Goal: Contribute content: Contribute content

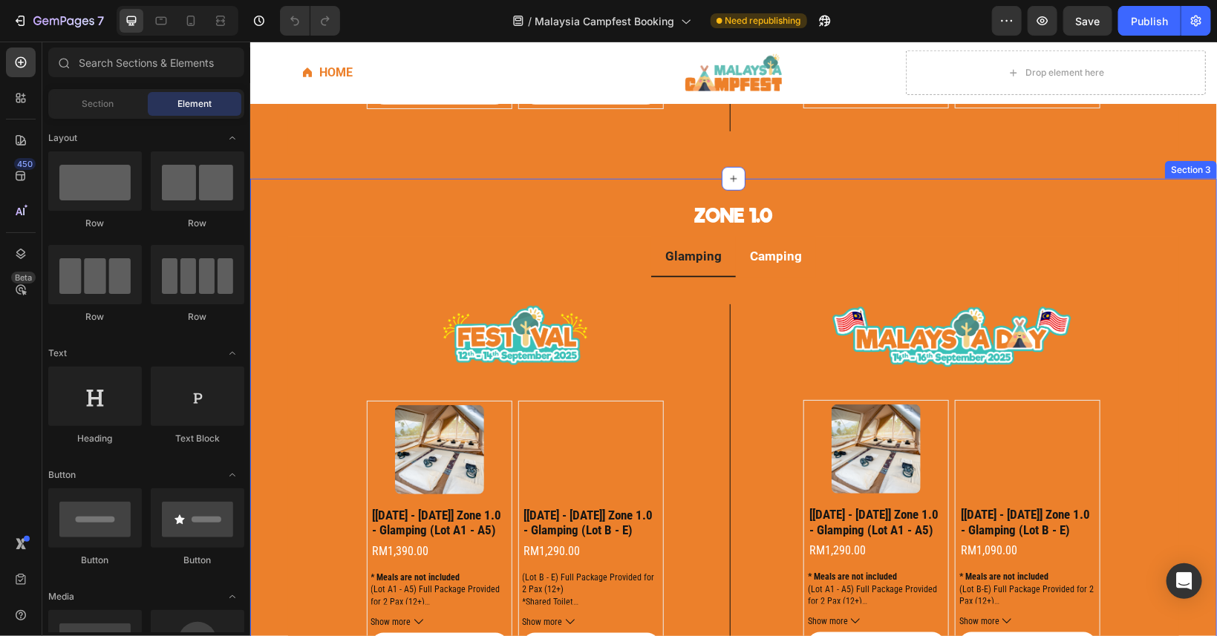
scroll to position [736, 0]
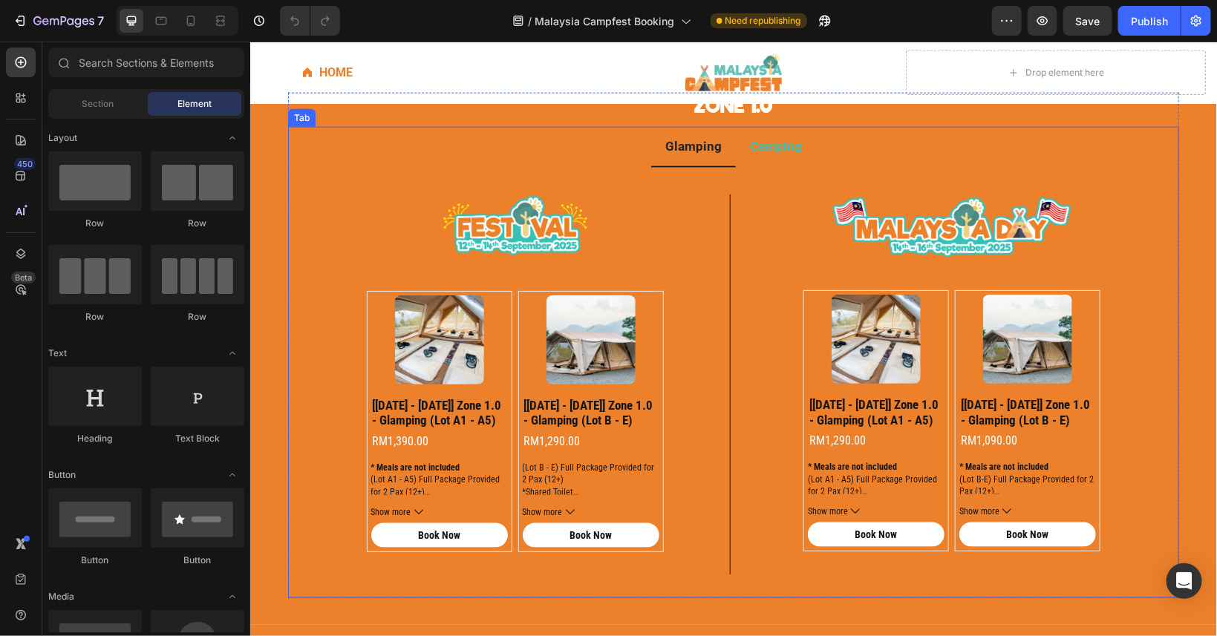
click at [771, 157] on li "Camping" at bounding box center [775, 146] width 80 height 41
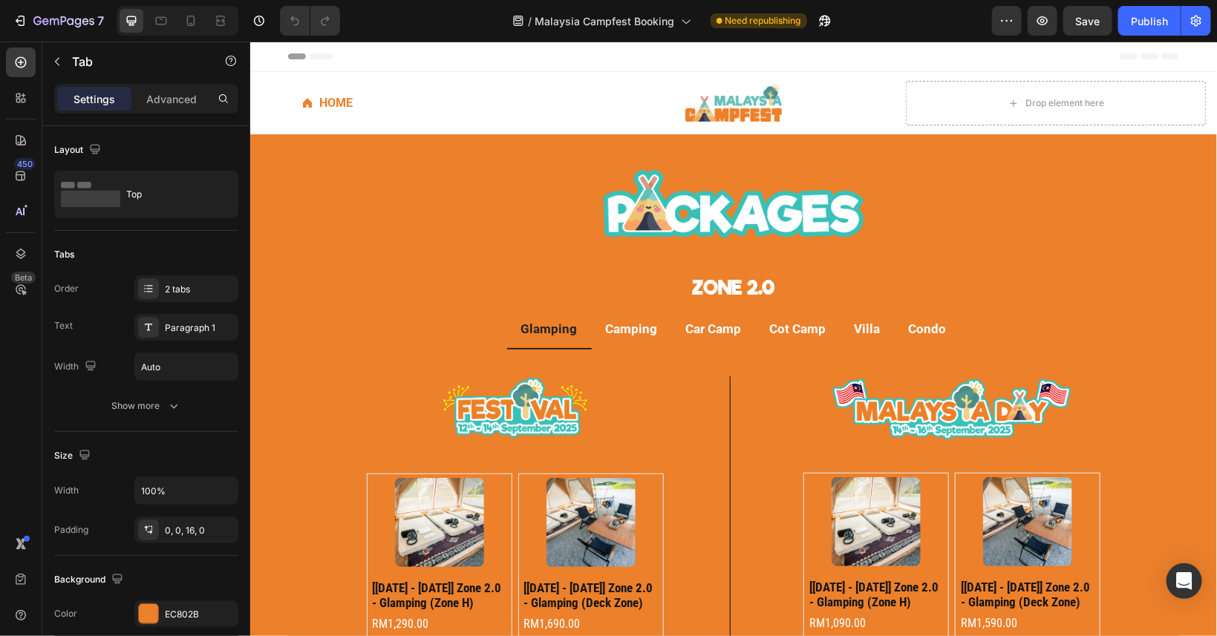
scroll to position [669, 0]
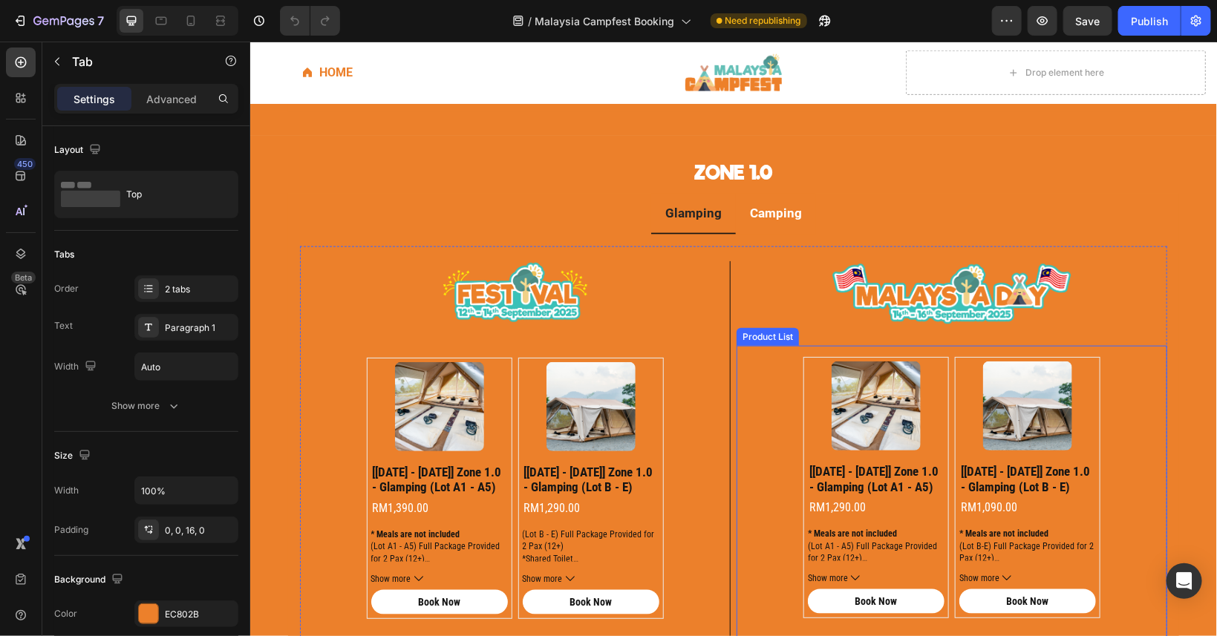
click at [789, 452] on div "Product Images [[DATE] - [DATE]] zone 1.0 - glamping (lot a1 - a5) Product Titl…" at bounding box center [951, 492] width 431 height 295
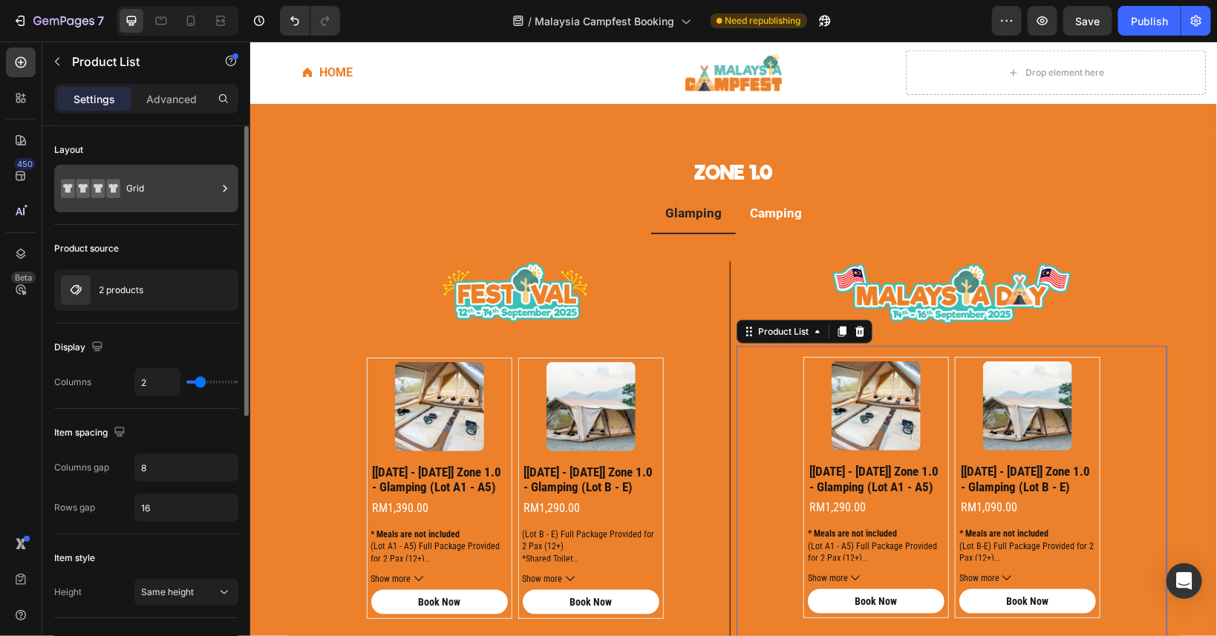
click at [153, 190] on div "Grid" at bounding box center [171, 189] width 91 height 34
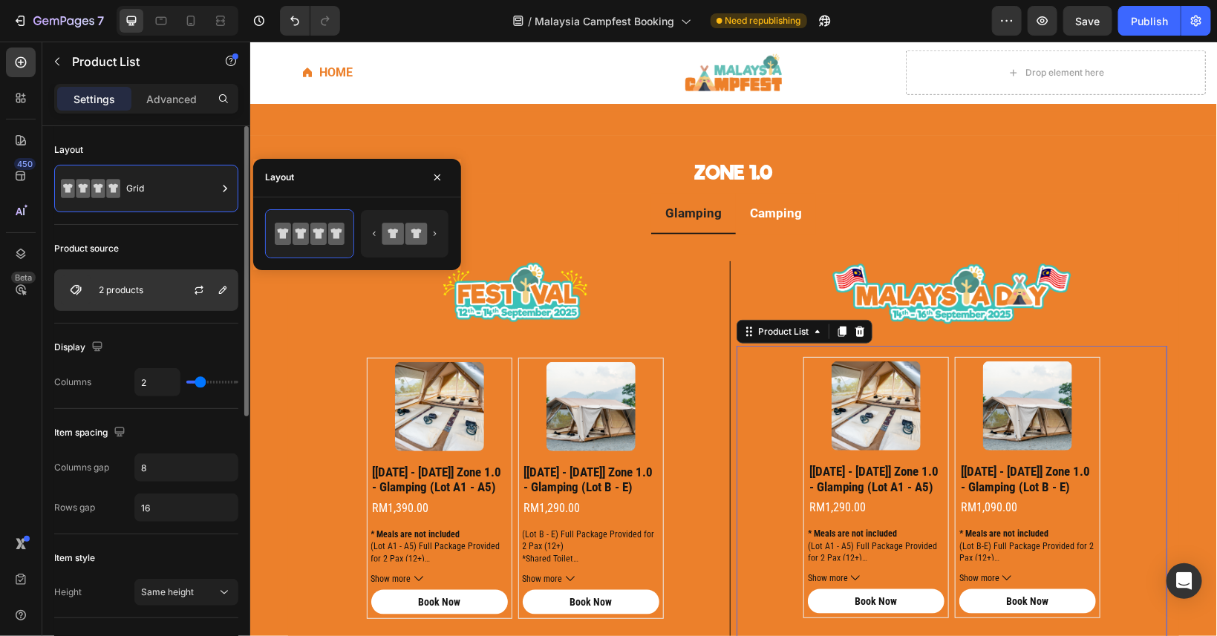
click at [154, 287] on div "2 products" at bounding box center [146, 291] width 184 height 42
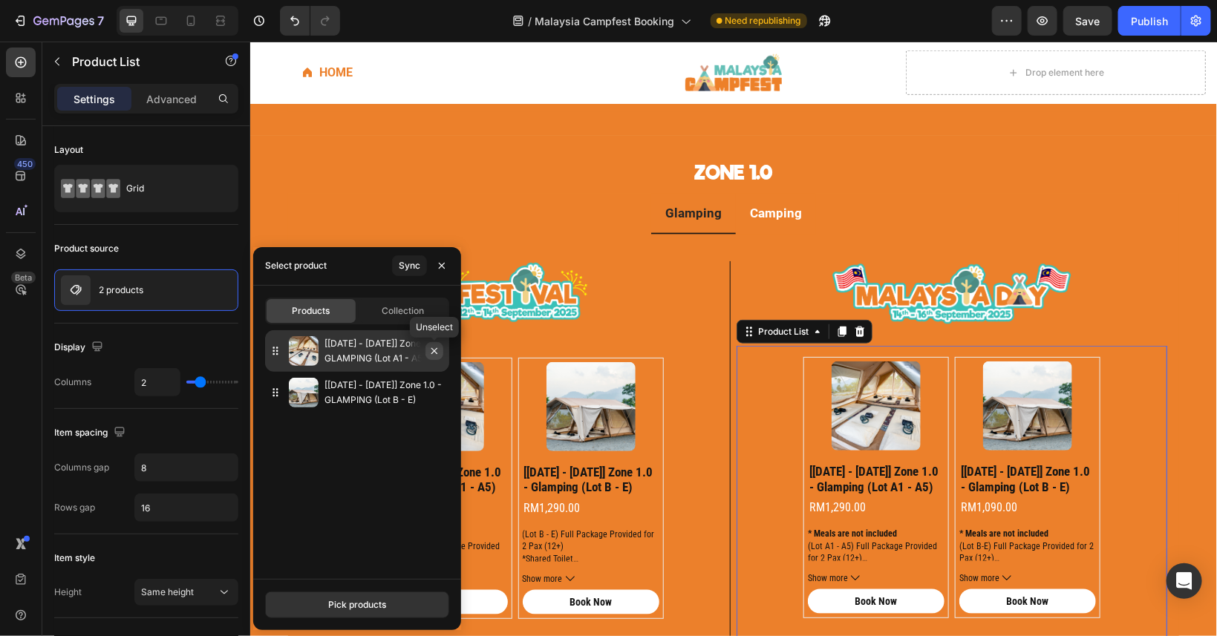
click at [429, 351] on icon "button" at bounding box center [435, 351] width 12 height 12
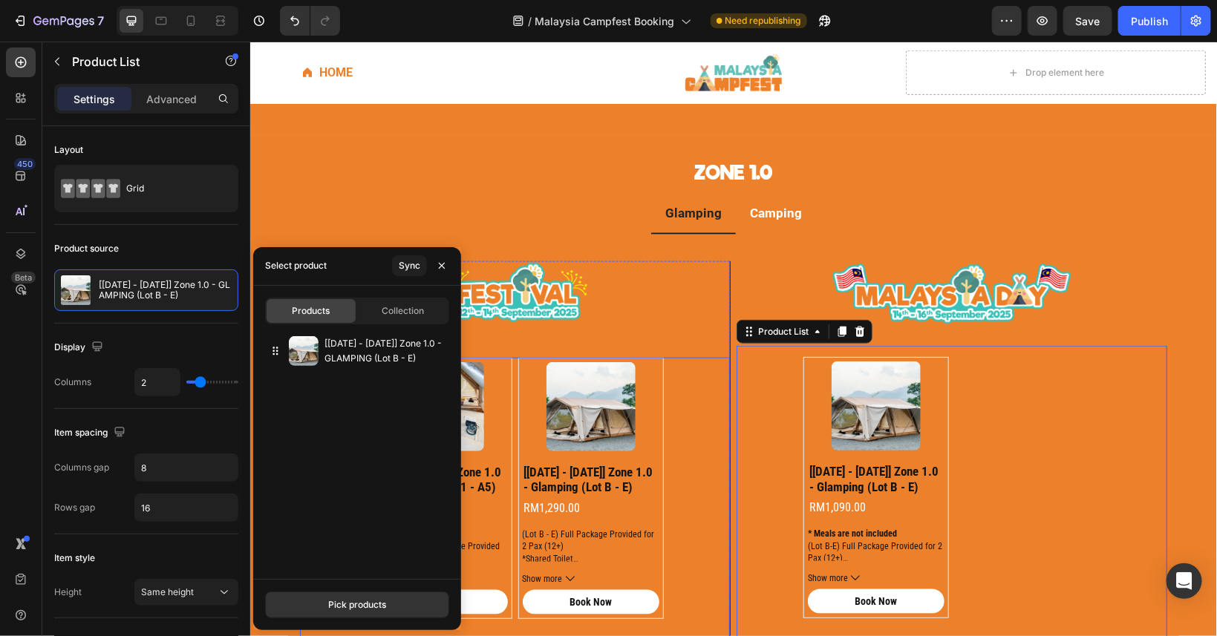
click at [677, 434] on div "Product Images [[DATE] - [DATE]] zone 1.0 - glamping (lot a1 - a5) Product Titl…" at bounding box center [514, 499] width 430 height 284
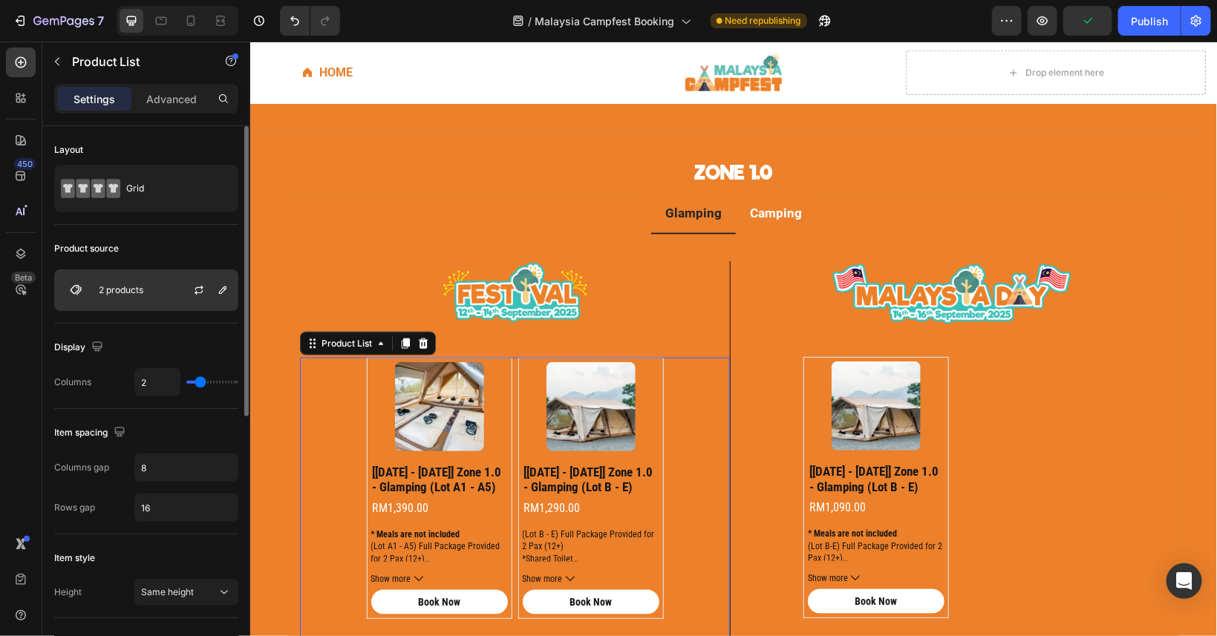
click at [153, 284] on div "2 products" at bounding box center [146, 291] width 184 height 42
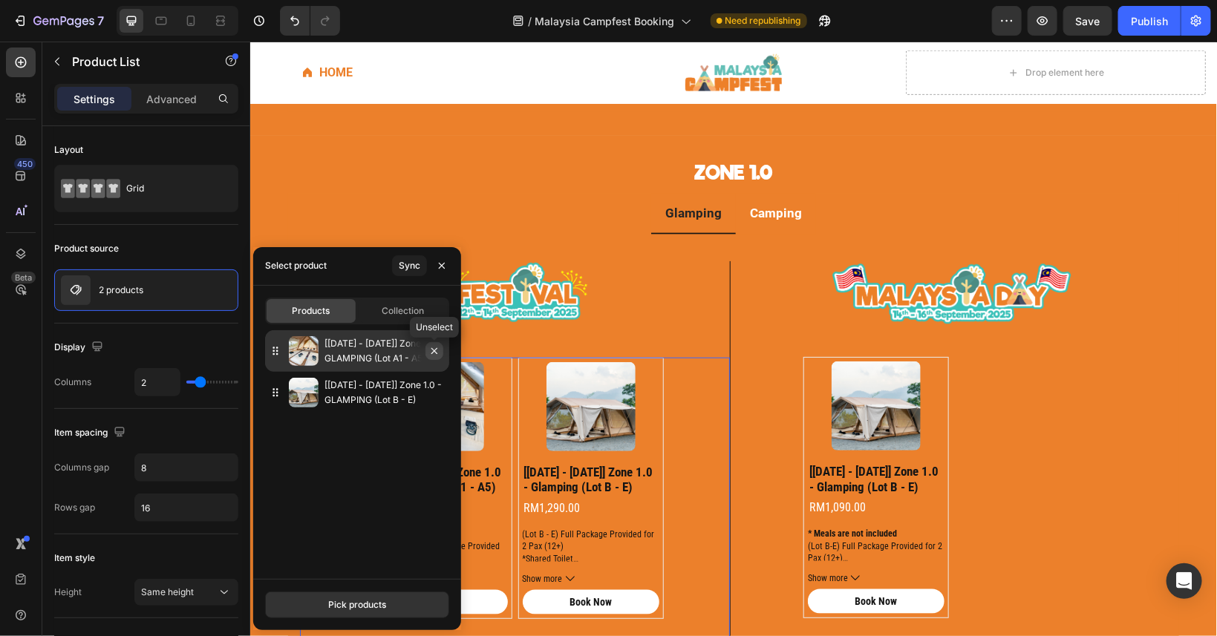
click at [437, 351] on icon "button" at bounding box center [435, 351] width 12 height 12
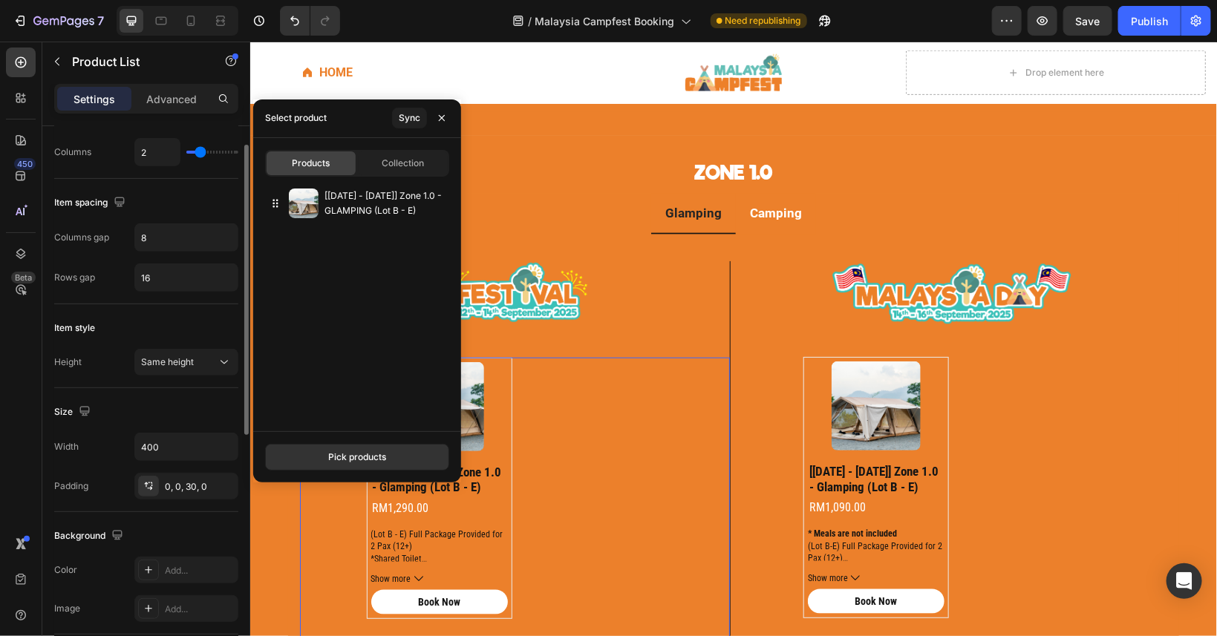
scroll to position [163, 0]
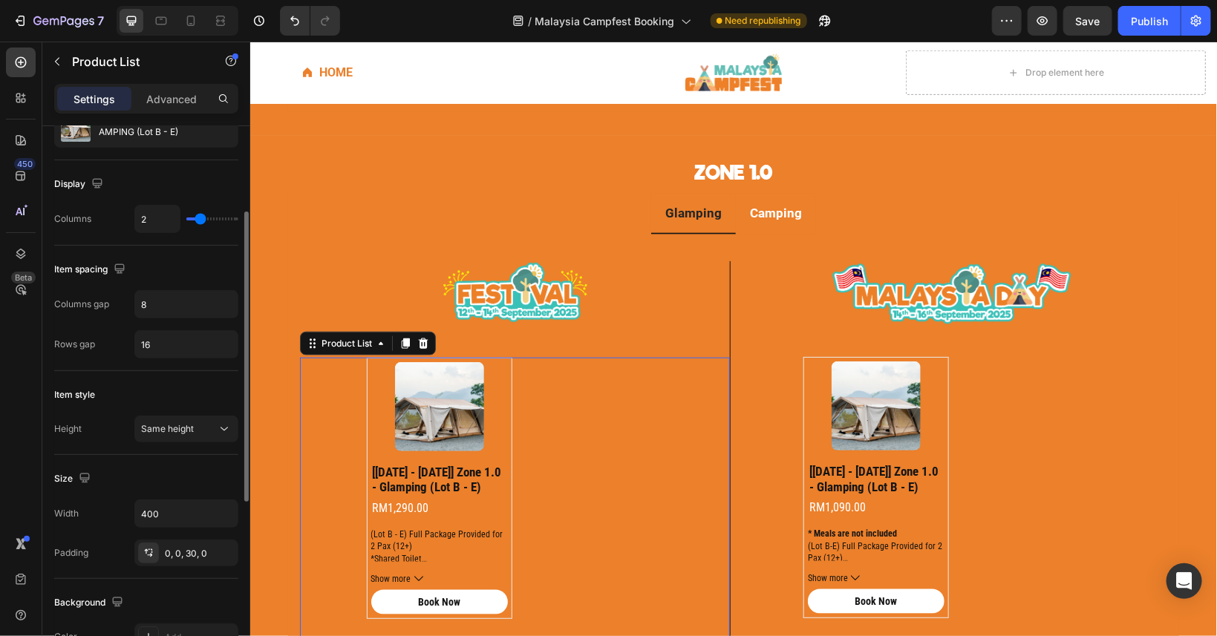
type input "1"
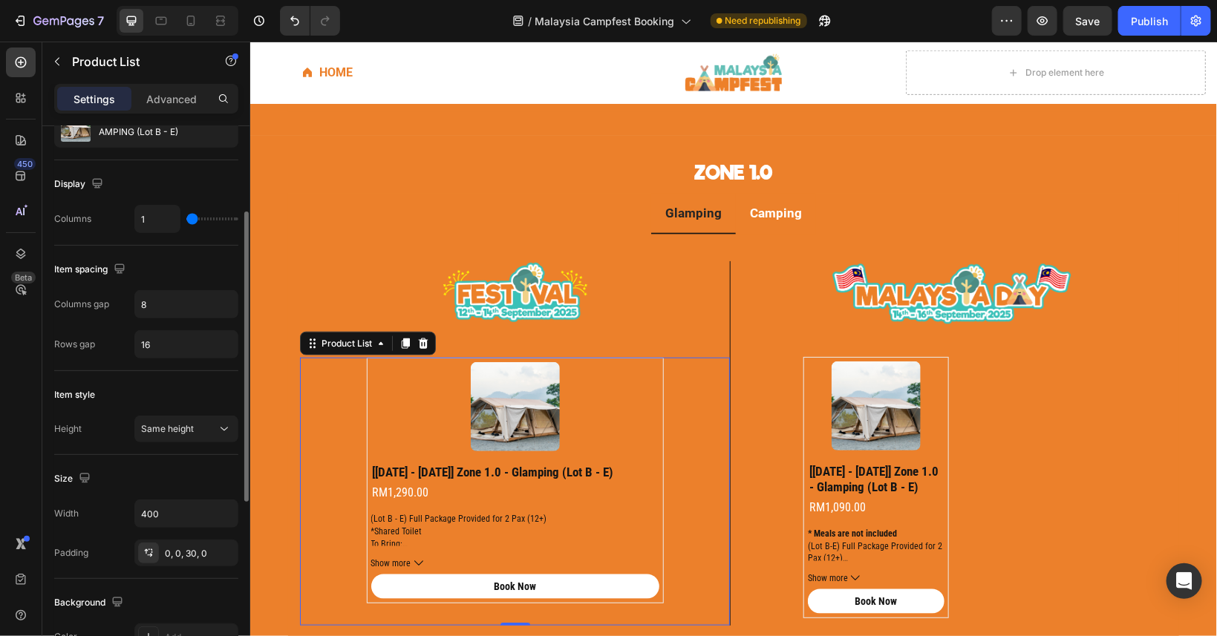
drag, startPoint x: 201, startPoint y: 213, endPoint x: 178, endPoint y: 213, distance: 23.8
type input "1"
click at [186, 218] on input "range" at bounding box center [212, 219] width 52 height 3
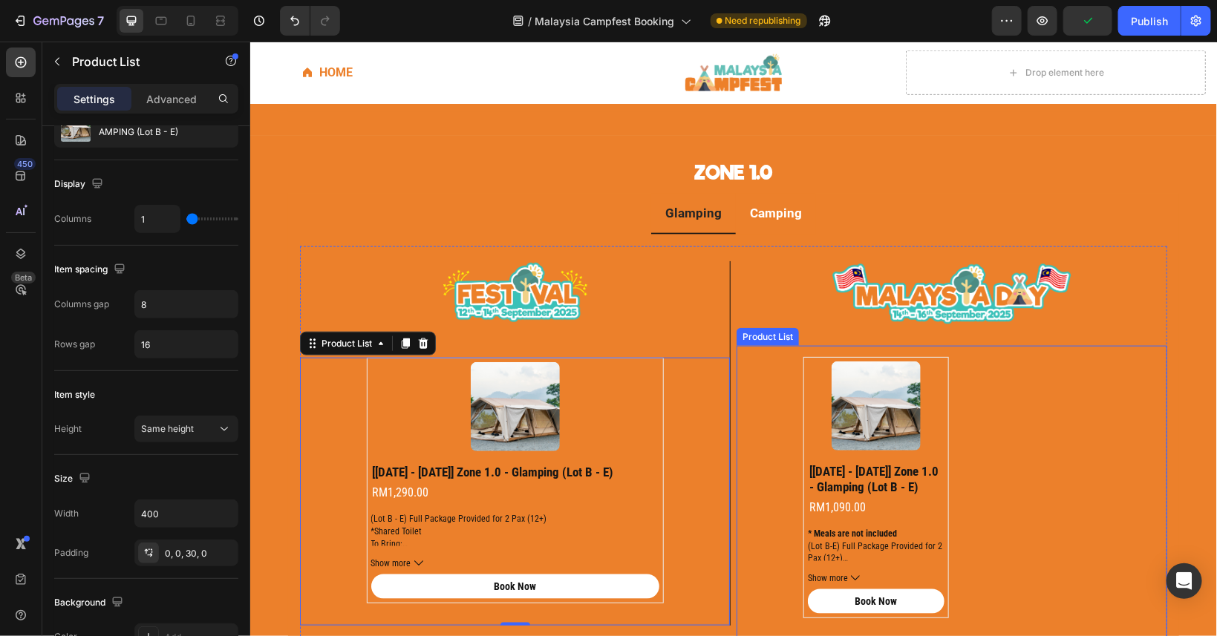
click at [992, 379] on div "Product Images [[DATE] - [DATE]] zone 1.0 - glamping (lot b - e) Product Title …" at bounding box center [951, 486] width 297 height 261
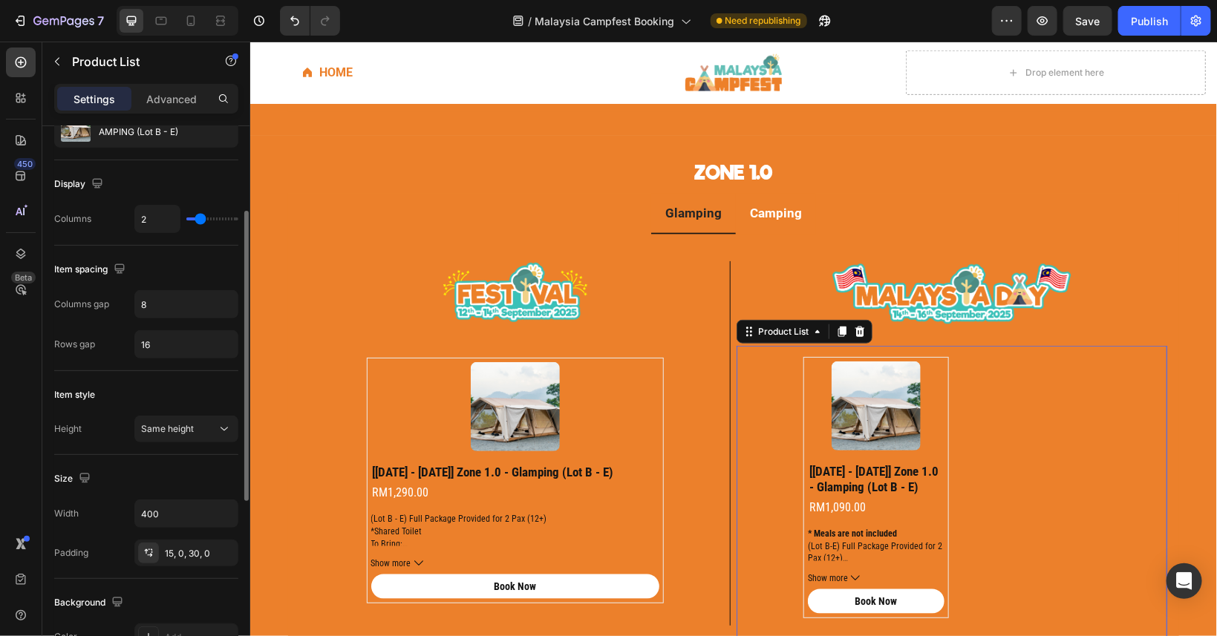
scroll to position [163, 0]
type input "1"
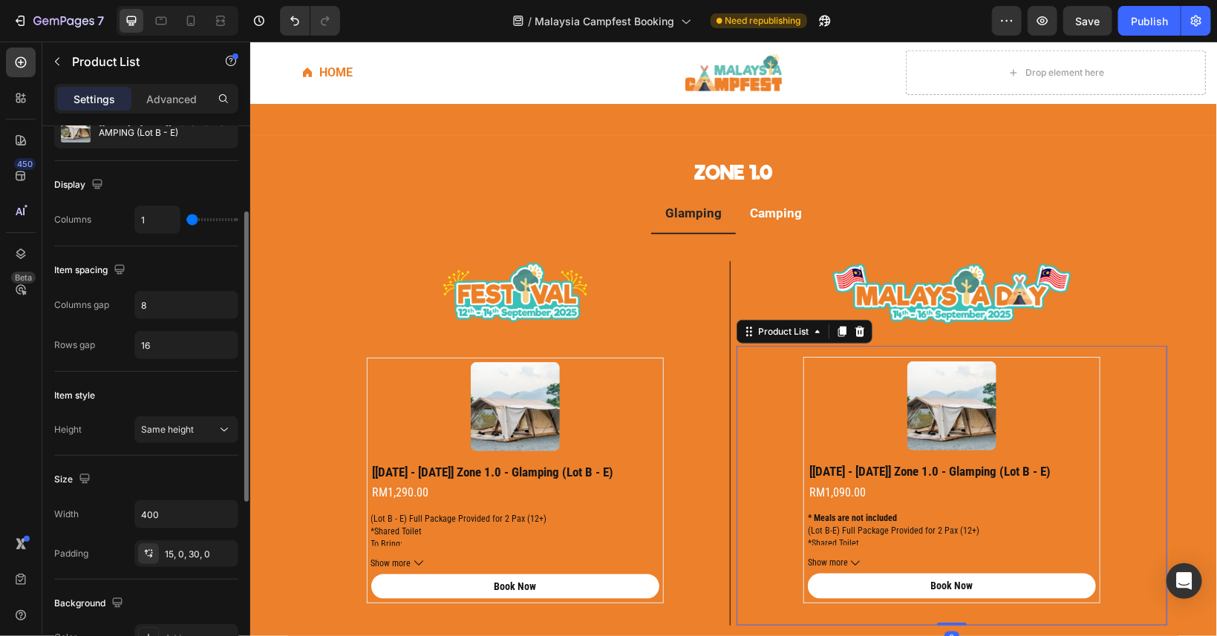
drag, startPoint x: 198, startPoint y: 221, endPoint x: 180, endPoint y: 242, distance: 27.4
type input "1"
click at [186, 221] on input "range" at bounding box center [212, 219] width 52 height 3
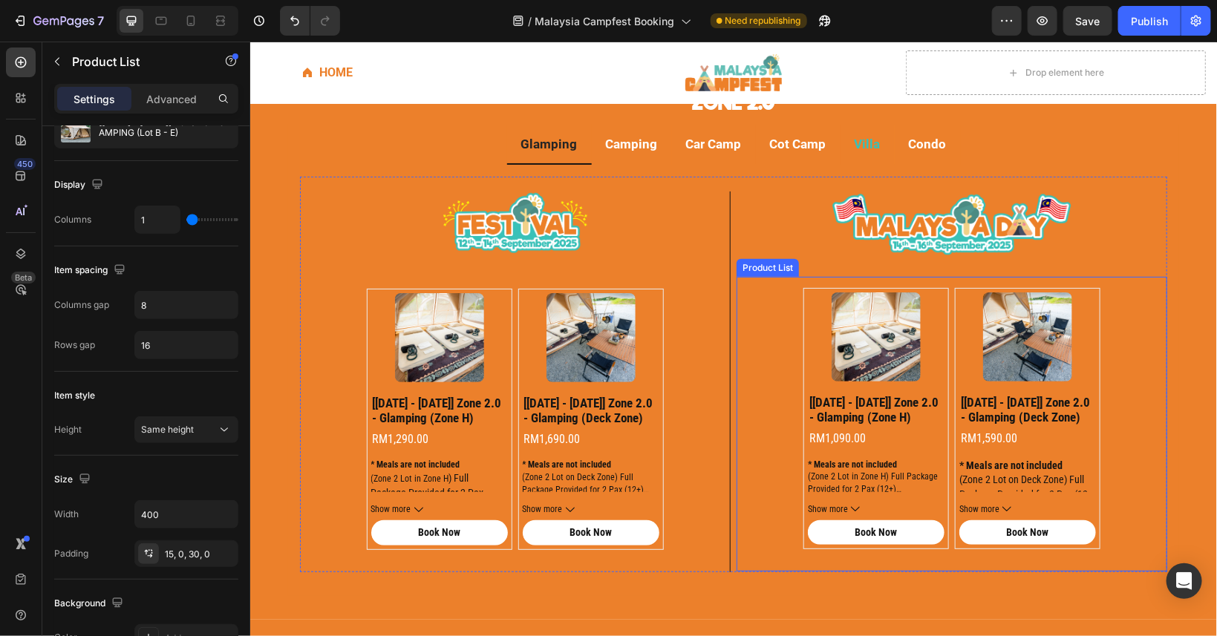
scroll to position [0, 0]
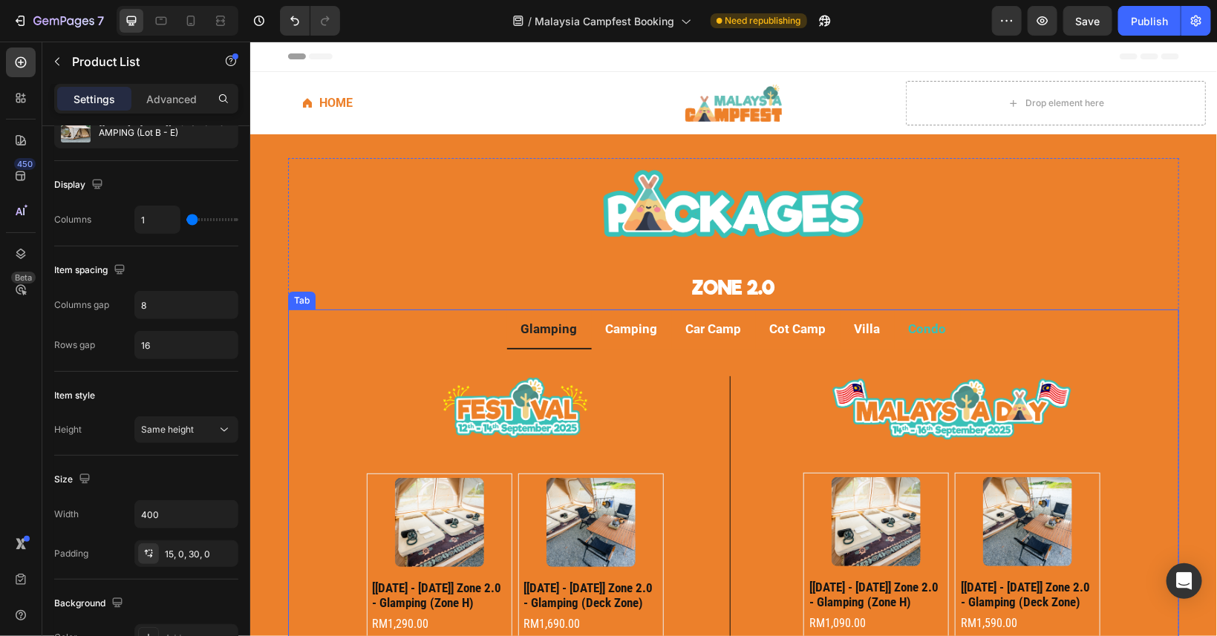
click at [912, 334] on p "Condo" at bounding box center [927, 328] width 38 height 23
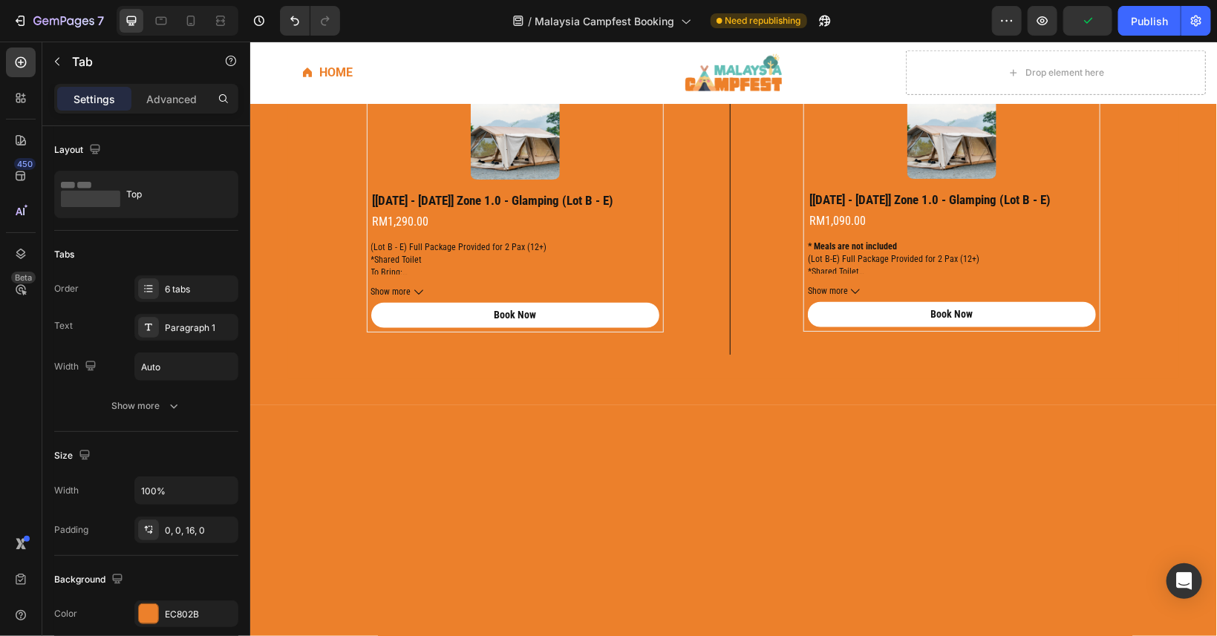
scroll to position [134, 0]
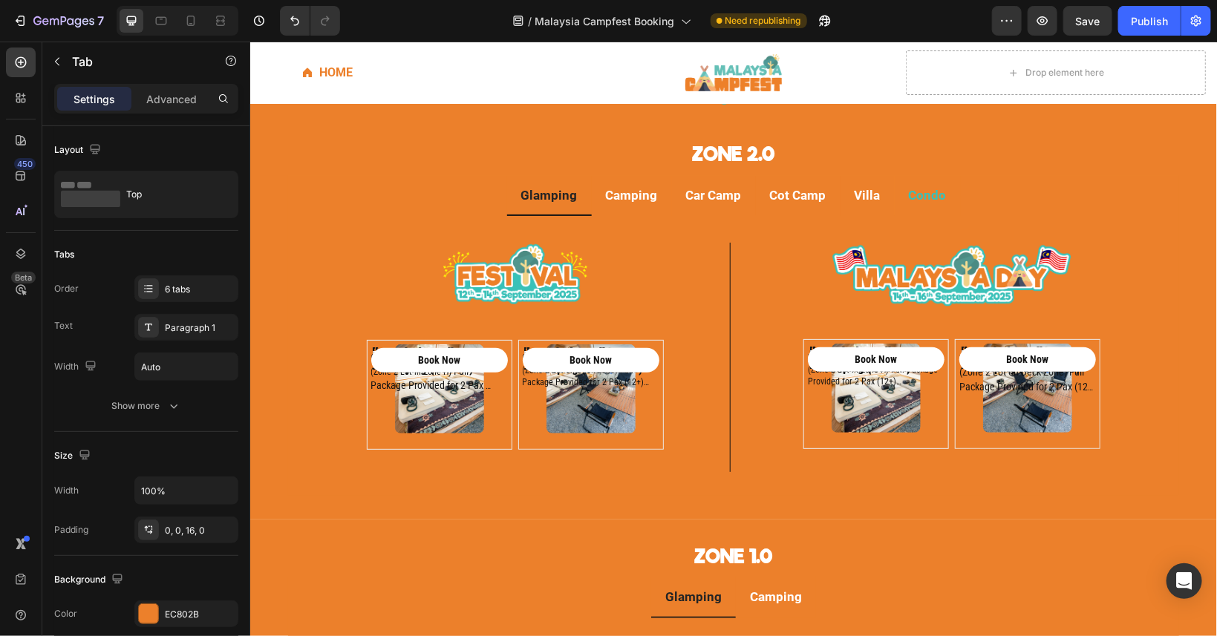
click at [909, 199] on p "Condo" at bounding box center [927, 194] width 38 height 23
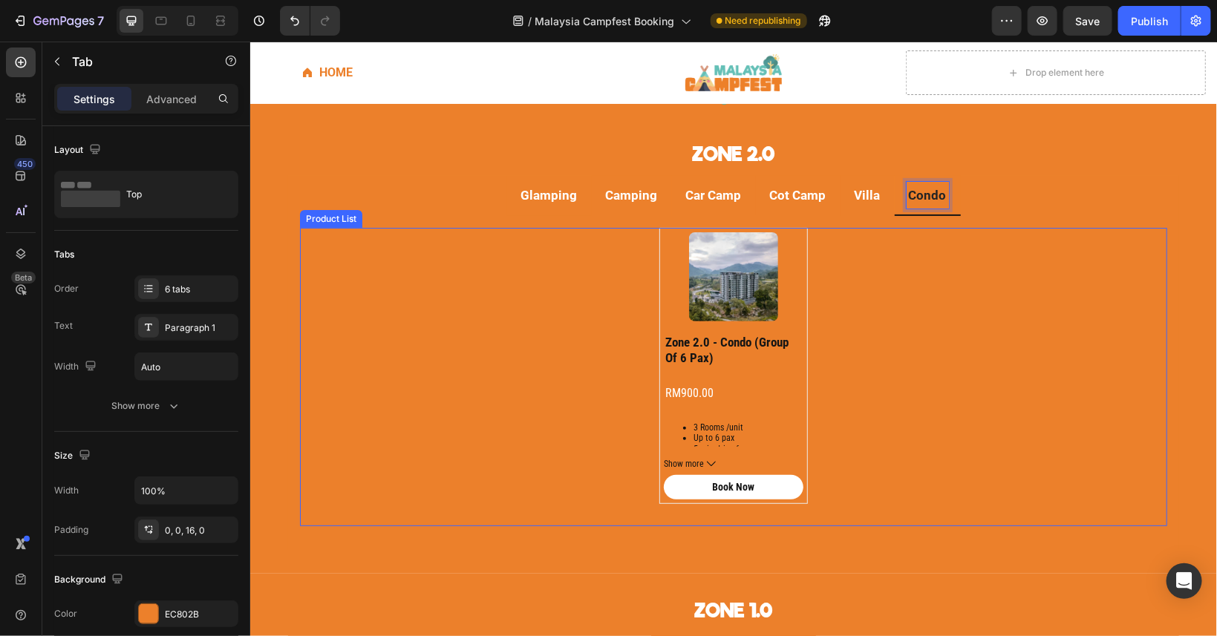
click at [818, 356] on div "Product Images zone 2.0 - condo (group of 6 pax) Product Title RM900.00 Product…" at bounding box center [733, 365] width 297 height 276
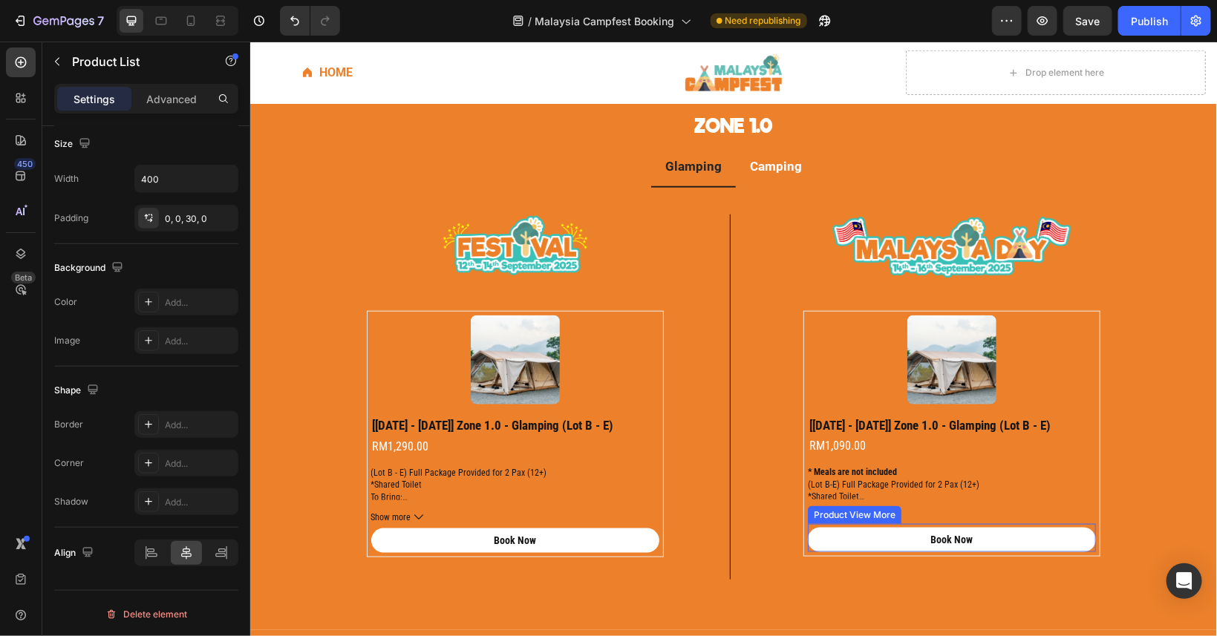
scroll to position [669, 0]
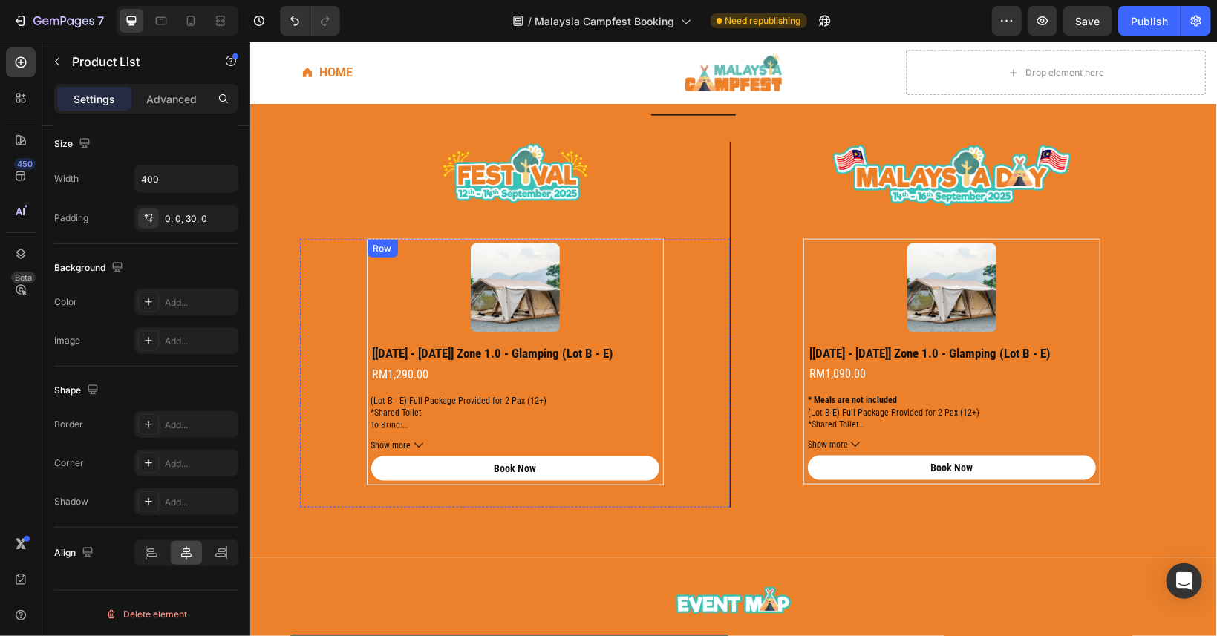
click at [660, 411] on div "Product Images [[DATE] - [DATE]] zone 1.0 - glamping (lot b - e) Product Title …" at bounding box center [514, 361] width 297 height 246
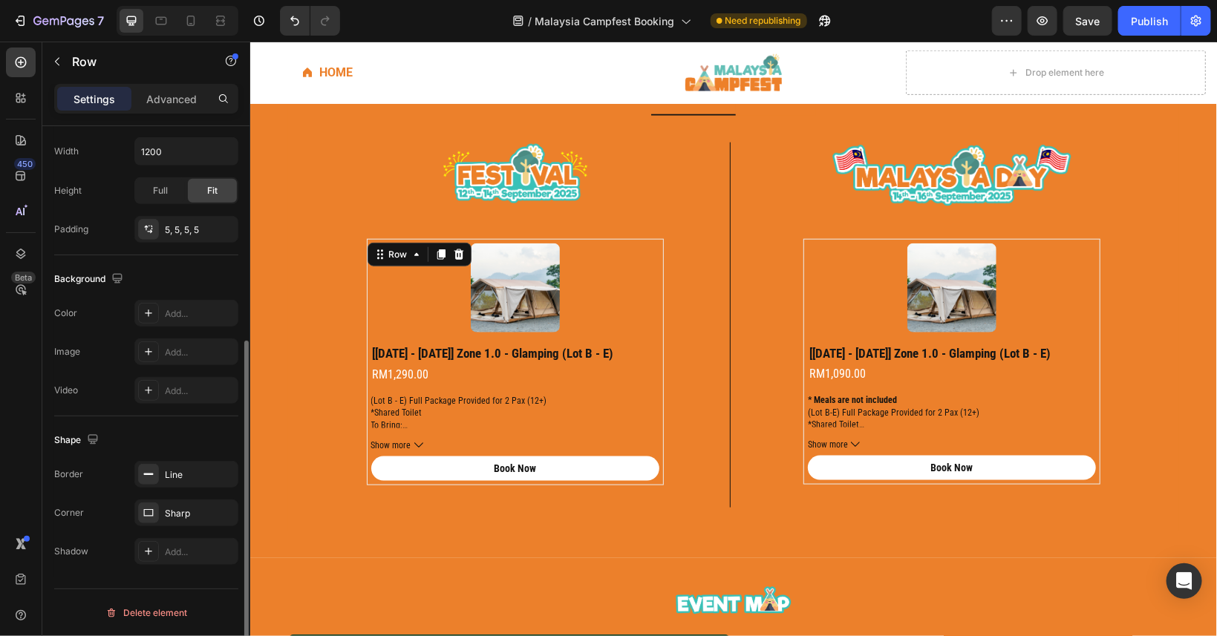
scroll to position [0, 0]
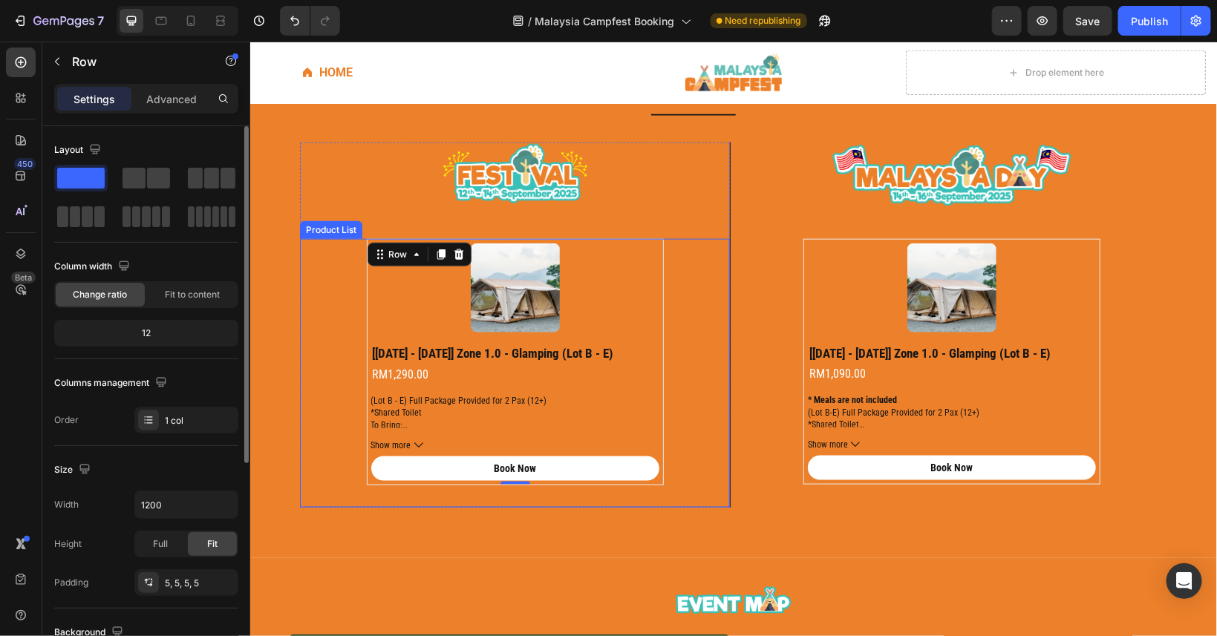
click at [699, 408] on div "Product Images [[DATE] - [DATE]] zone 1.0 - glamping (lot b - e) Product Title …" at bounding box center [514, 372] width 430 height 268
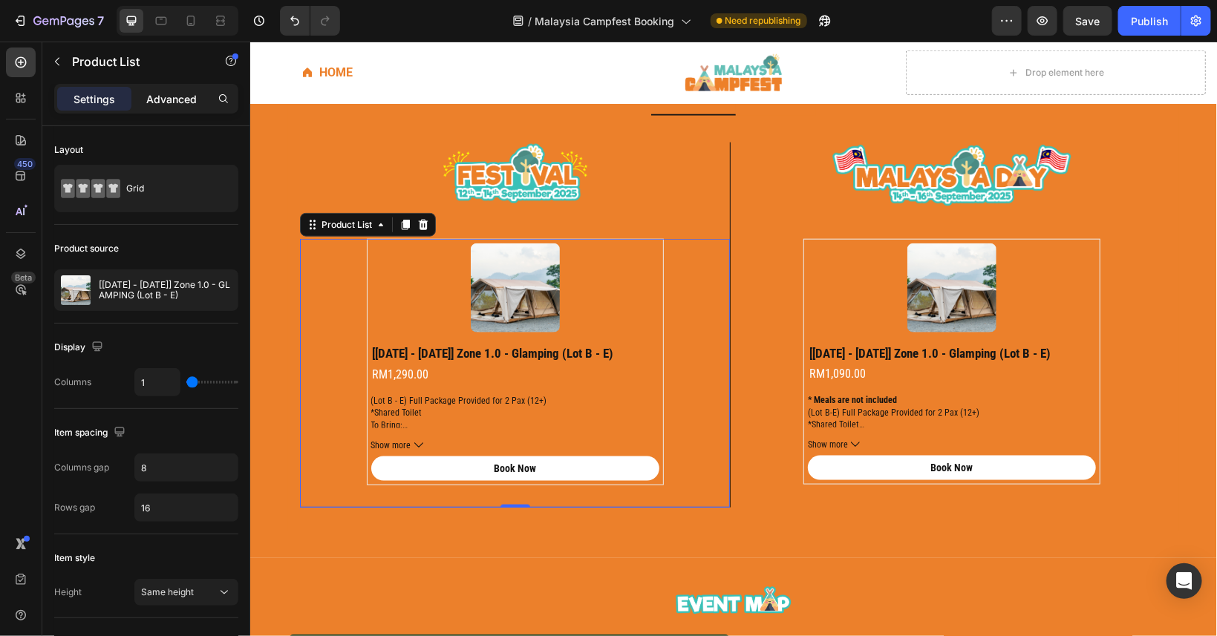
click at [178, 99] on p "Advanced" at bounding box center [171, 99] width 51 height 16
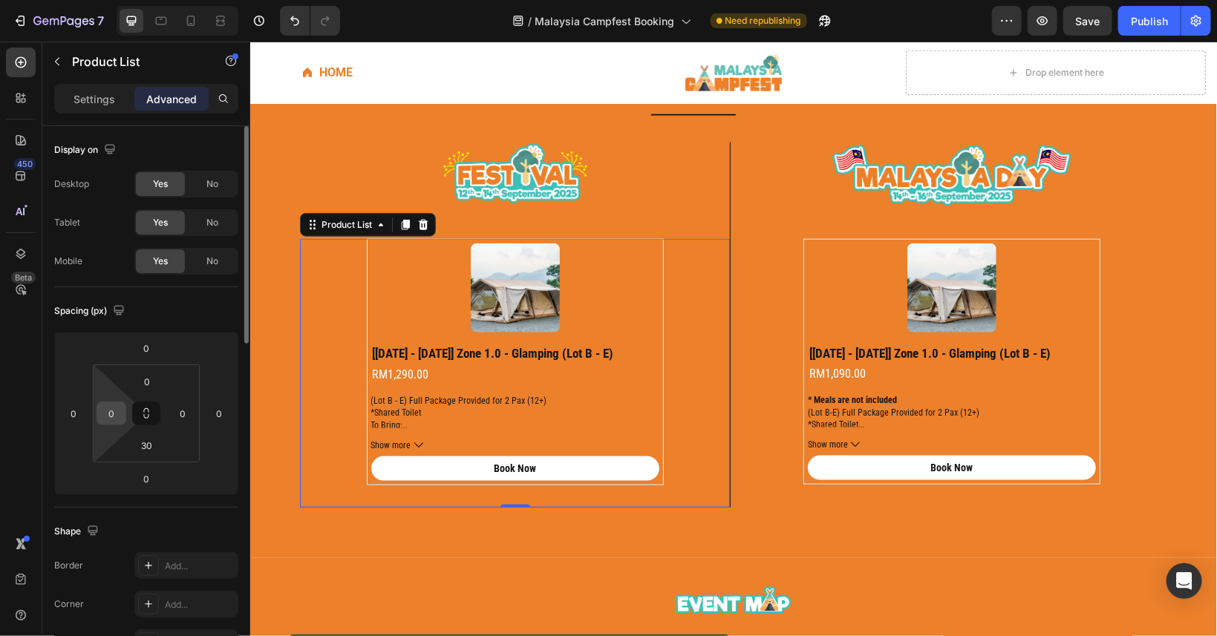
click at [124, 414] on div "0" at bounding box center [112, 414] width 30 height 24
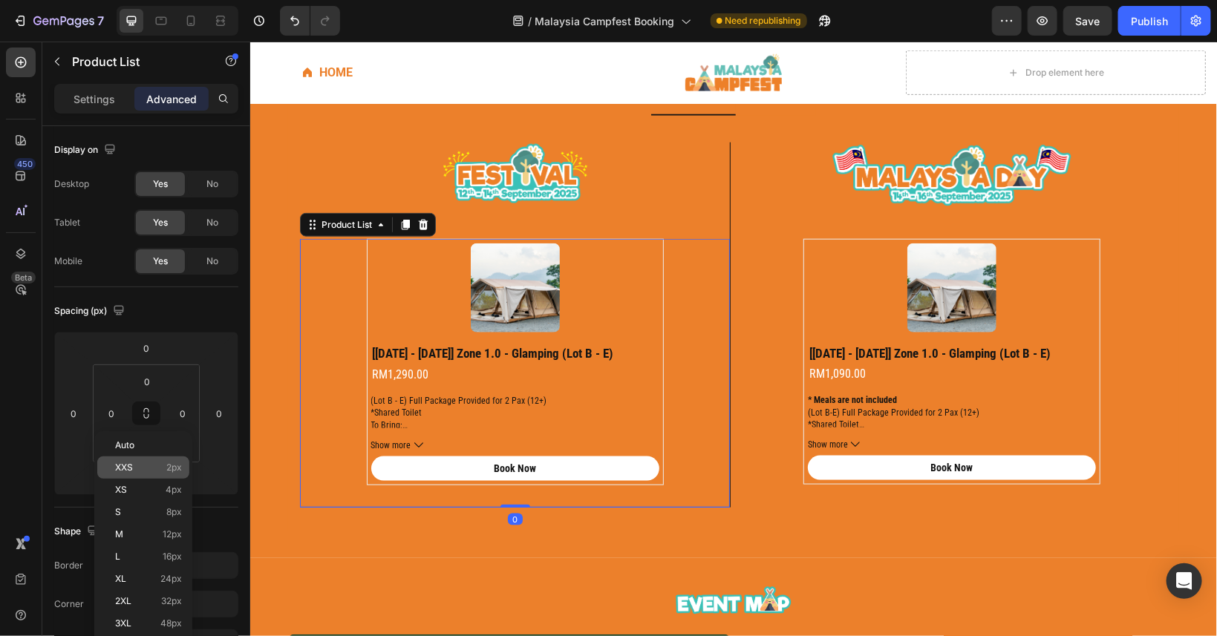
click at [130, 461] on div "XXS 2px" at bounding box center [143, 468] width 92 height 22
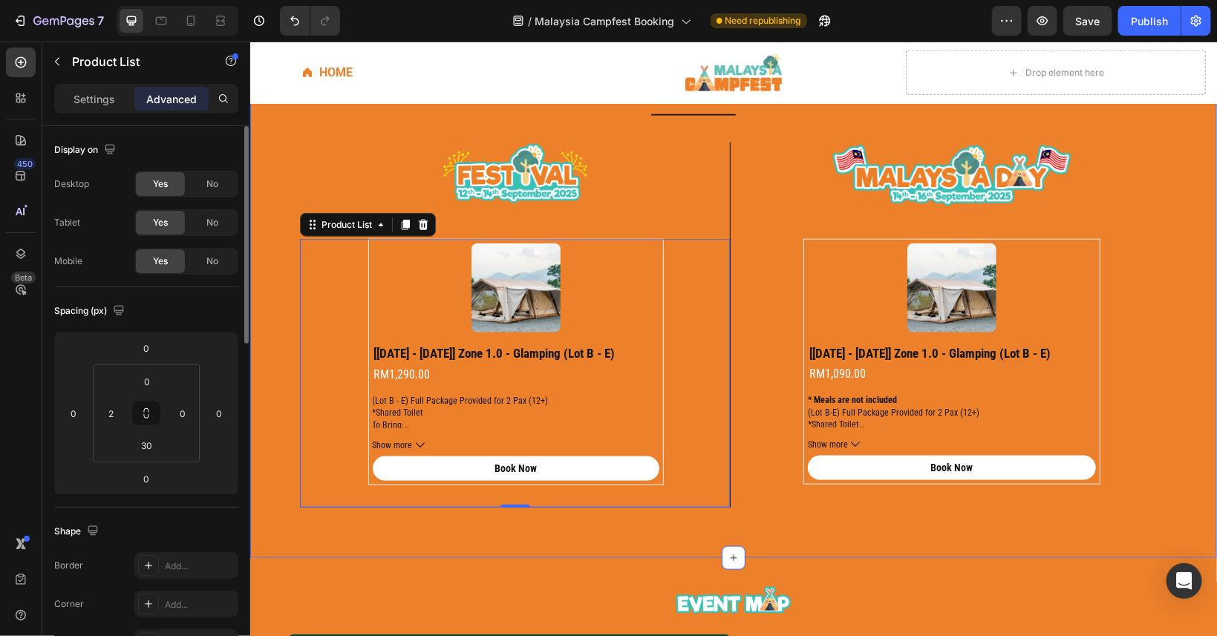
type input "0"
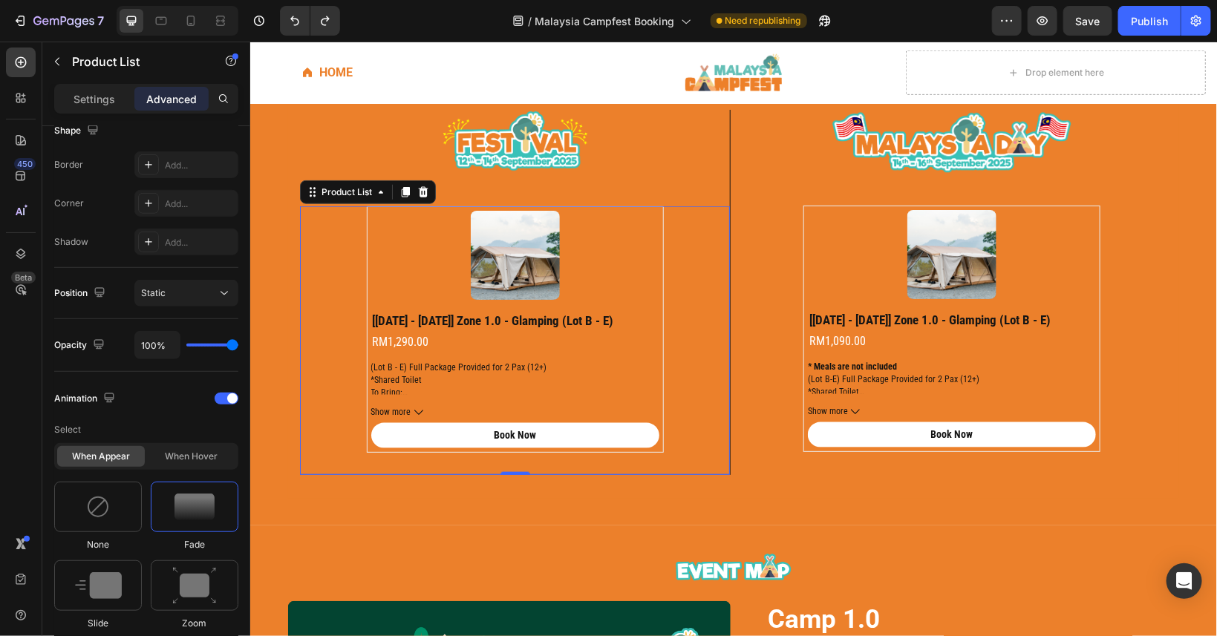
scroll to position [201, 0]
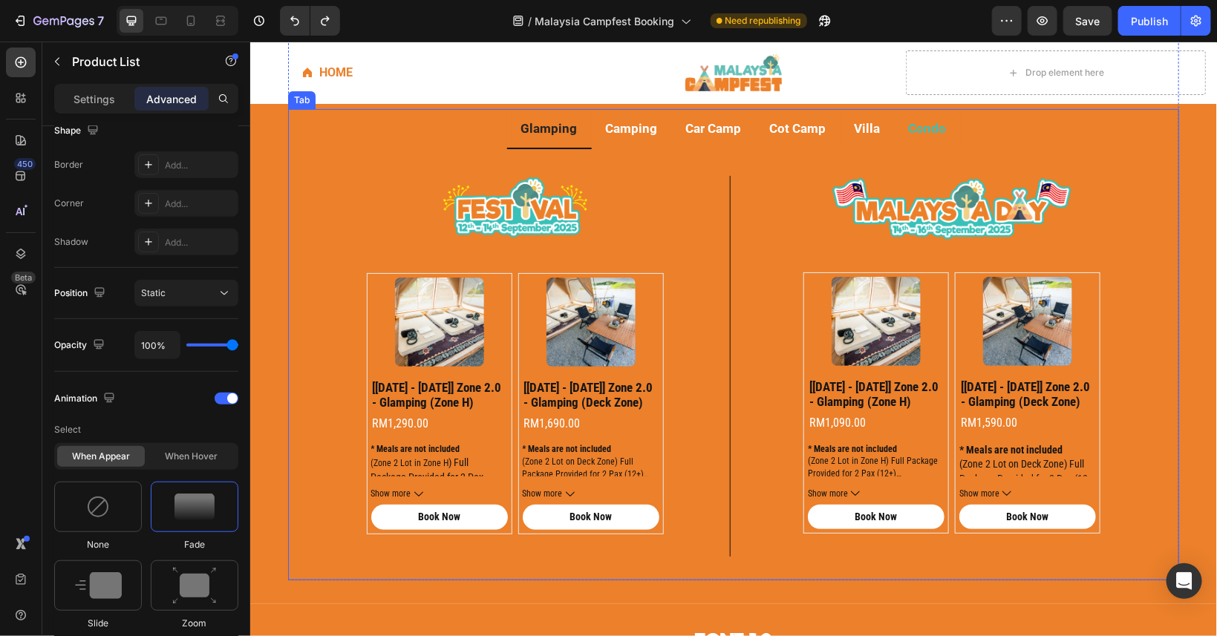
click at [906, 138] on div "Condo" at bounding box center [927, 127] width 42 height 27
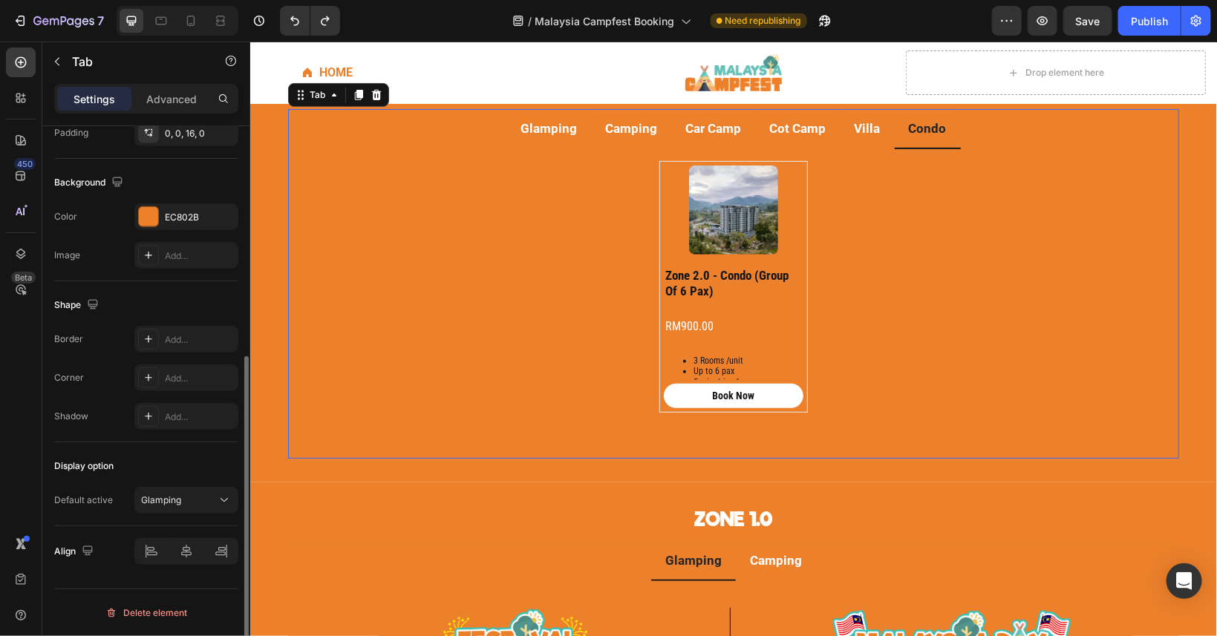
scroll to position [0, 0]
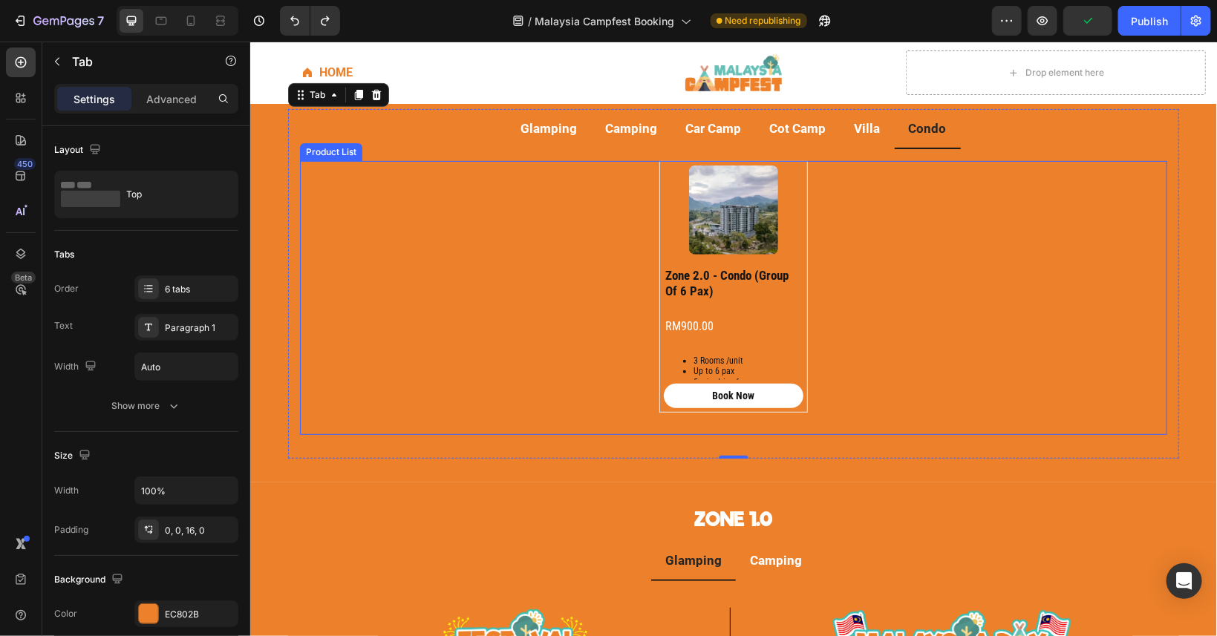
click at [888, 264] on div "Product Images zone 2.0 - condo (group of 6 pax) Product Title RM900.00 Product…" at bounding box center [732, 297] width 867 height 274
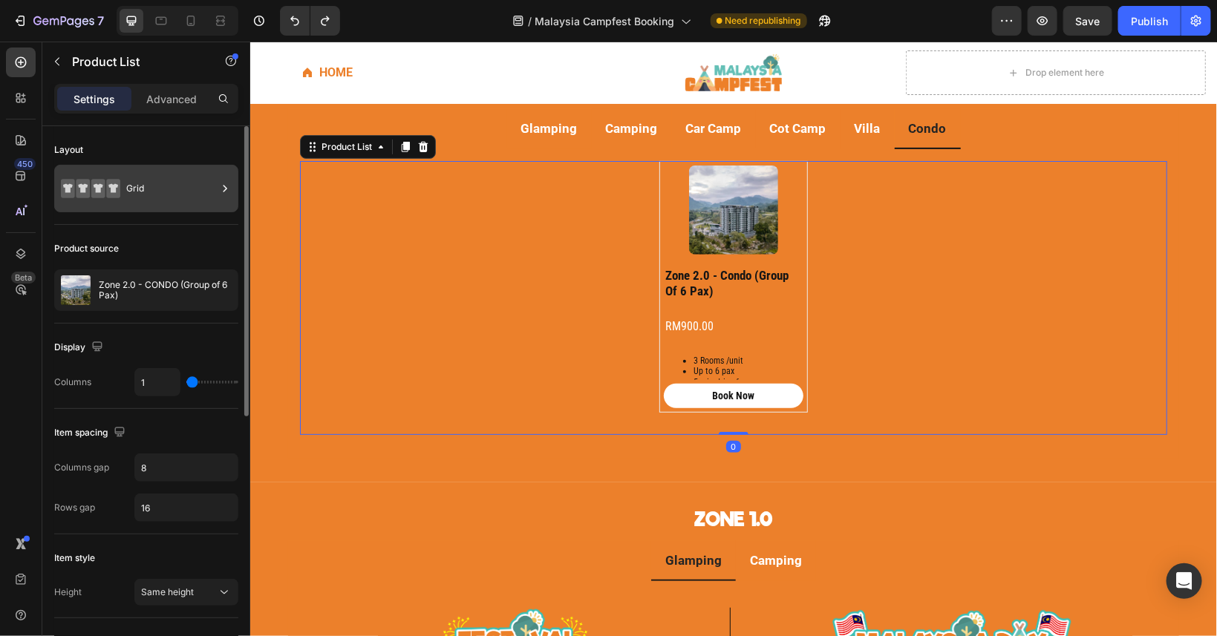
click at [188, 192] on div "Grid" at bounding box center [171, 189] width 91 height 34
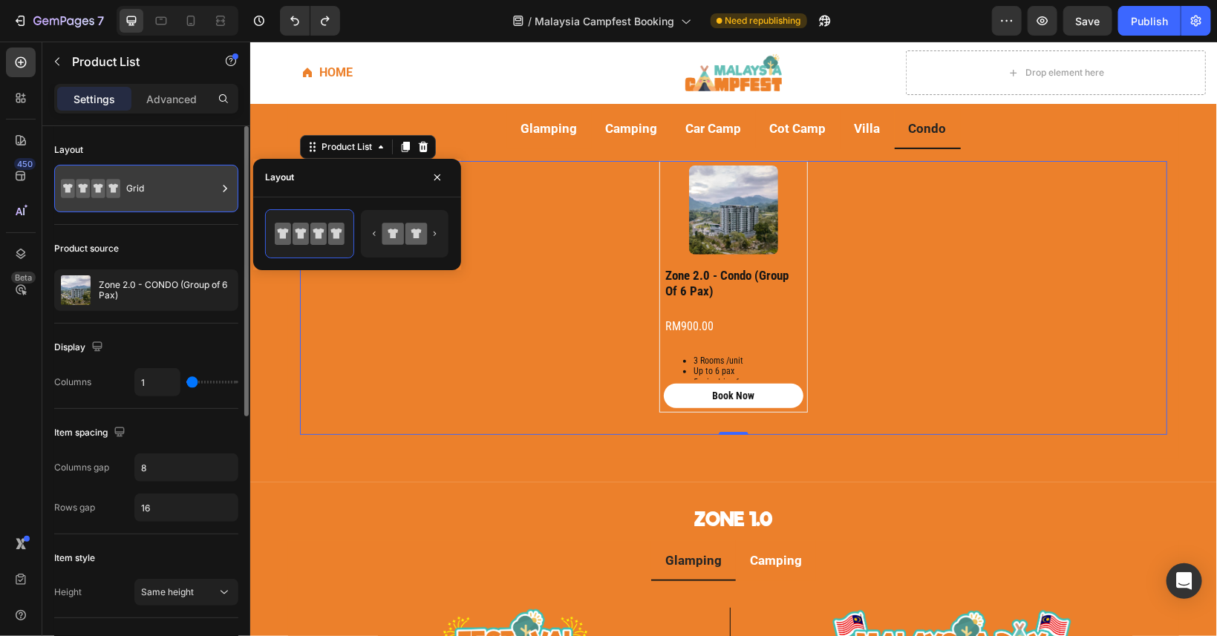
click at [187, 192] on div "Grid" at bounding box center [171, 189] width 91 height 34
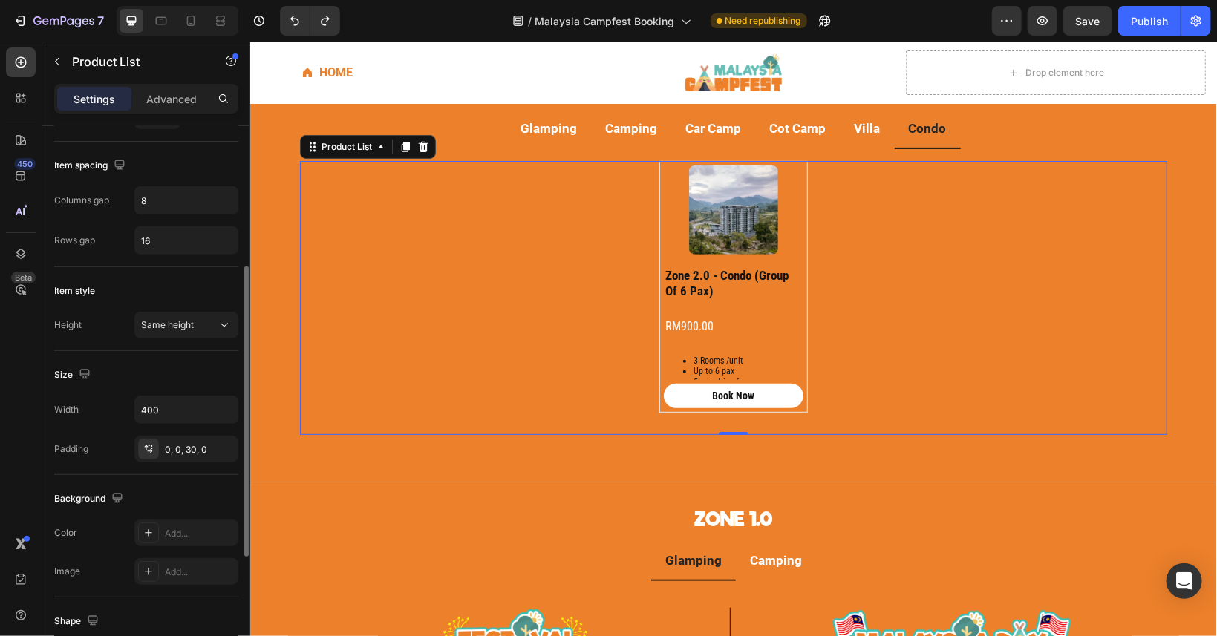
scroll to position [334, 0]
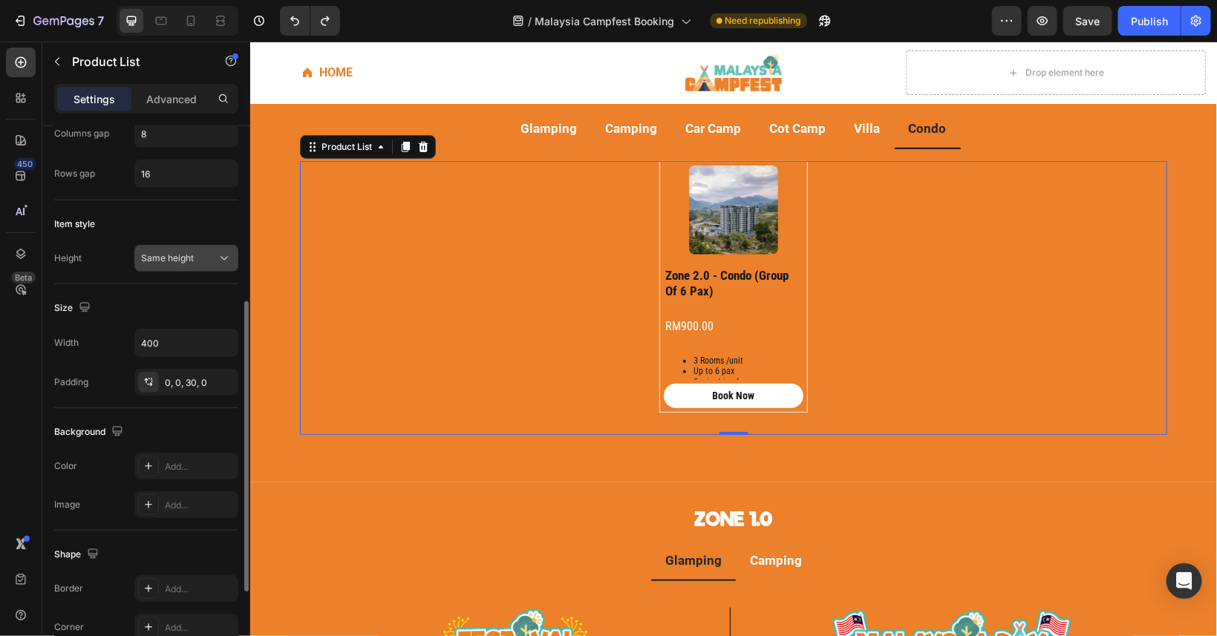
click at [221, 260] on icon at bounding box center [224, 258] width 15 height 15
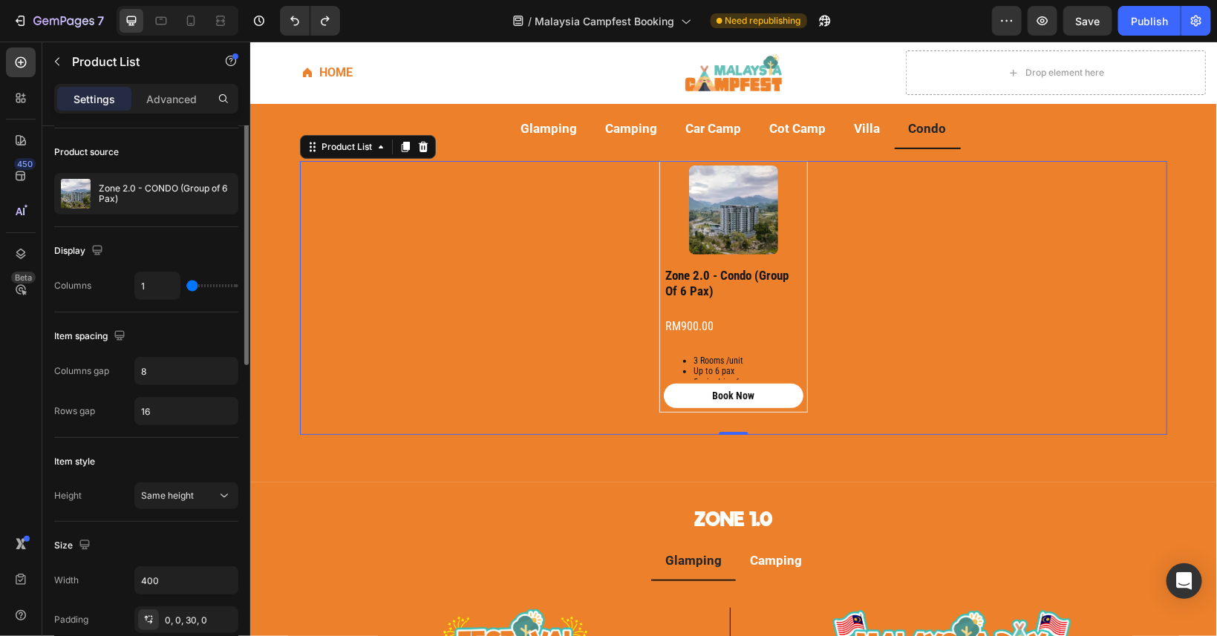
scroll to position [0, 0]
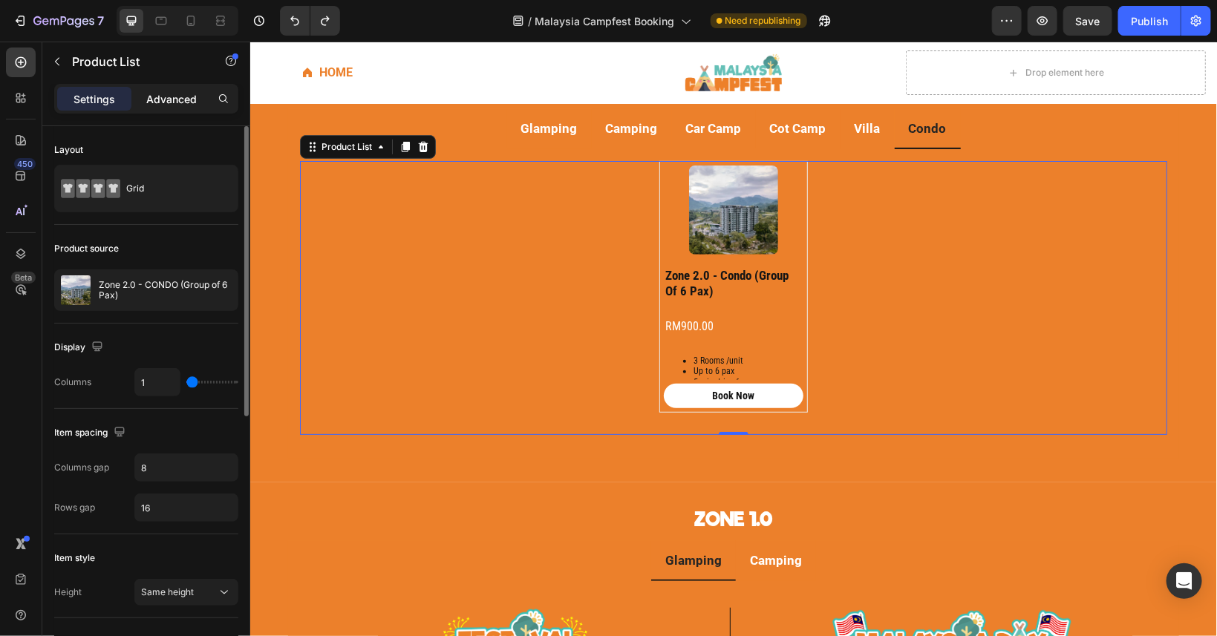
click at [166, 101] on p "Advanced" at bounding box center [171, 99] width 51 height 16
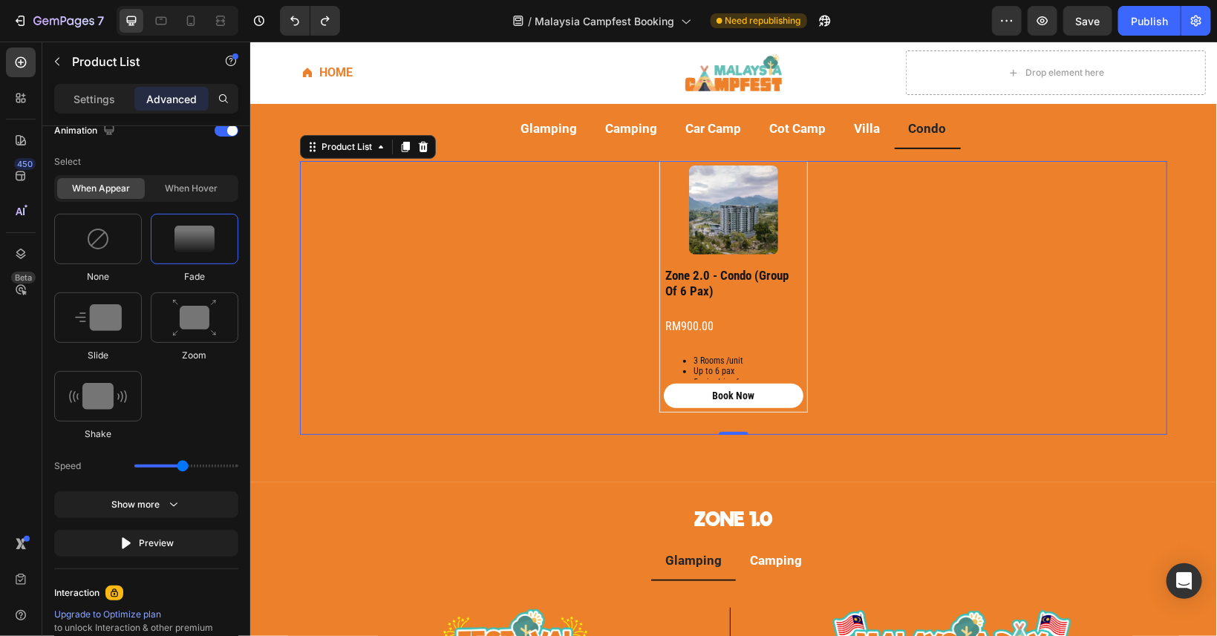
scroll to position [847, 0]
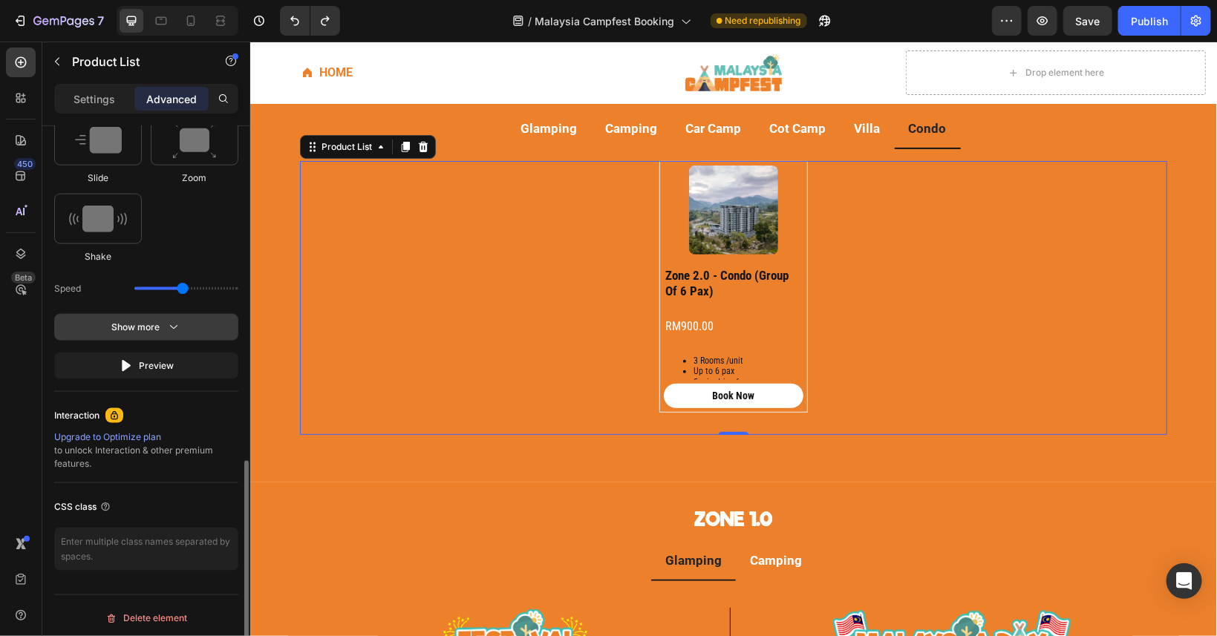
click at [178, 322] on icon "button" at bounding box center [173, 327] width 15 height 15
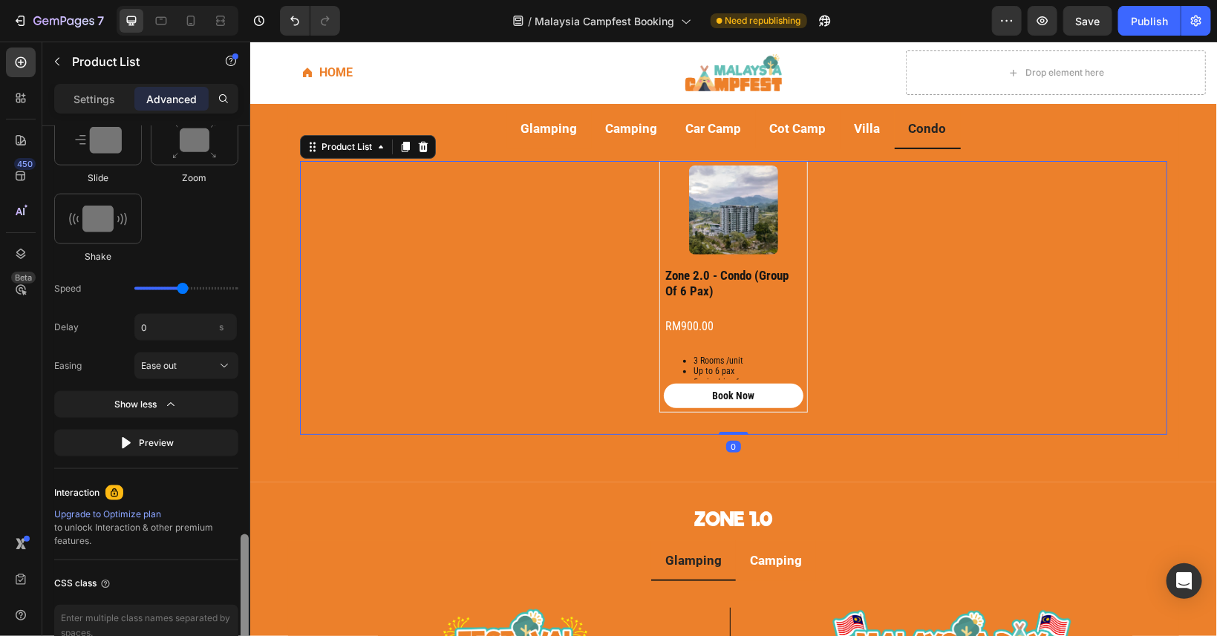
scroll to position [924, 0]
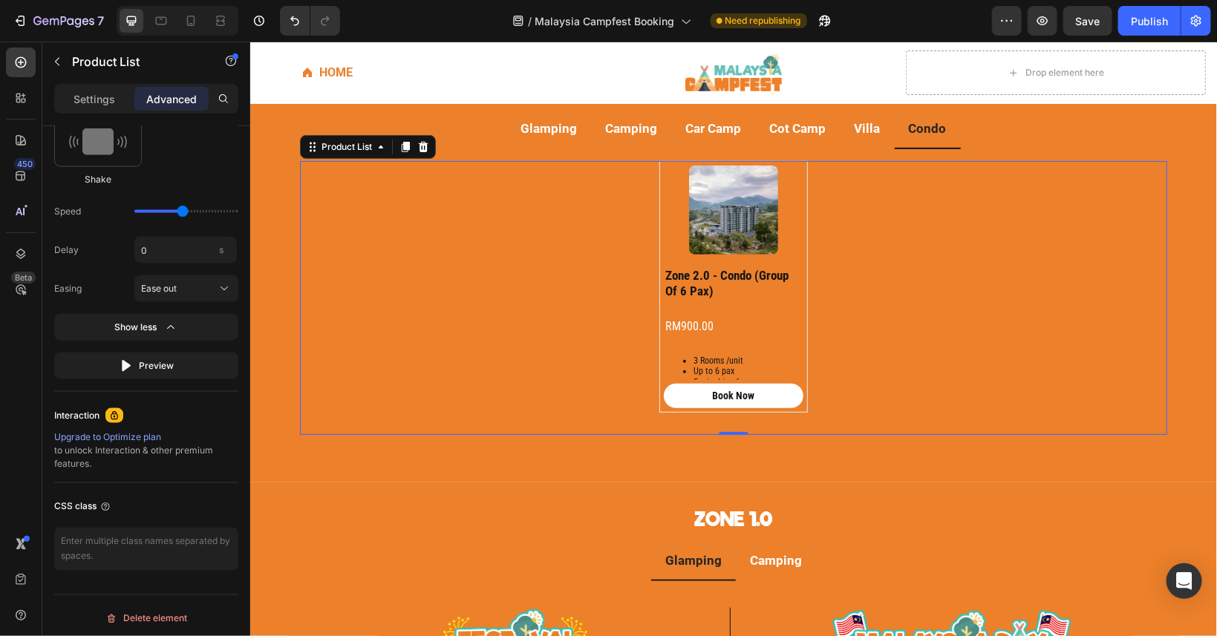
click at [538, 356] on div "Product Images zone 2.0 - condo (group of 6 pax) Product Title RM900.00 Product…" at bounding box center [732, 297] width 867 height 274
click at [360, 146] on div "Product List" at bounding box center [346, 146] width 56 height 13
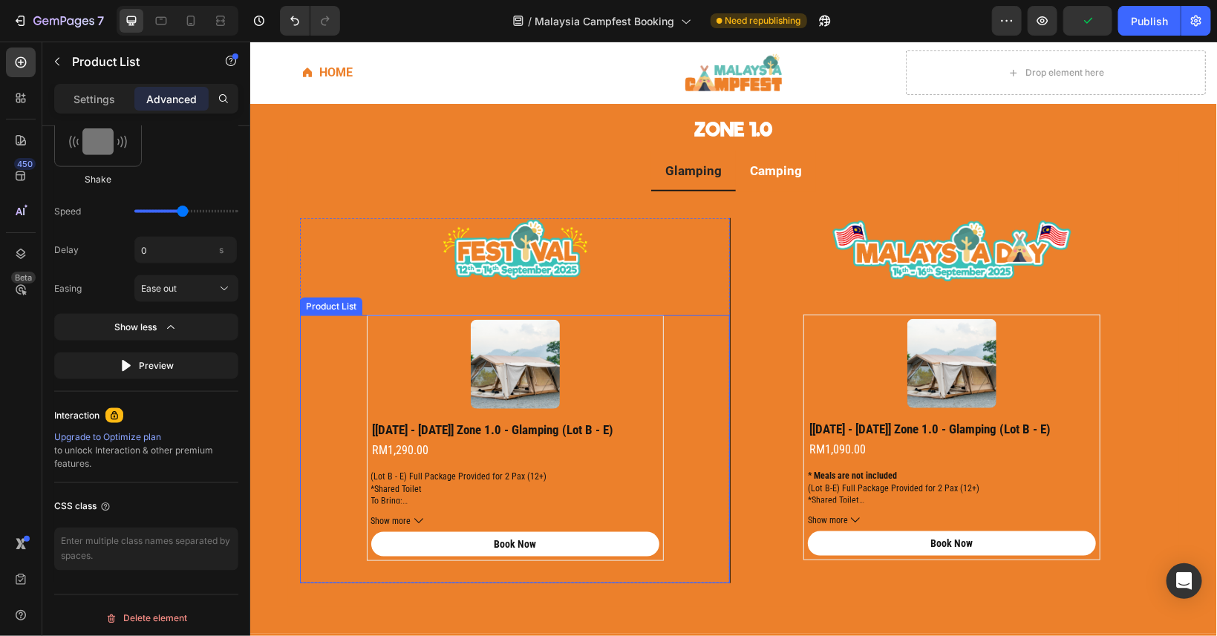
scroll to position [736, 0]
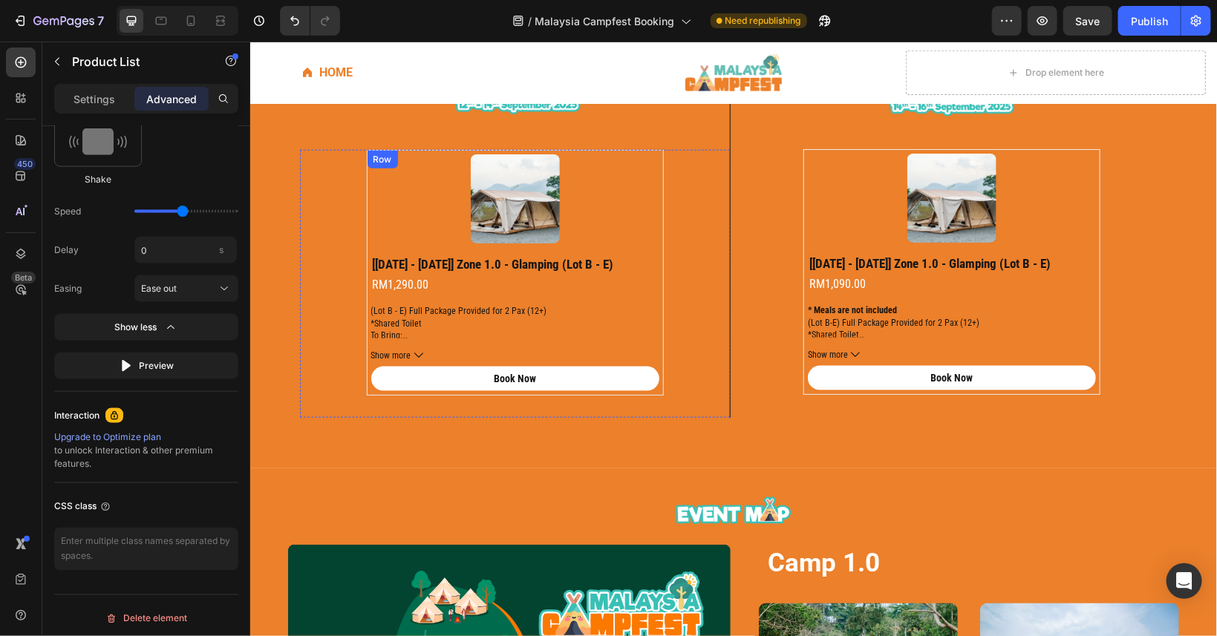
click at [660, 278] on div "Product Images [[DATE] - [DATE]] zone 1.0 - glamping (lot b - e) Product Title …" at bounding box center [514, 272] width 297 height 246
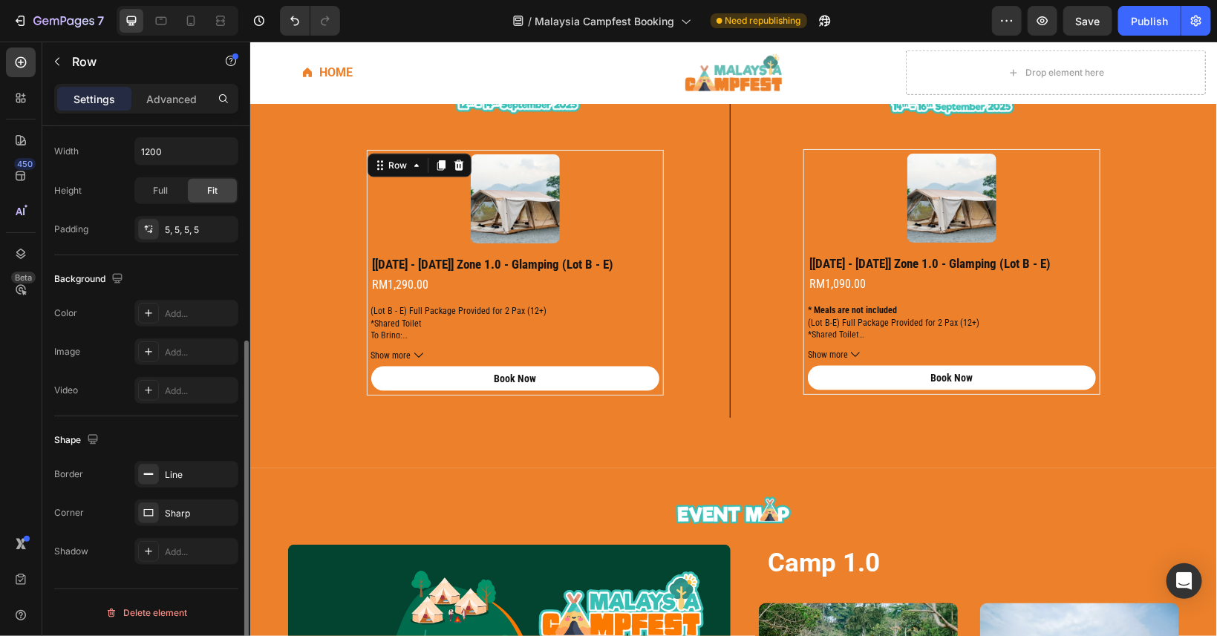
scroll to position [0, 0]
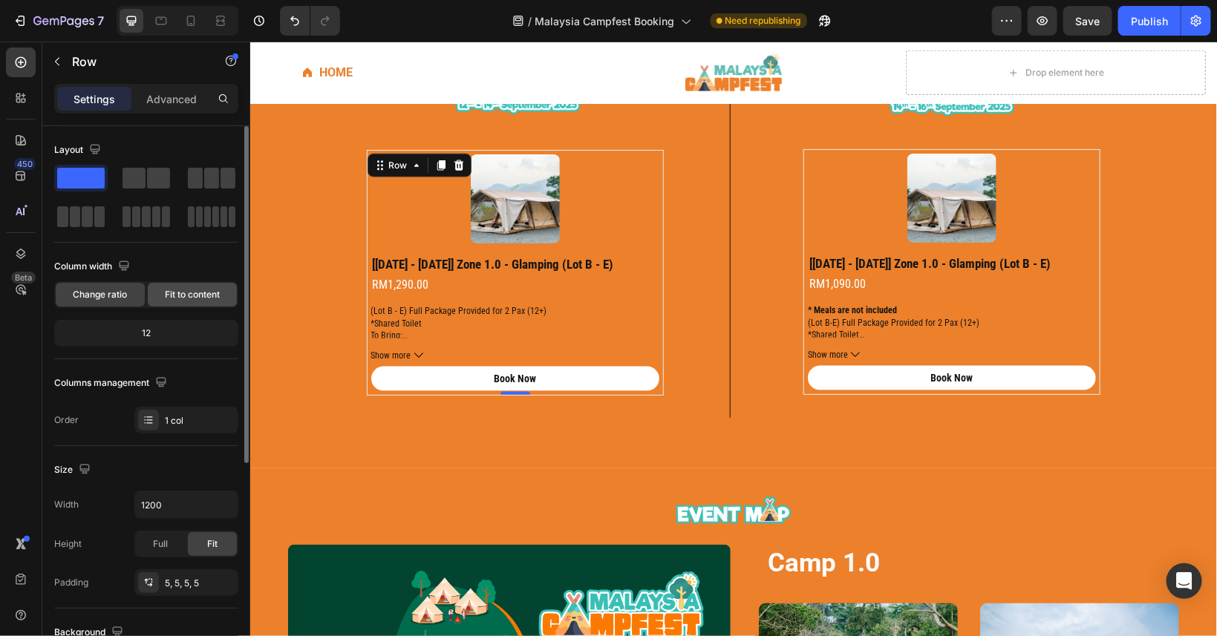
click at [189, 293] on span "Fit to content" at bounding box center [192, 294] width 55 height 13
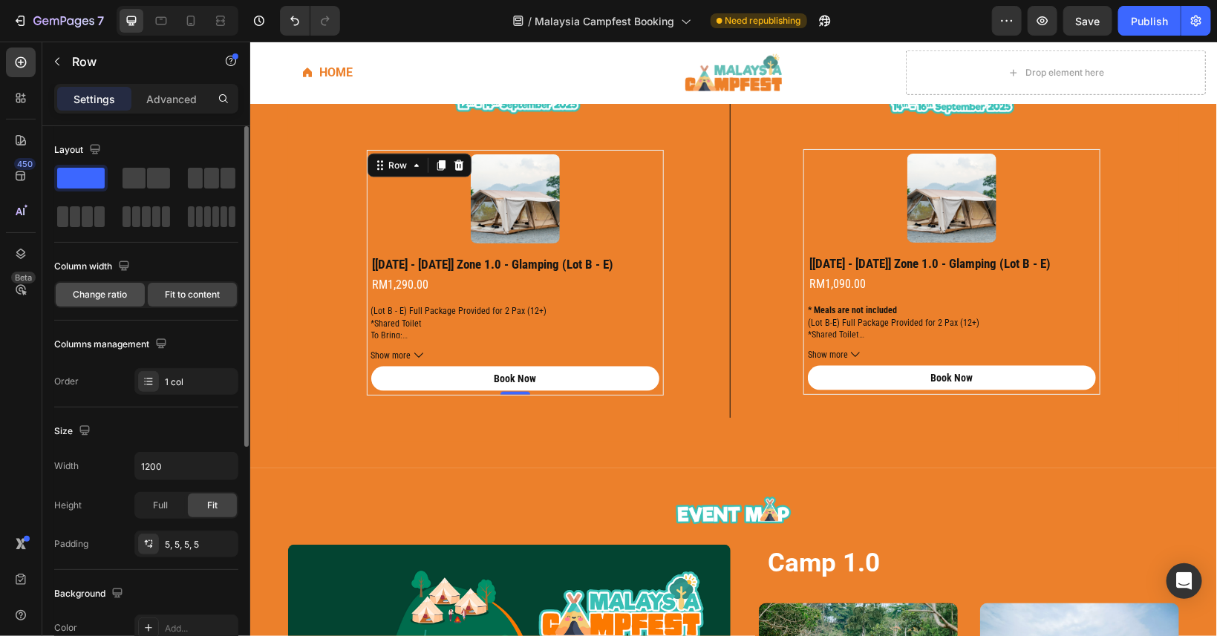
click at [103, 301] on span "Change ratio" at bounding box center [101, 294] width 54 height 13
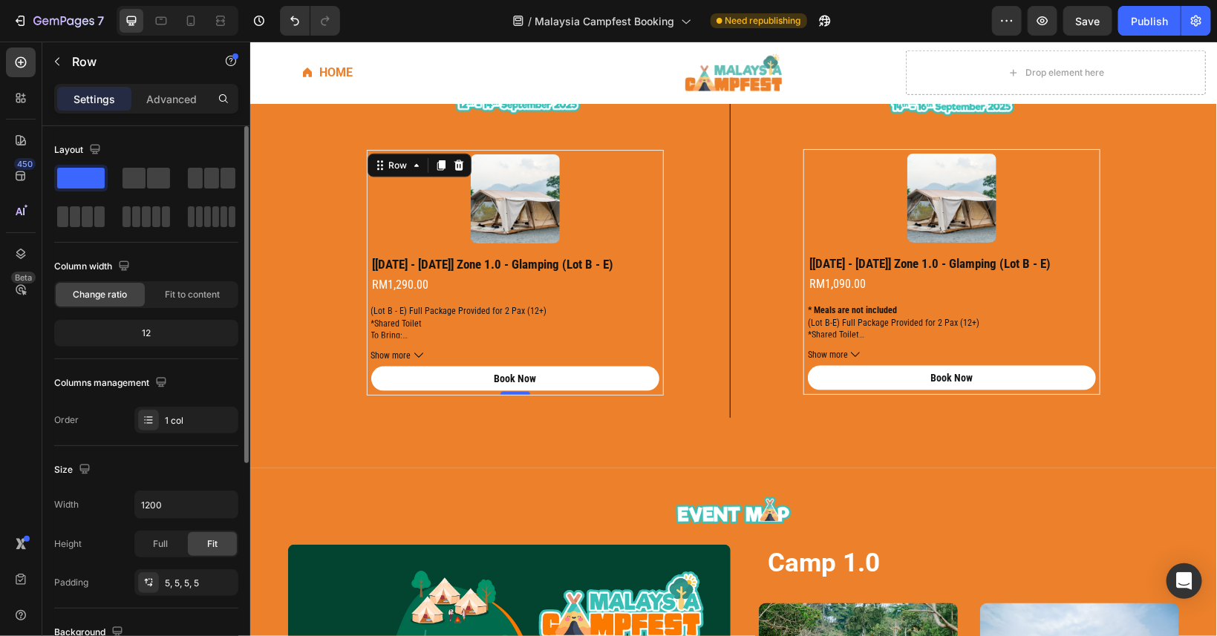
scroll to position [67, 0]
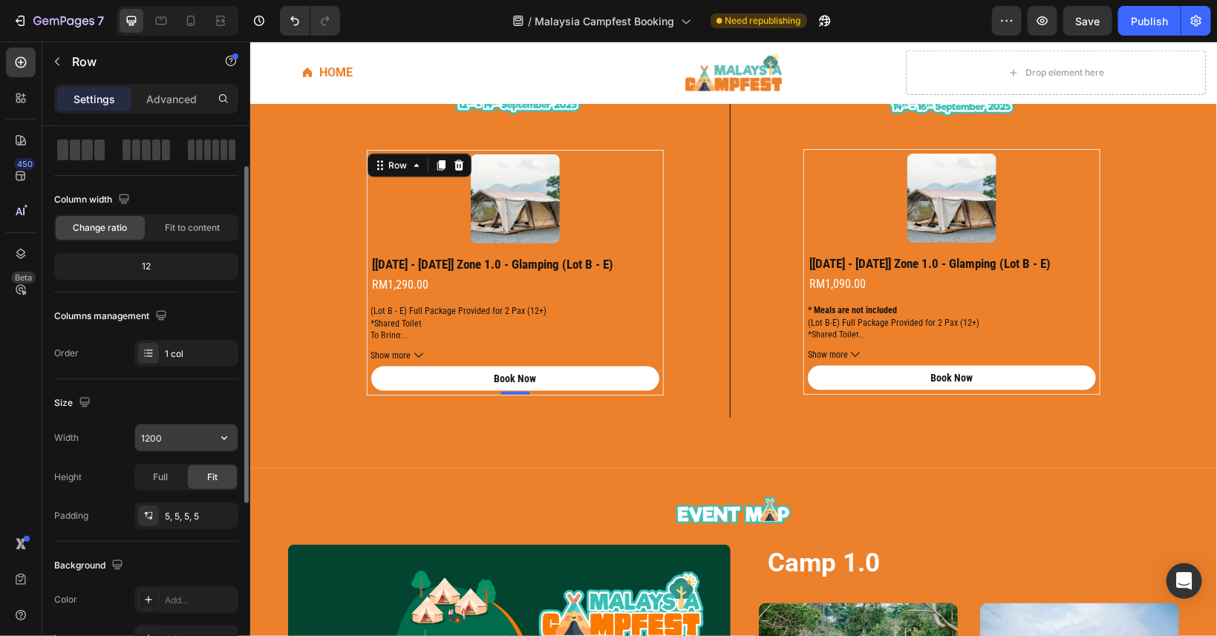
click at [178, 436] on input "1200" at bounding box center [186, 438] width 102 height 27
click at [212, 443] on button "button" at bounding box center [224, 438] width 27 height 27
click at [200, 442] on input "1200" at bounding box center [186, 438] width 102 height 27
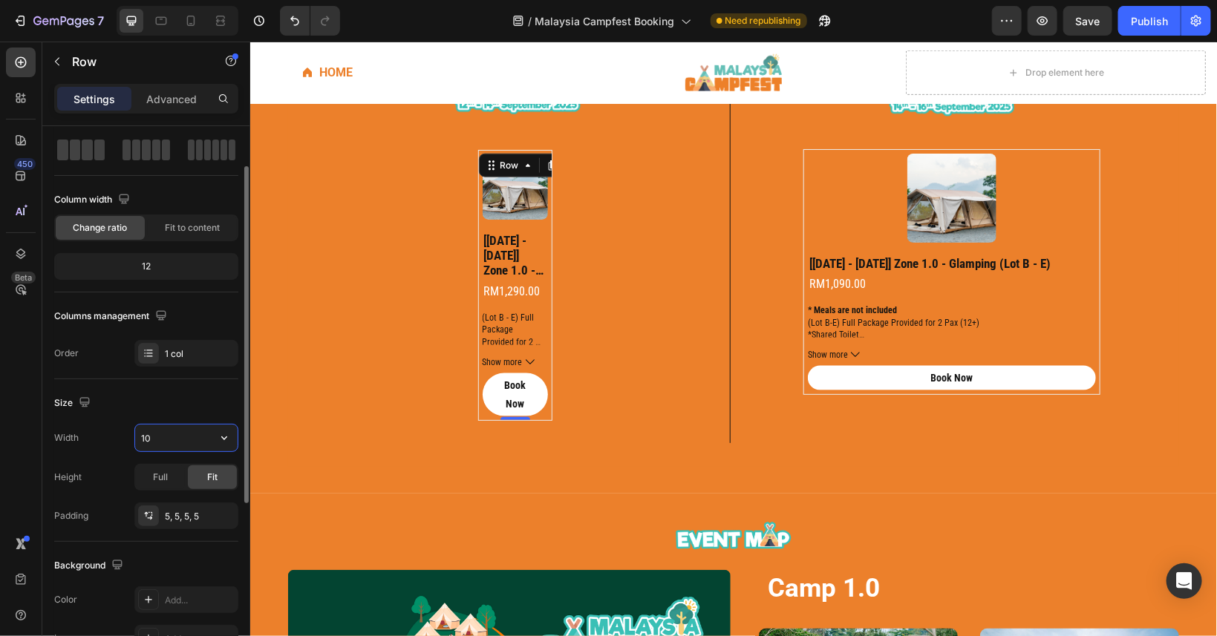
type input "1"
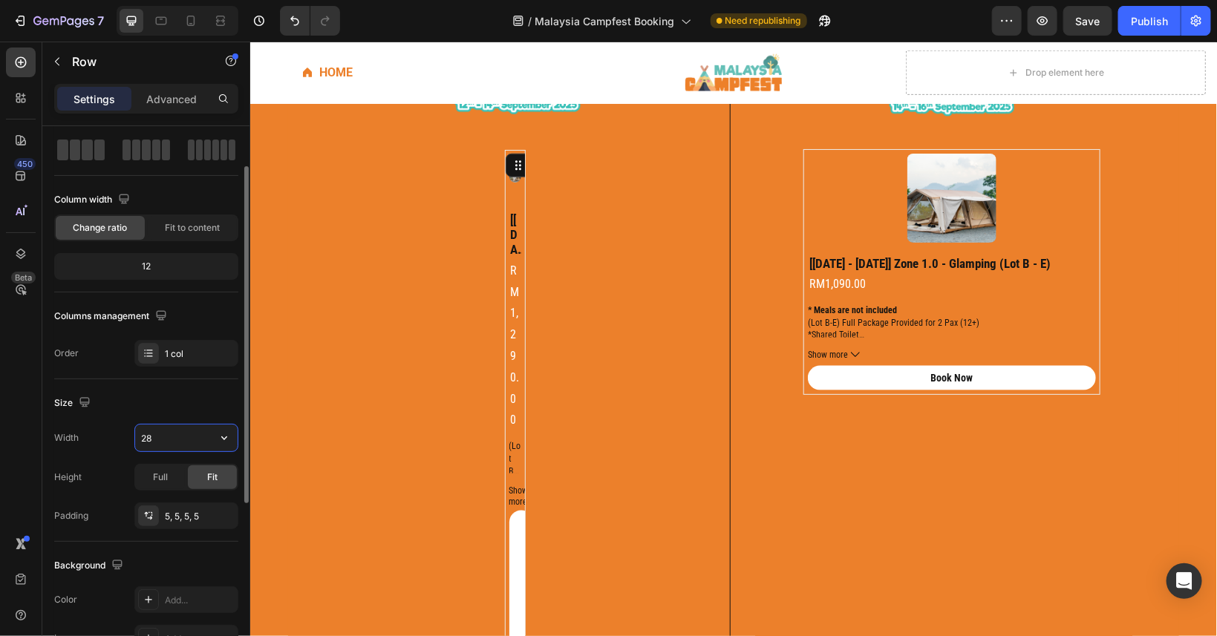
type input "2"
type input "180"
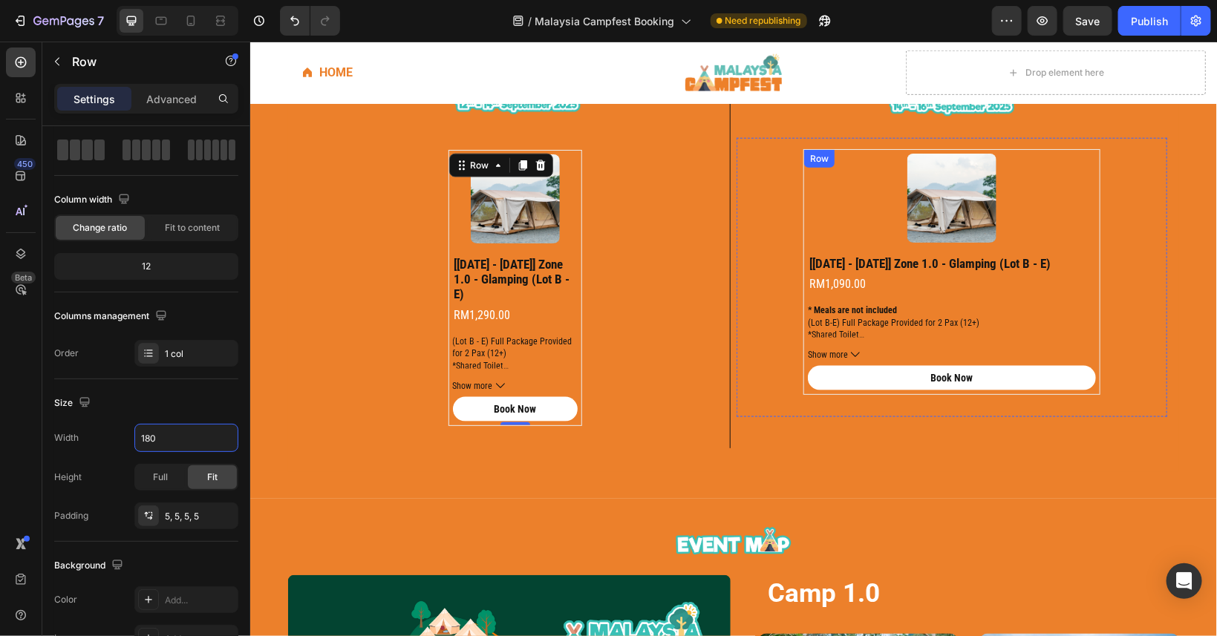
click at [807, 223] on div "Product Images [[DATE] - [DATE]] zone 1.0 - glamping (lot b - e) Product Title …" at bounding box center [951, 272] width 297 height 246
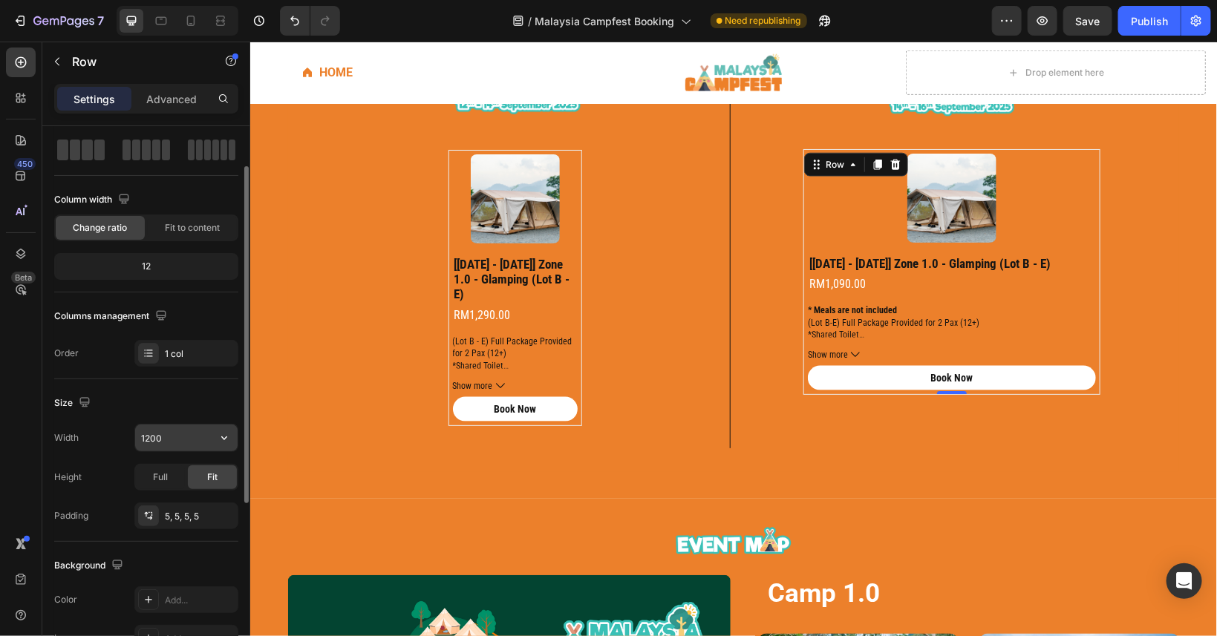
click at [172, 433] on input "1200" at bounding box center [186, 438] width 102 height 27
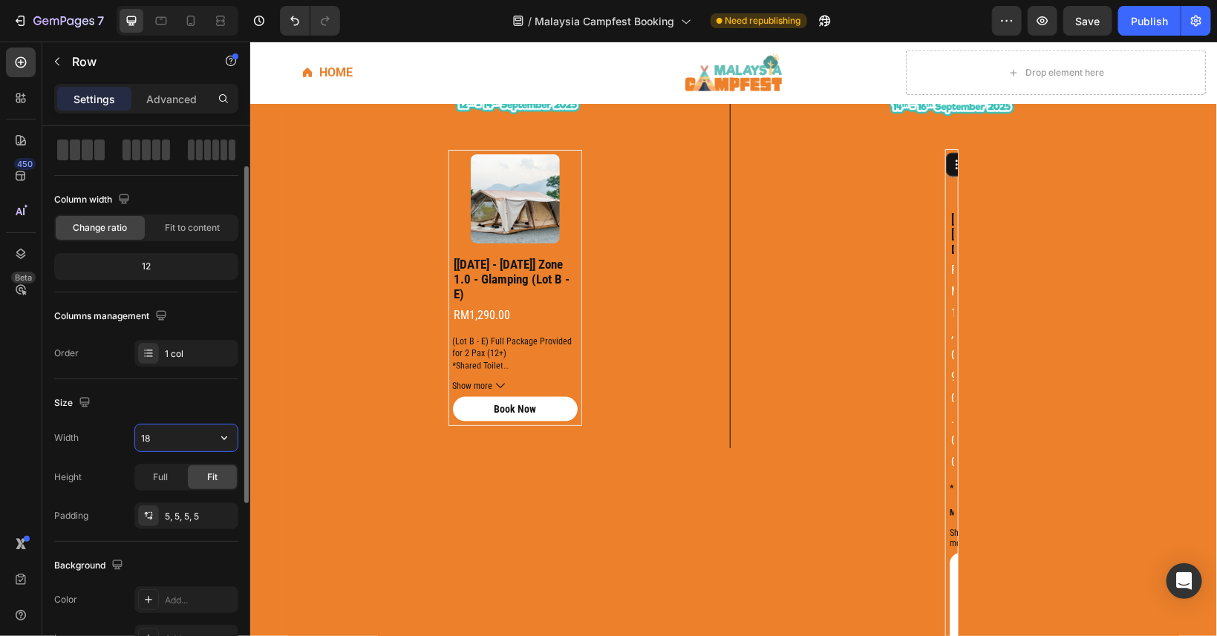
type input "180"
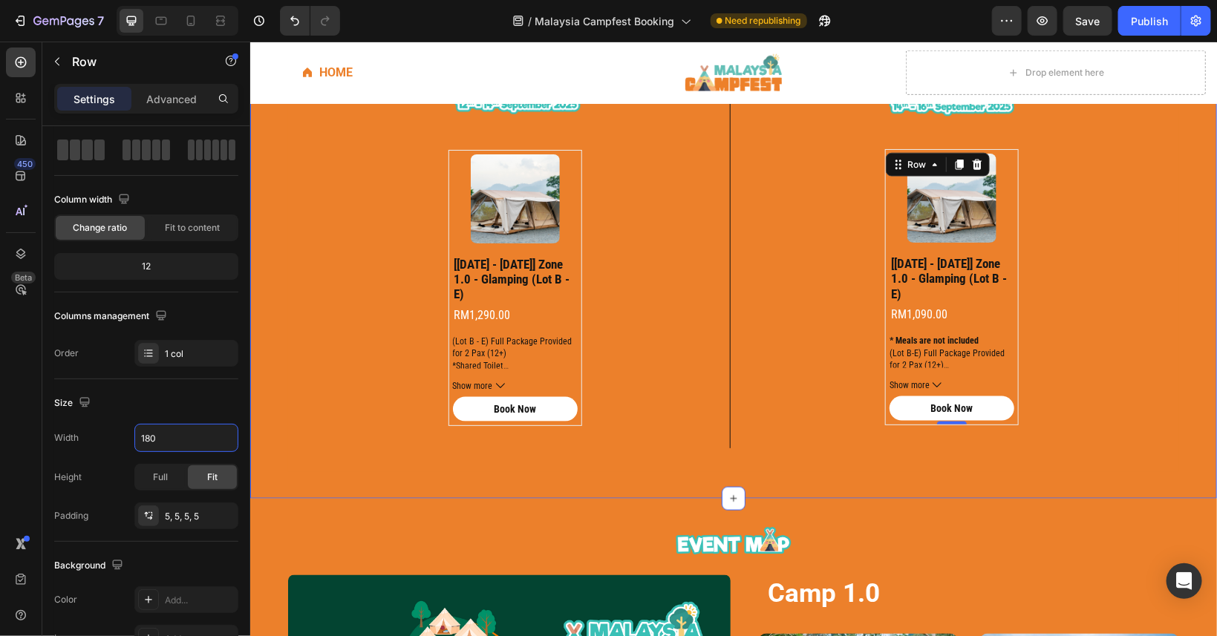
click at [700, 450] on div "zONE 1.0 Heading Glamping Camping Image Product Images [[DATE] - [DATE]] zone 1…" at bounding box center [733, 212] width 967 height 572
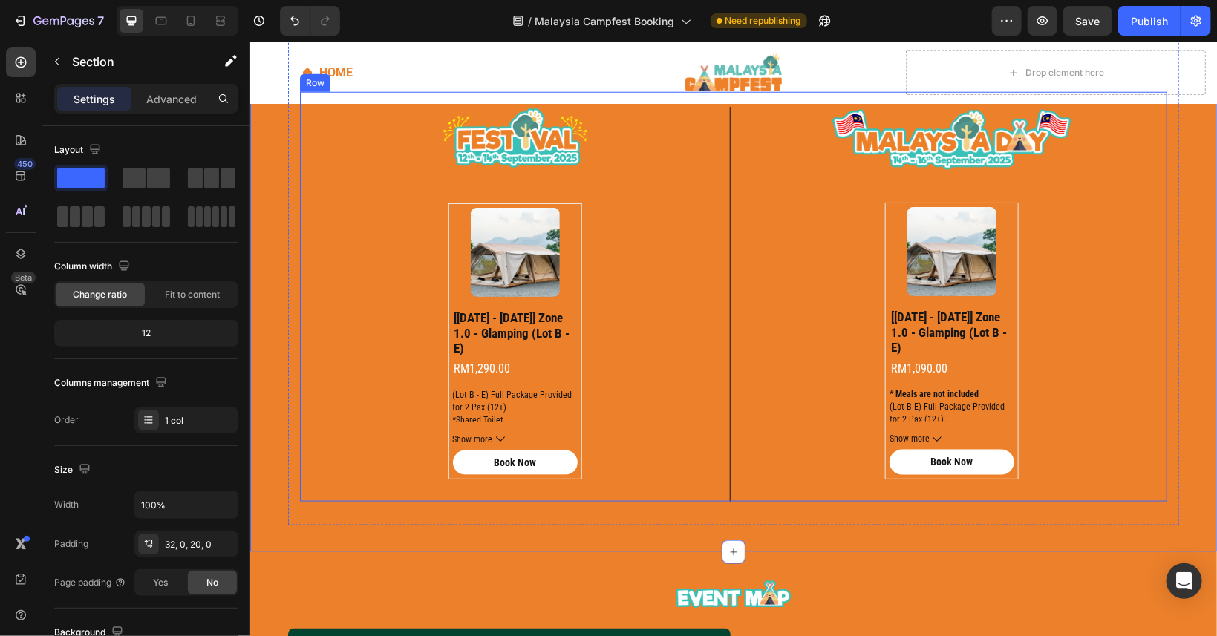
scroll to position [468, 0]
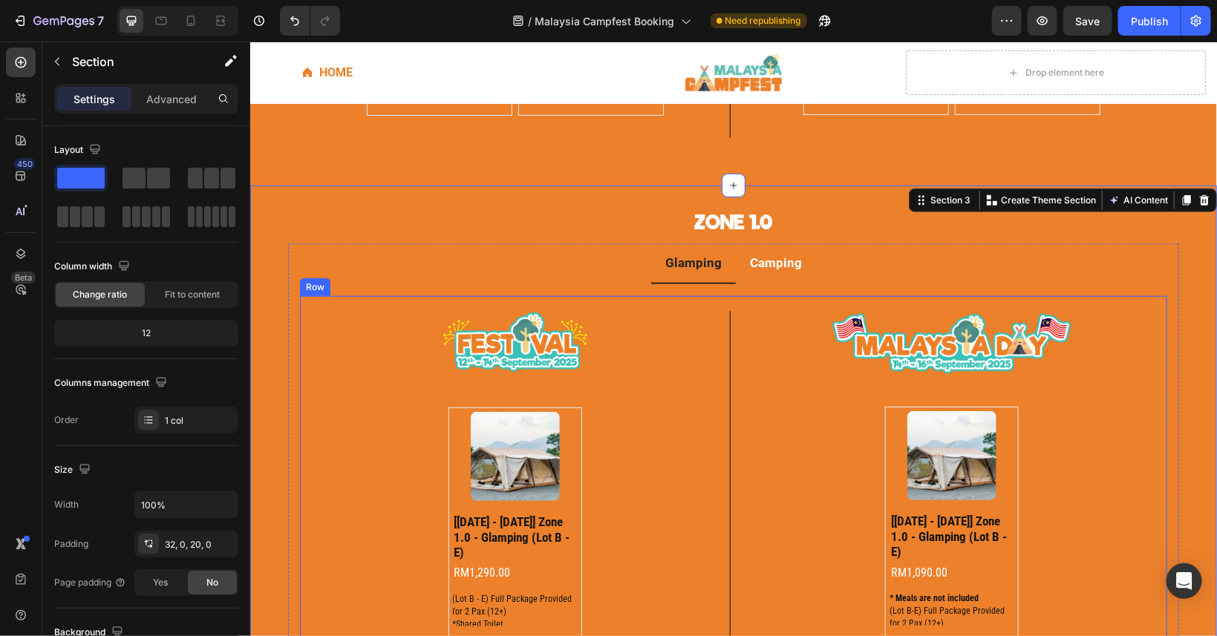
click at [779, 395] on div "Product Images [[DATE] - [DATE]] zone 1.0 - glamping (lot b - e) Product Title …" at bounding box center [951, 550] width 431 height 310
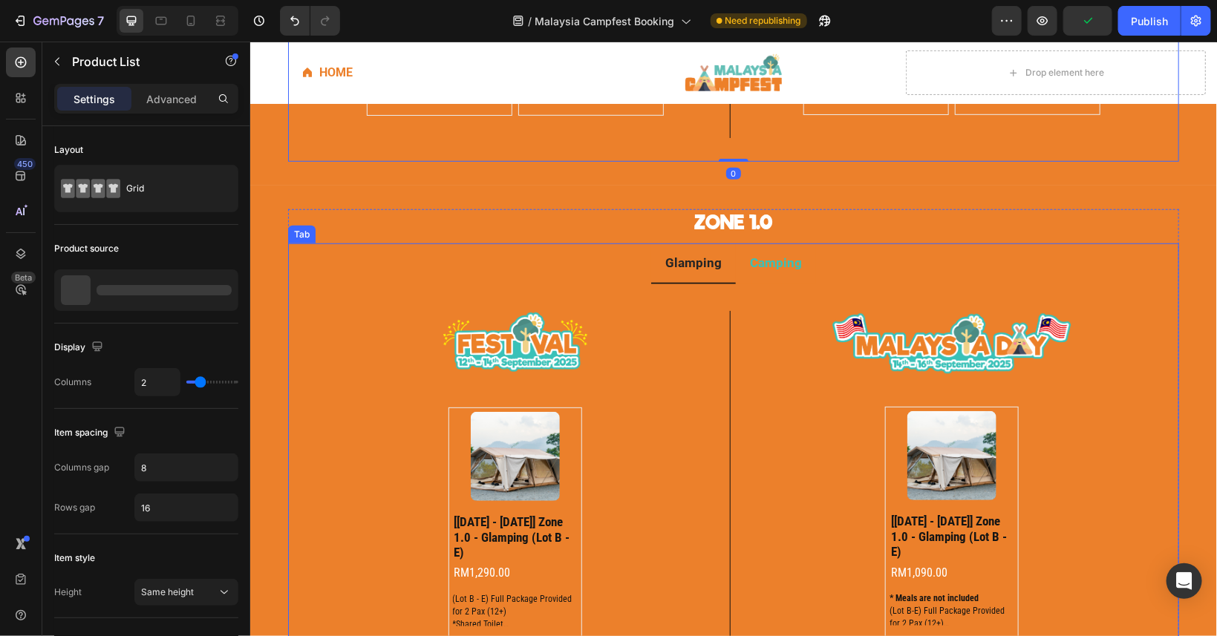
click at [772, 137] on div "Product Images [[DATE] - [DATE]] zone 2.0 - glamping (zone h) Product Title RM1…" at bounding box center [951, 64] width 431 height 143
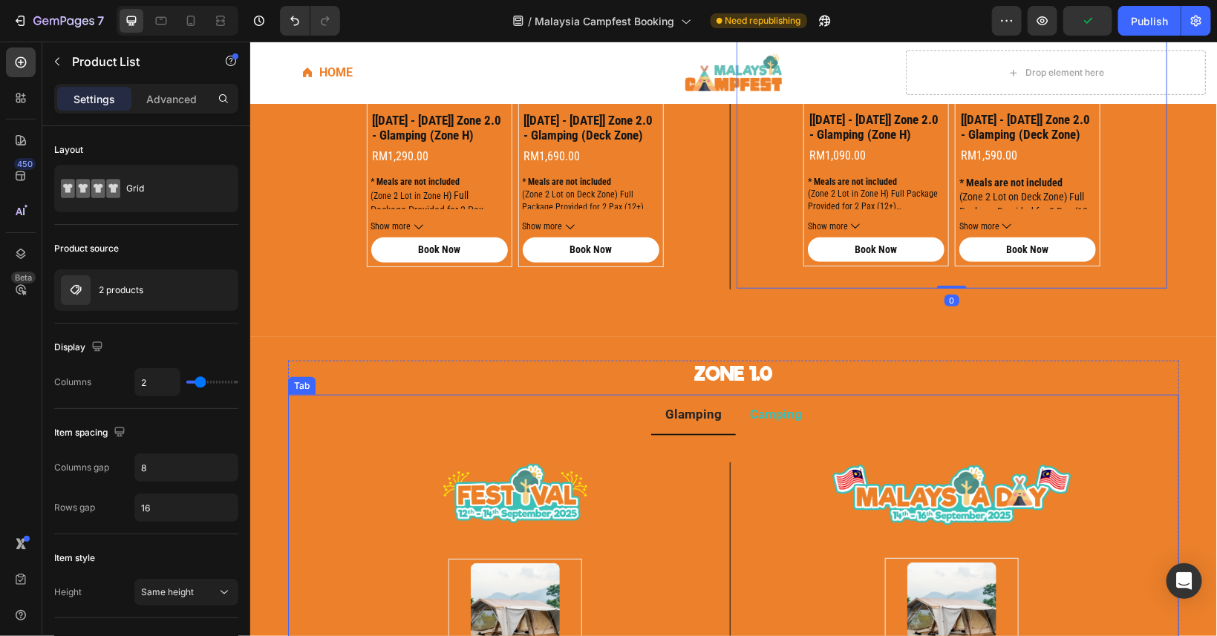
click at [776, 423] on li "Camping" at bounding box center [775, 414] width 80 height 41
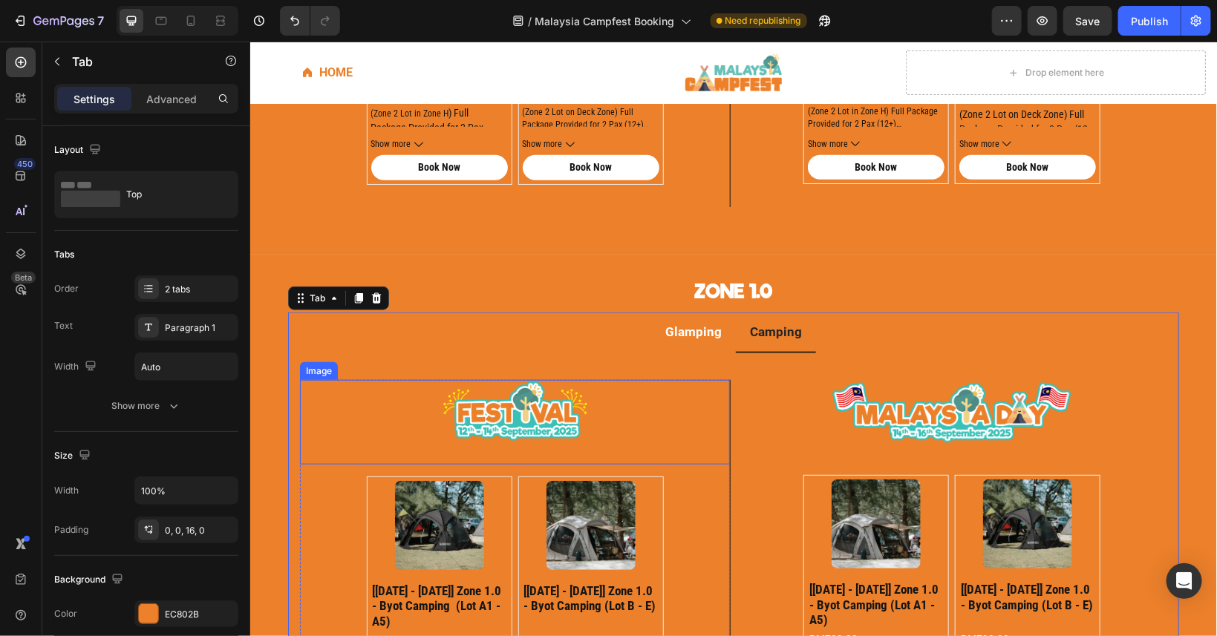
scroll to position [669, 0]
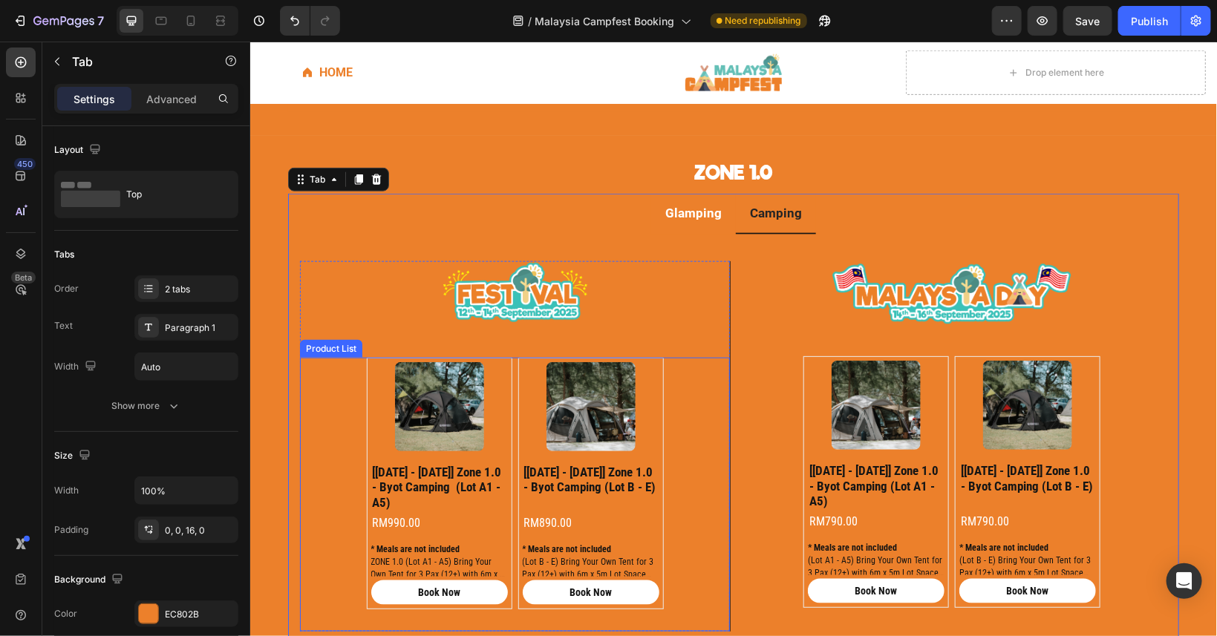
click at [670, 465] on div "Product Images [[DATE] - [DATE]] zone 1.0 - byot camping (lot a1 - a5) Product …" at bounding box center [514, 494] width 430 height 274
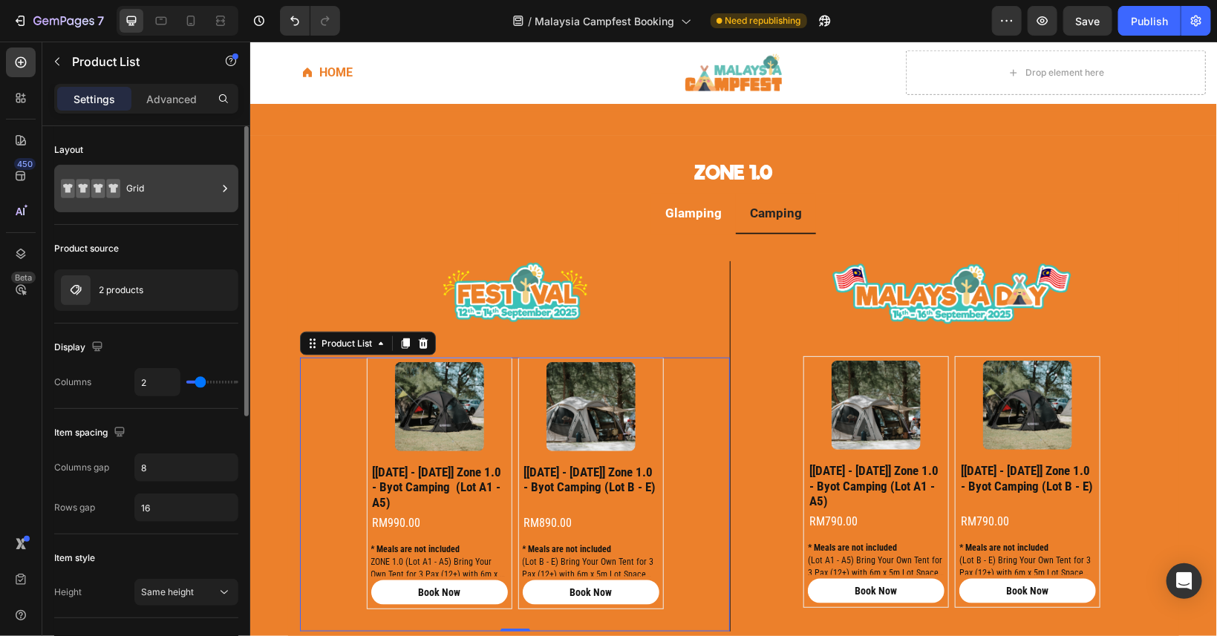
click at [183, 191] on div "Grid" at bounding box center [171, 189] width 91 height 34
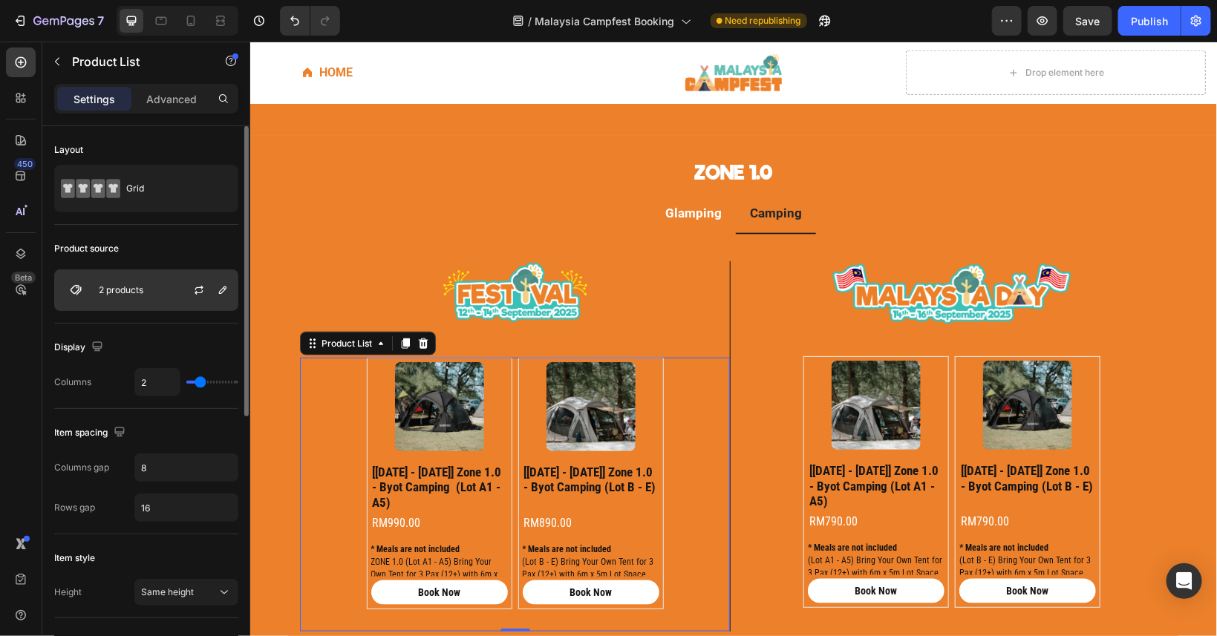
click at [173, 288] on div at bounding box center [204, 290] width 65 height 40
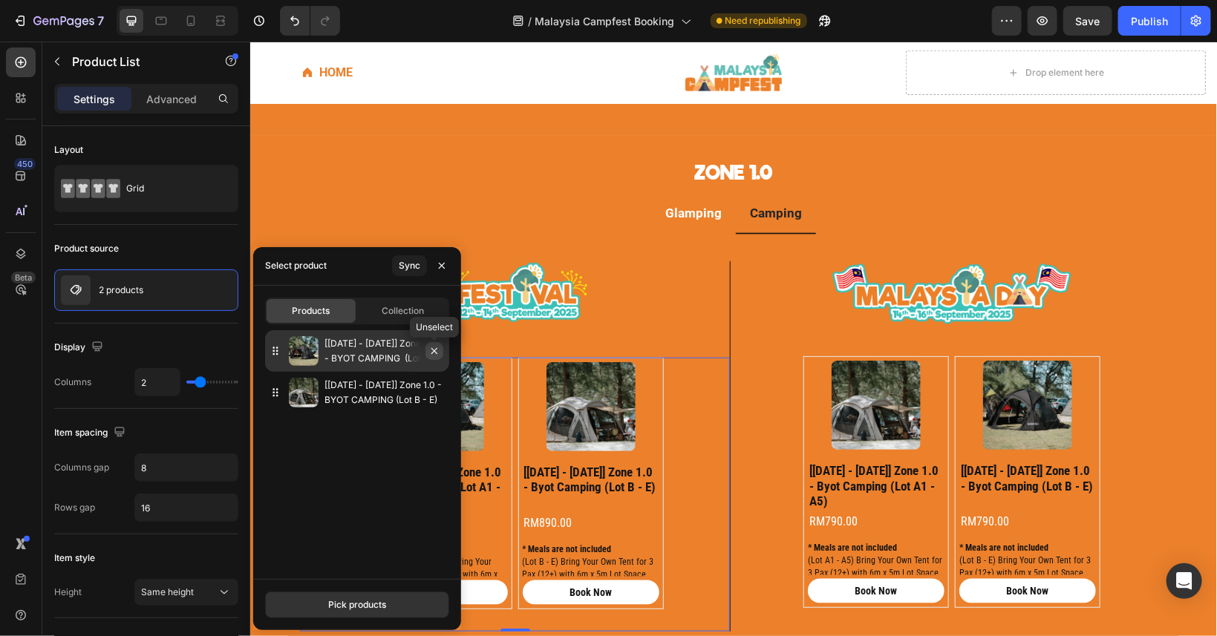
click at [441, 351] on button "button" at bounding box center [435, 351] width 18 height 18
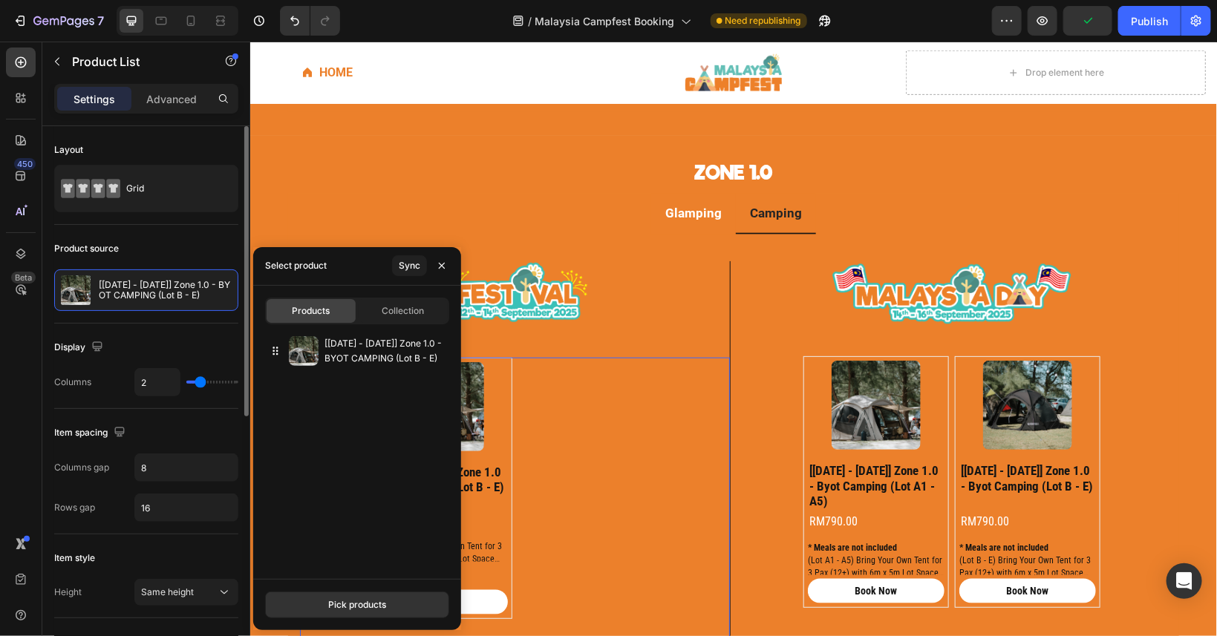
type input "1"
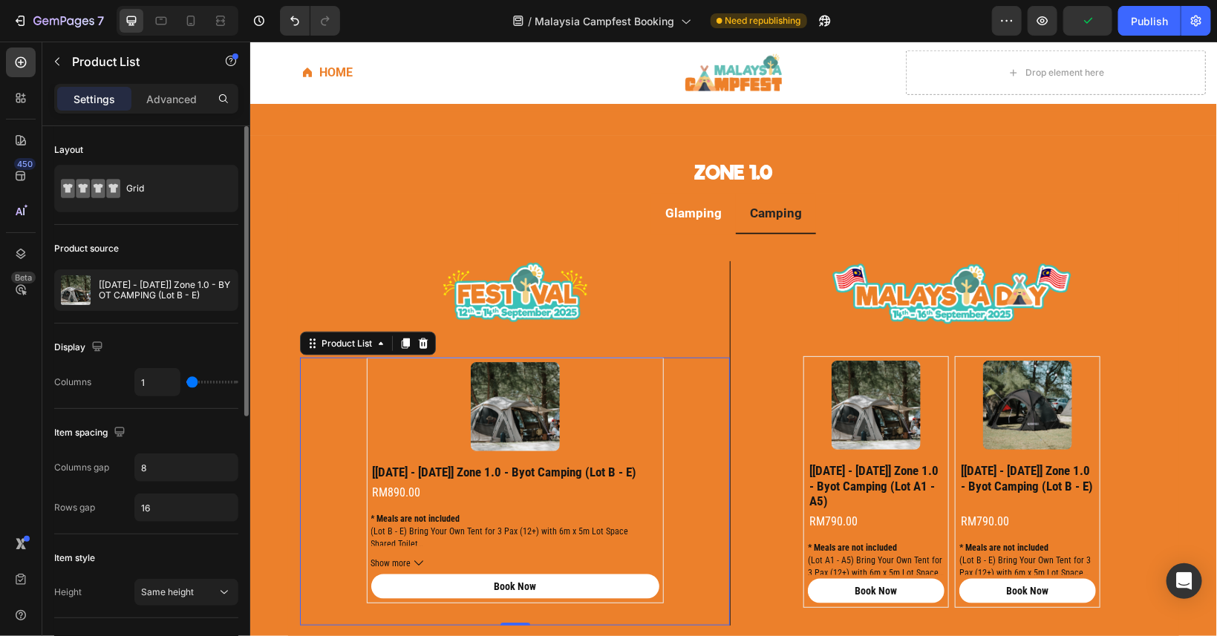
drag, startPoint x: 200, startPoint y: 380, endPoint x: 172, endPoint y: 382, distance: 28.3
type input "1"
click at [186, 382] on input "range" at bounding box center [212, 382] width 52 height 3
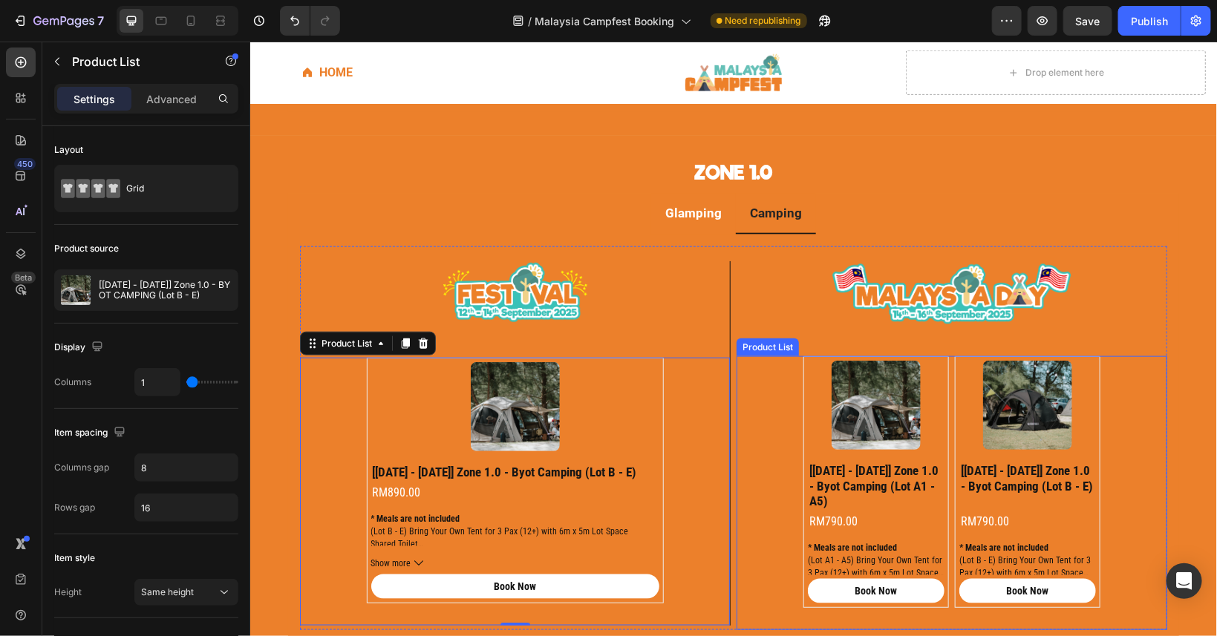
click at [792, 376] on div "Product Images [[DATE] - [DATE]] zone 1.0 - byot camping (lot a1 - a5) Product …" at bounding box center [951, 493] width 431 height 274
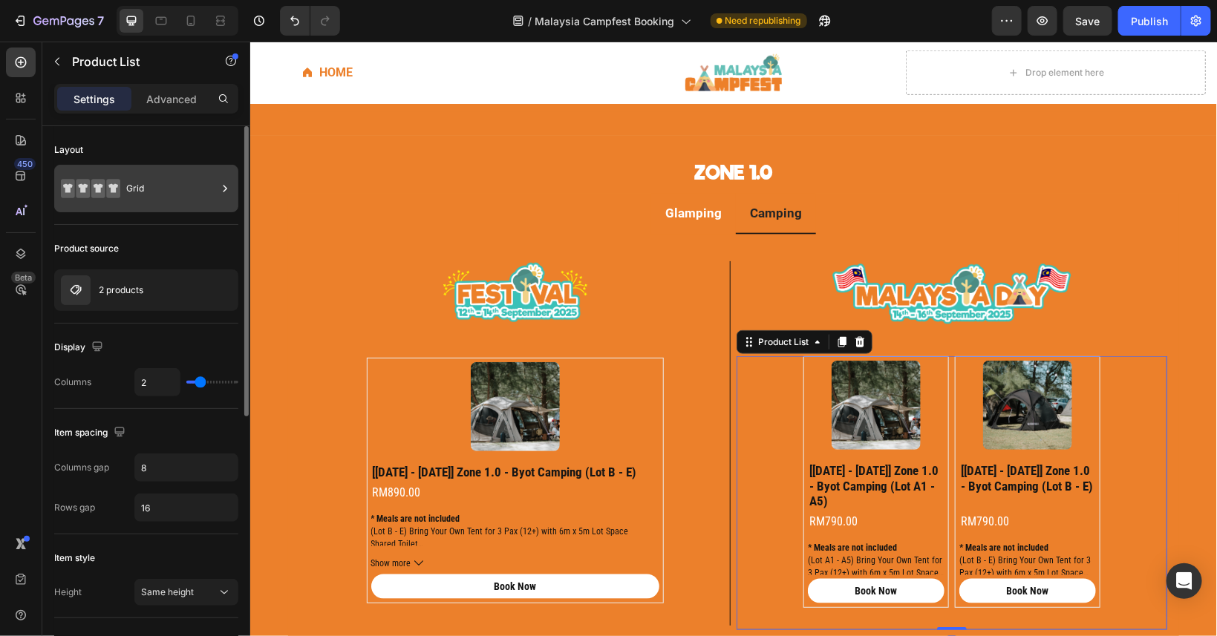
click at [161, 197] on div "Grid" at bounding box center [171, 189] width 91 height 34
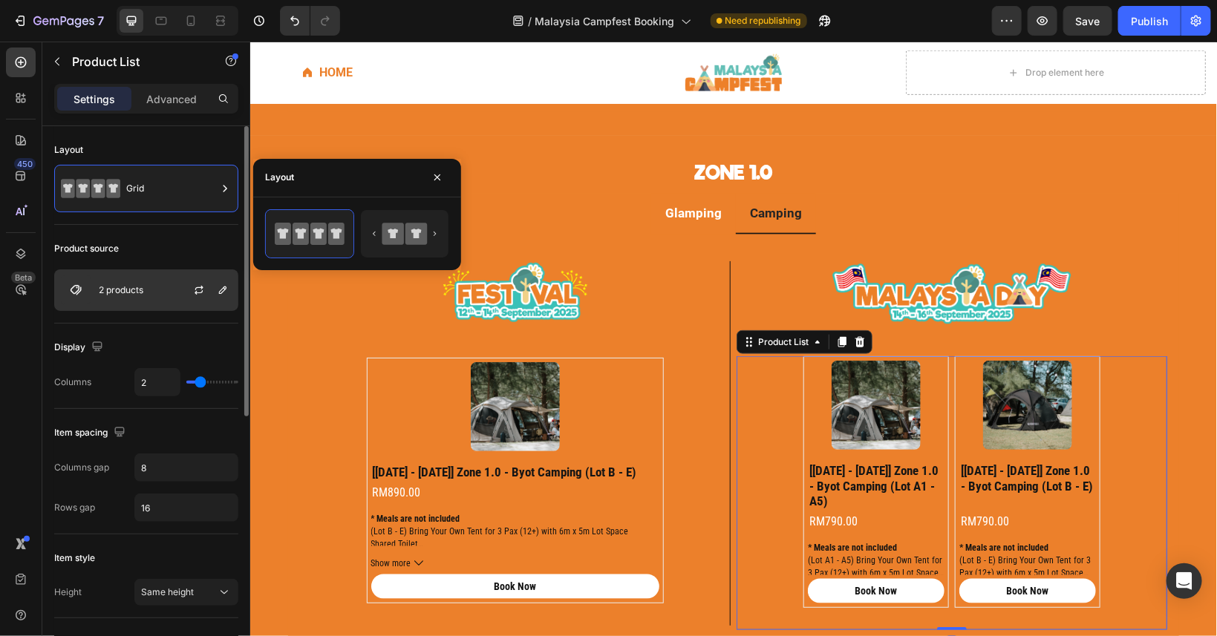
click at [166, 290] on div "2 products" at bounding box center [146, 291] width 184 height 42
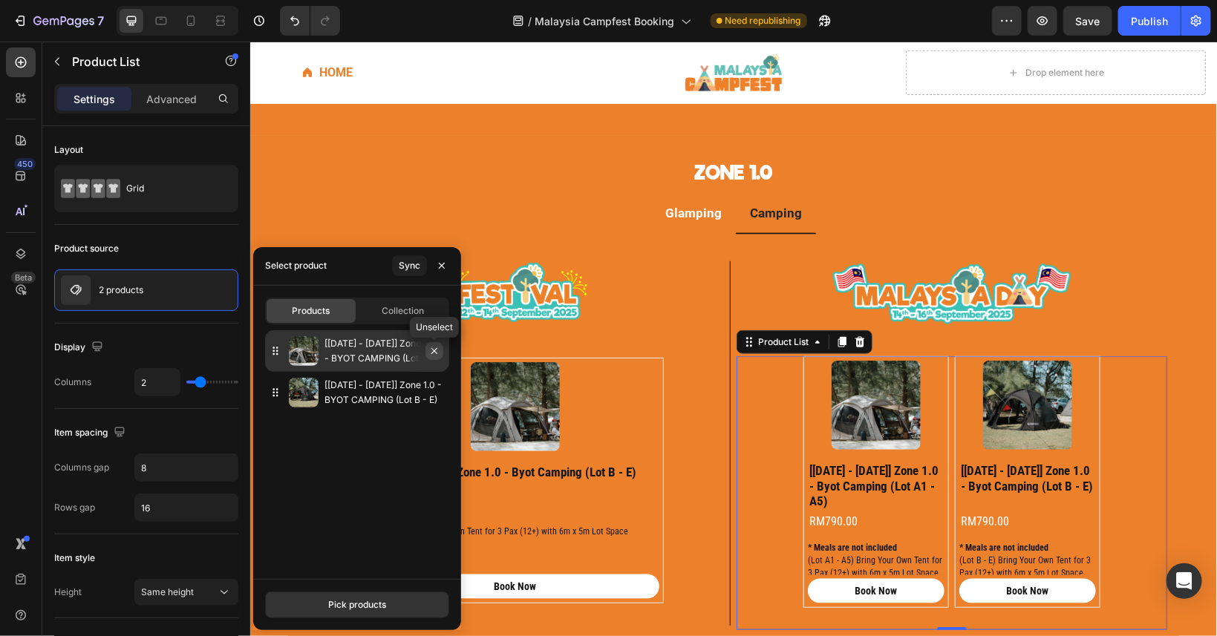
click at [435, 354] on icon "button" at bounding box center [435, 351] width 12 height 12
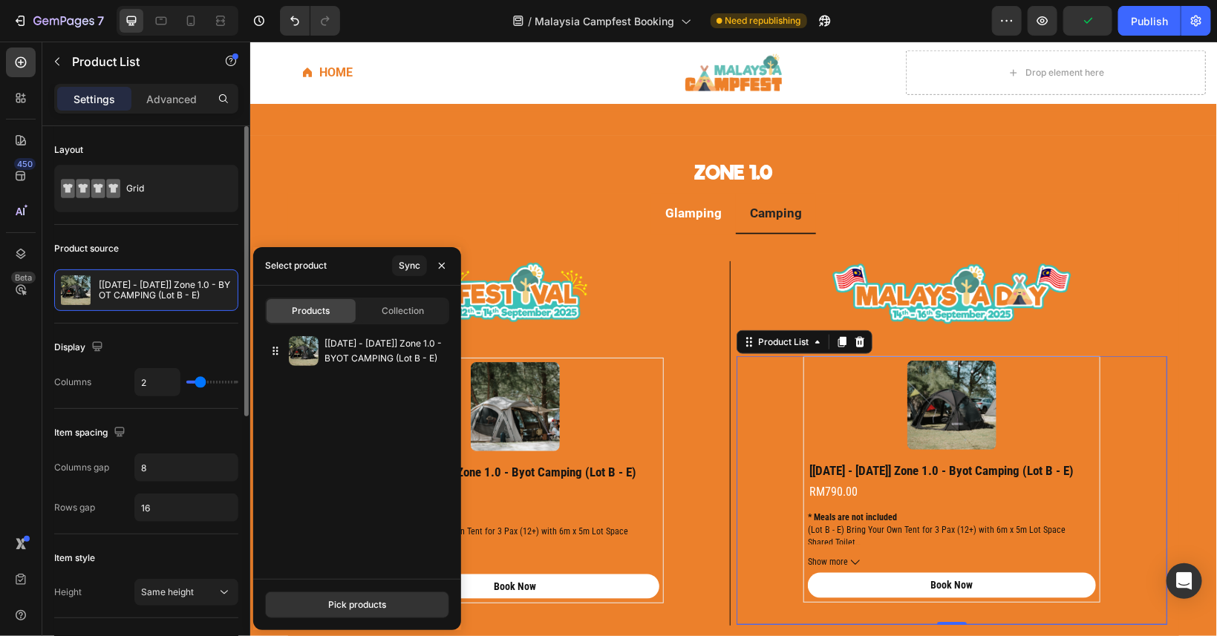
type input "1"
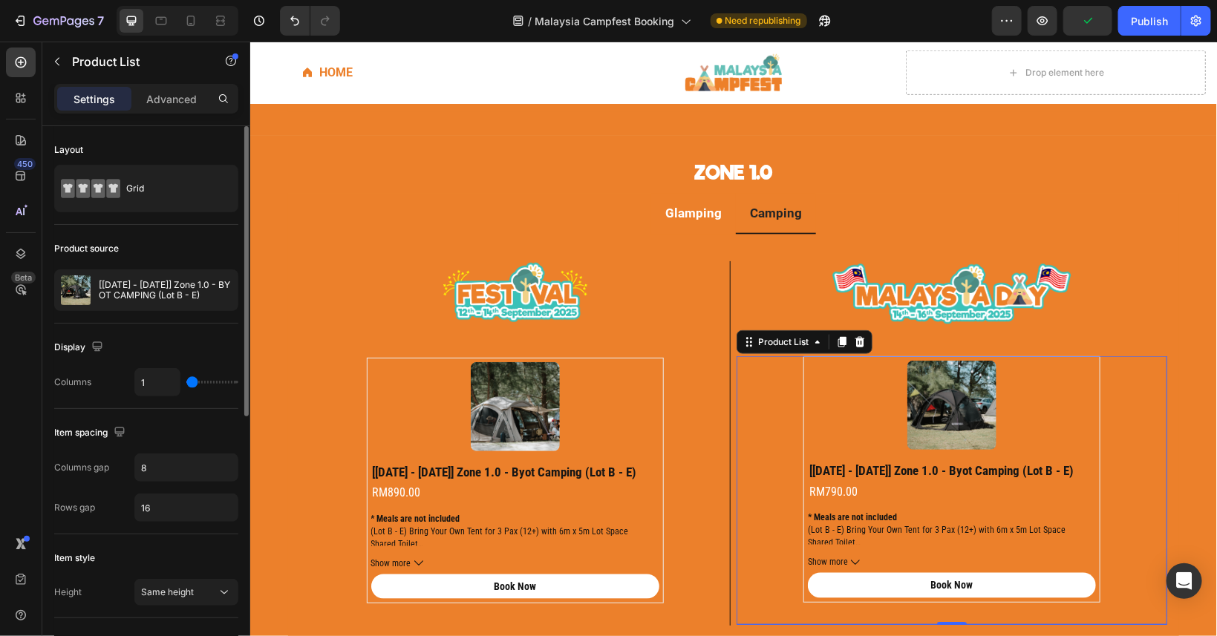
drag, startPoint x: 200, startPoint y: 385, endPoint x: 161, endPoint y: 384, distance: 38.6
type input "1"
click at [186, 384] on input "range" at bounding box center [212, 382] width 52 height 3
click at [660, 478] on div "Product Images [[DATE] - [DATE]] zone 1.0 - byot camping (lot b - e) Product Ti…" at bounding box center [514, 480] width 297 height 246
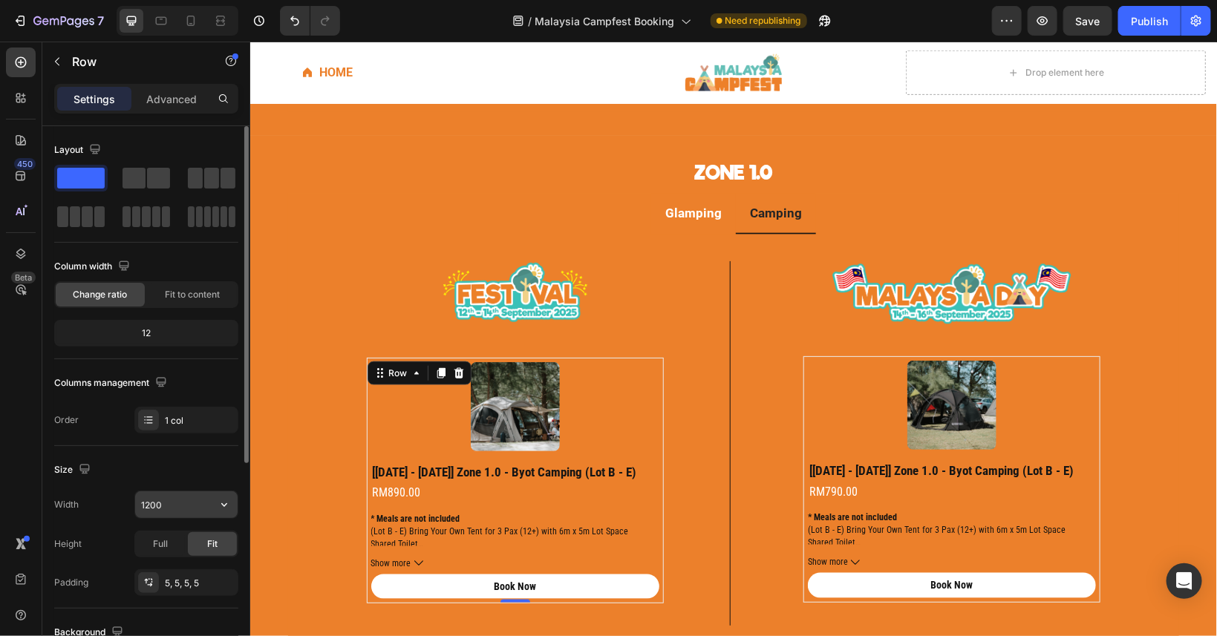
click at [166, 495] on input "1200" at bounding box center [186, 505] width 102 height 27
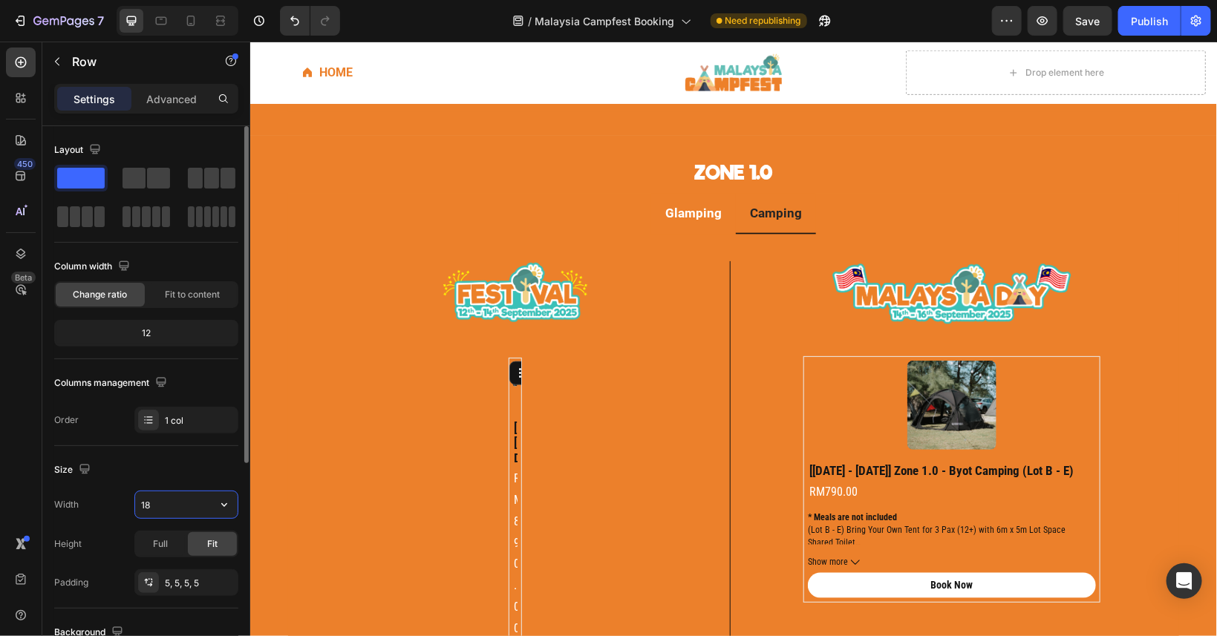
type input "180"
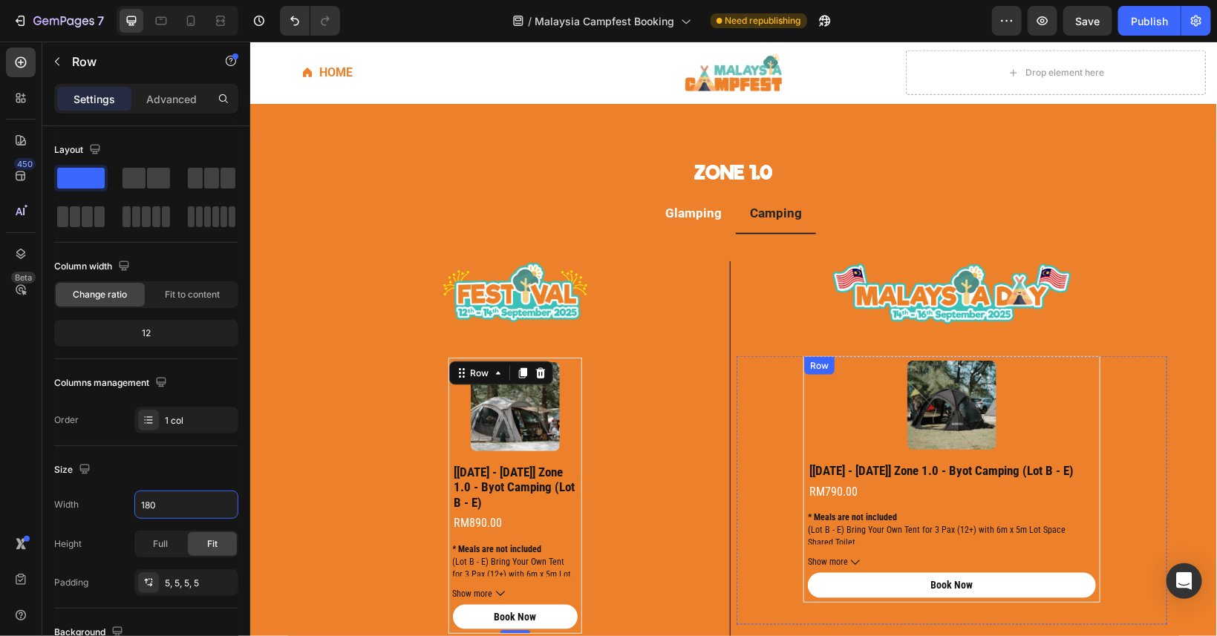
click at [806, 359] on div "Row" at bounding box center [819, 365] width 30 height 18
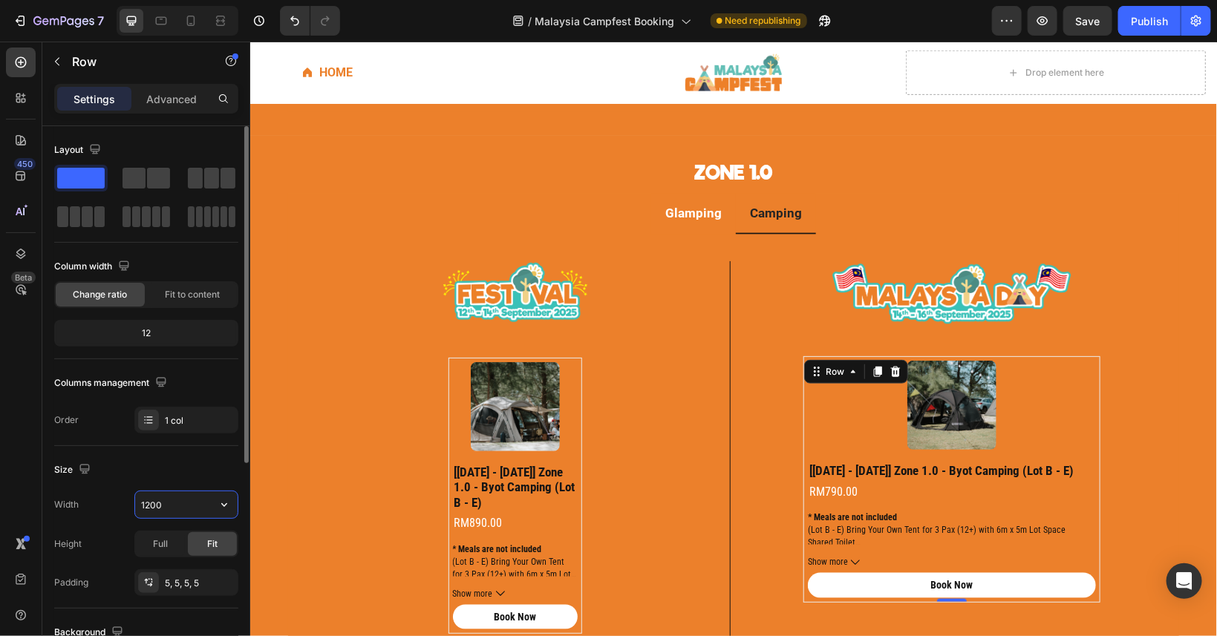
click at [183, 498] on input "1200" at bounding box center [186, 505] width 102 height 27
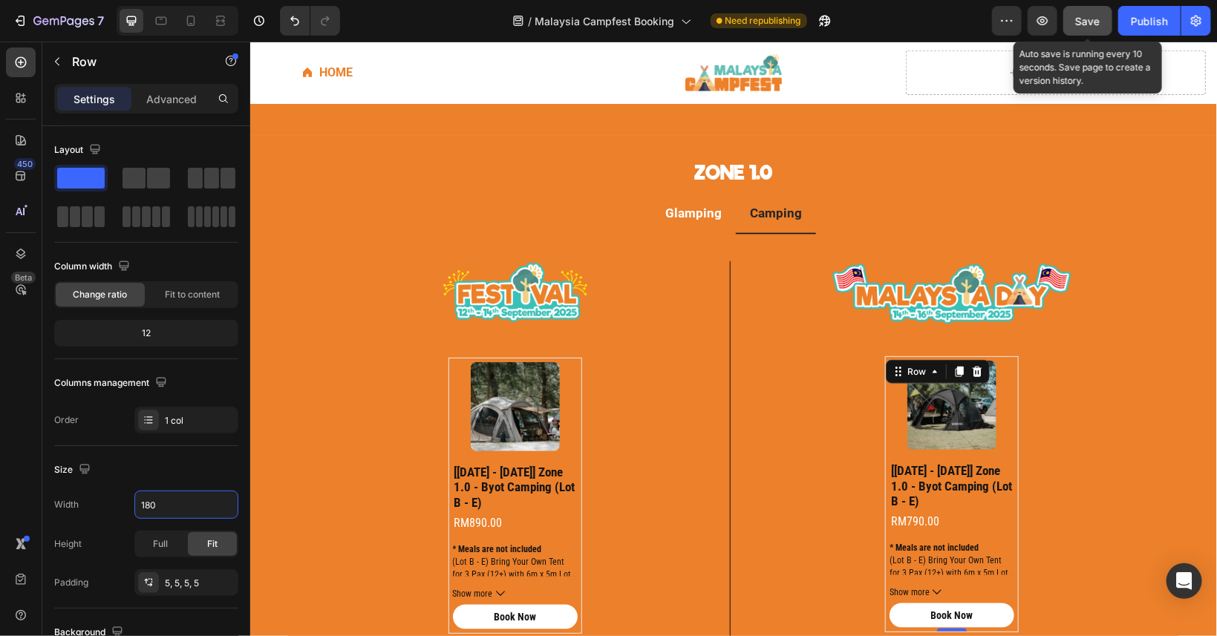
type input "180"
click at [1080, 15] on span "Save" at bounding box center [1088, 21] width 25 height 13
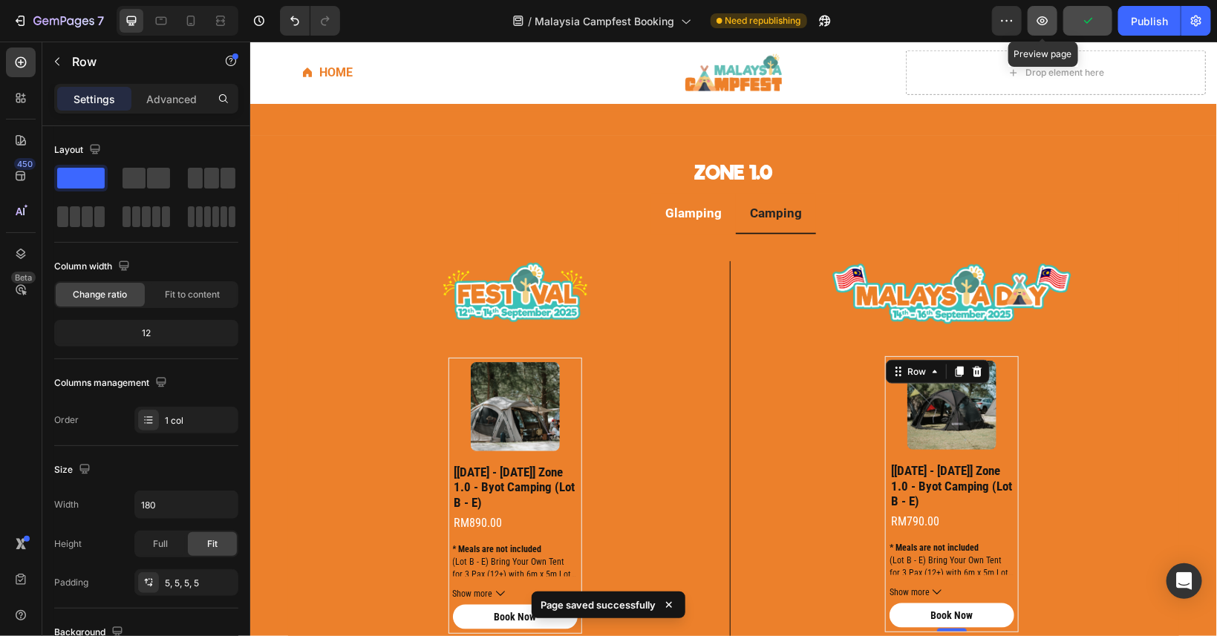
click at [1043, 18] on icon "button" at bounding box center [1042, 20] width 15 height 15
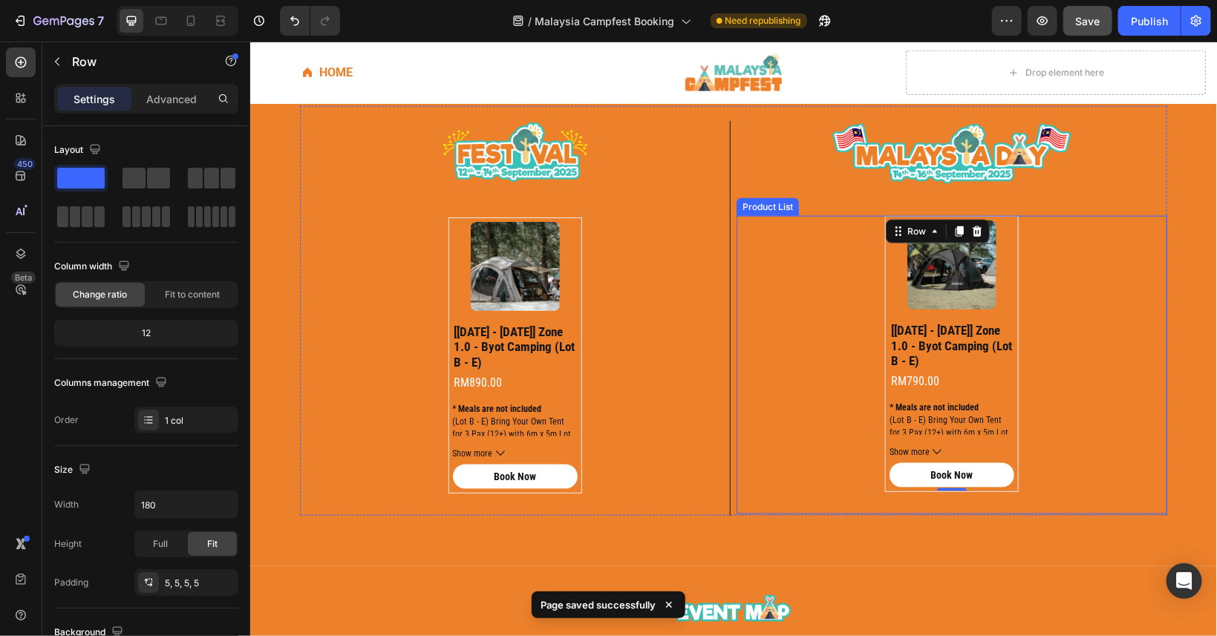
scroll to position [744, 0]
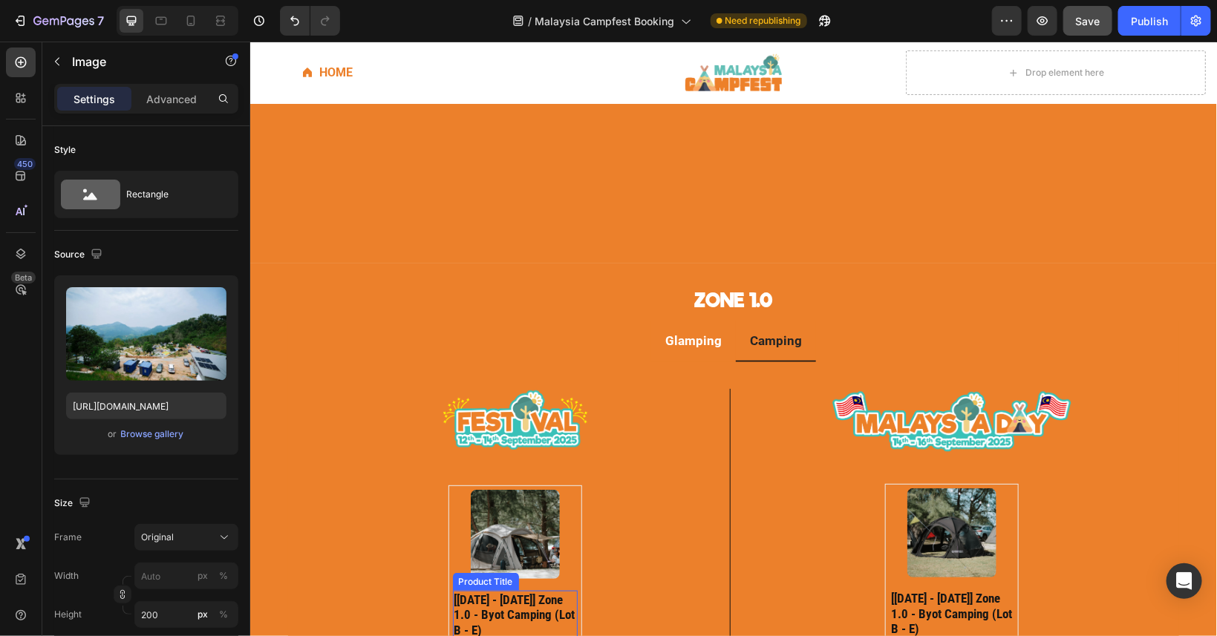
scroll to position [803, 0]
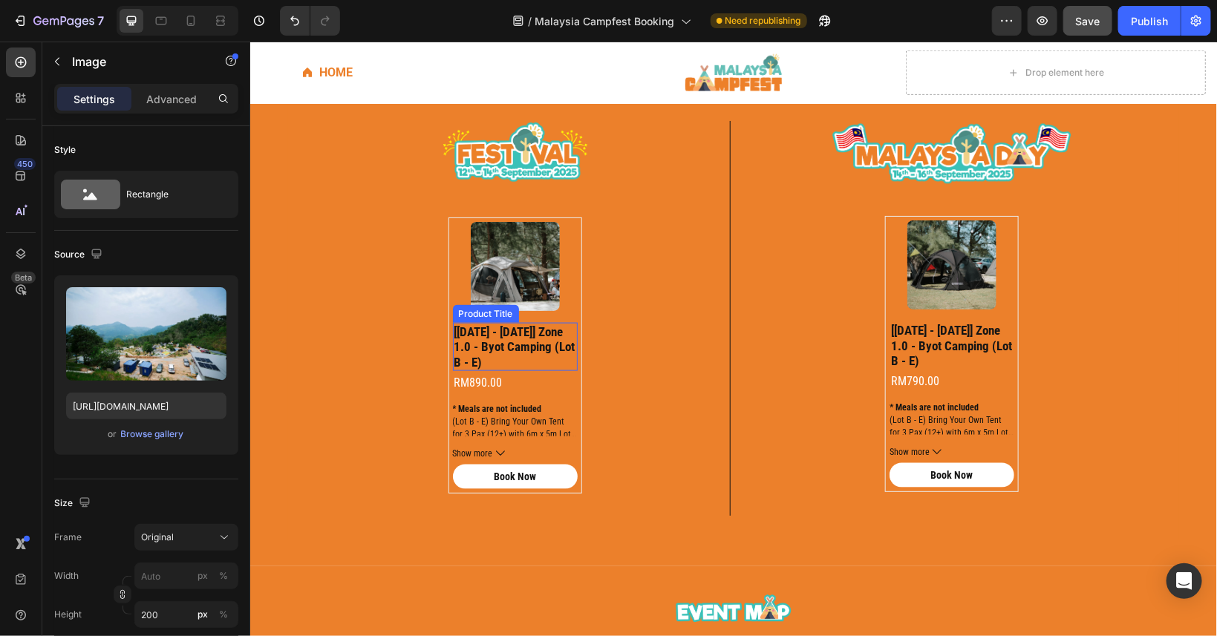
click at [546, 328] on h2 "[[DATE] - [DATE]] zone 1.0 - byot camping (lot b - e)" at bounding box center [514, 346] width 125 height 48
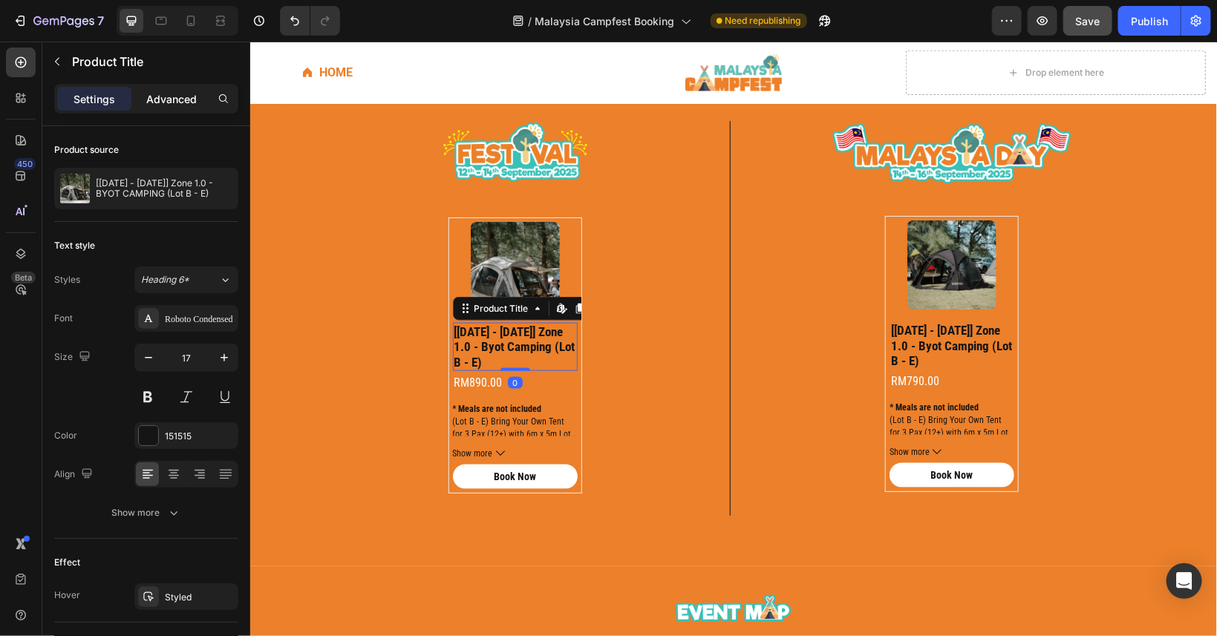
click at [166, 98] on p "Advanced" at bounding box center [171, 99] width 51 height 16
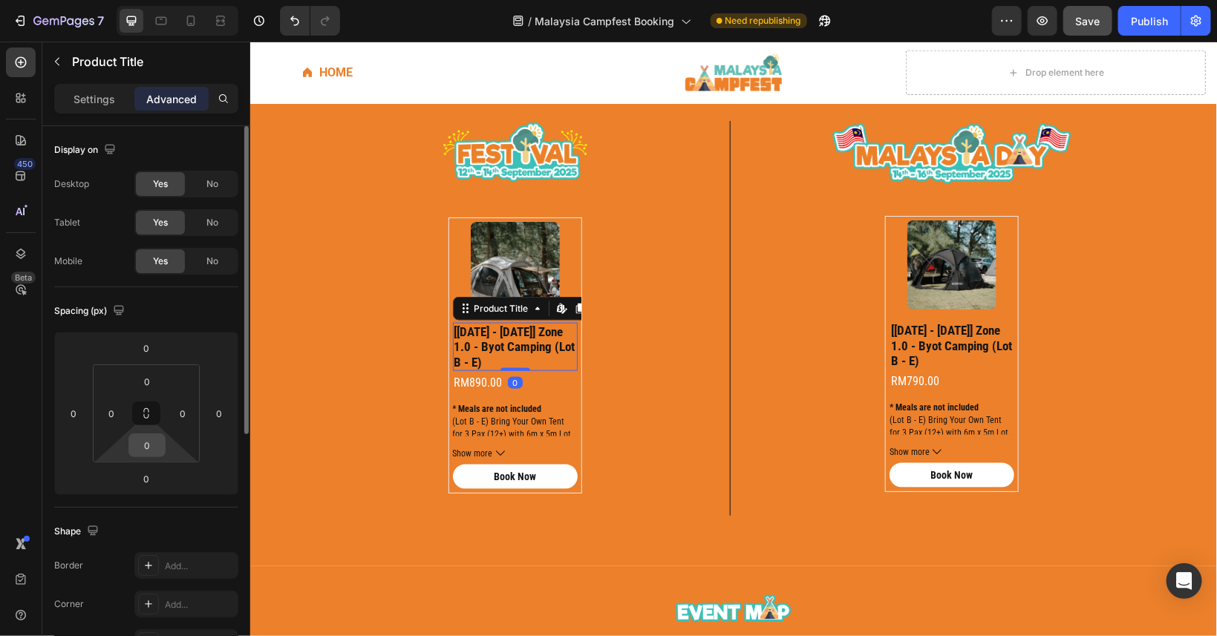
click at [147, 447] on input "0" at bounding box center [147, 445] width 30 height 22
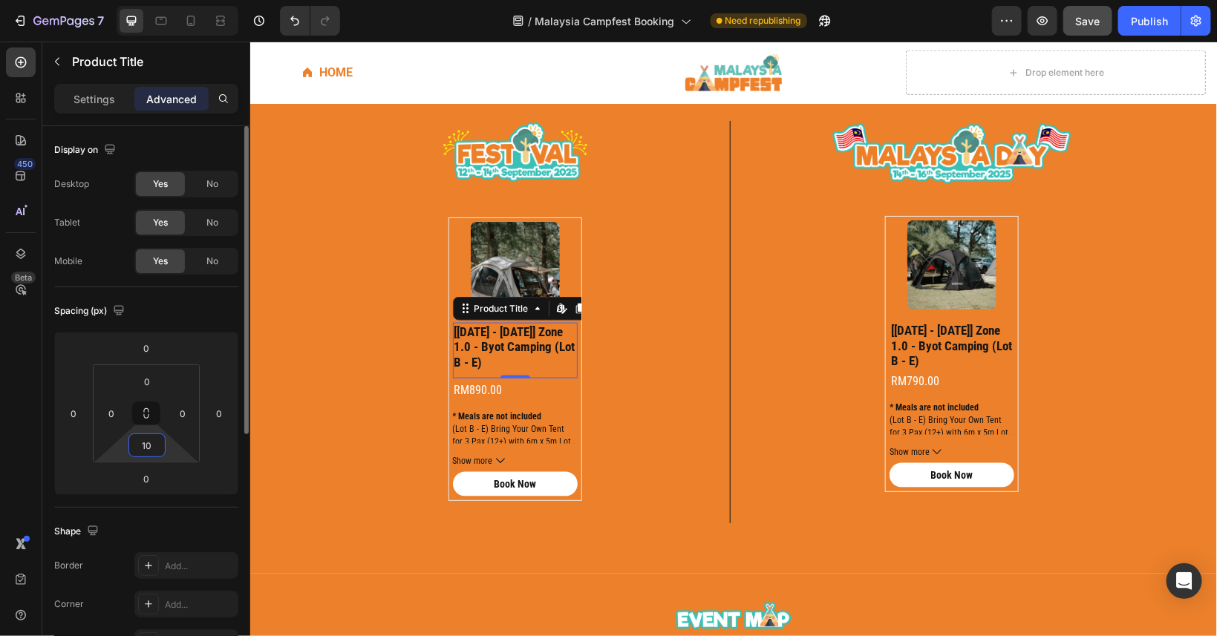
type input "1"
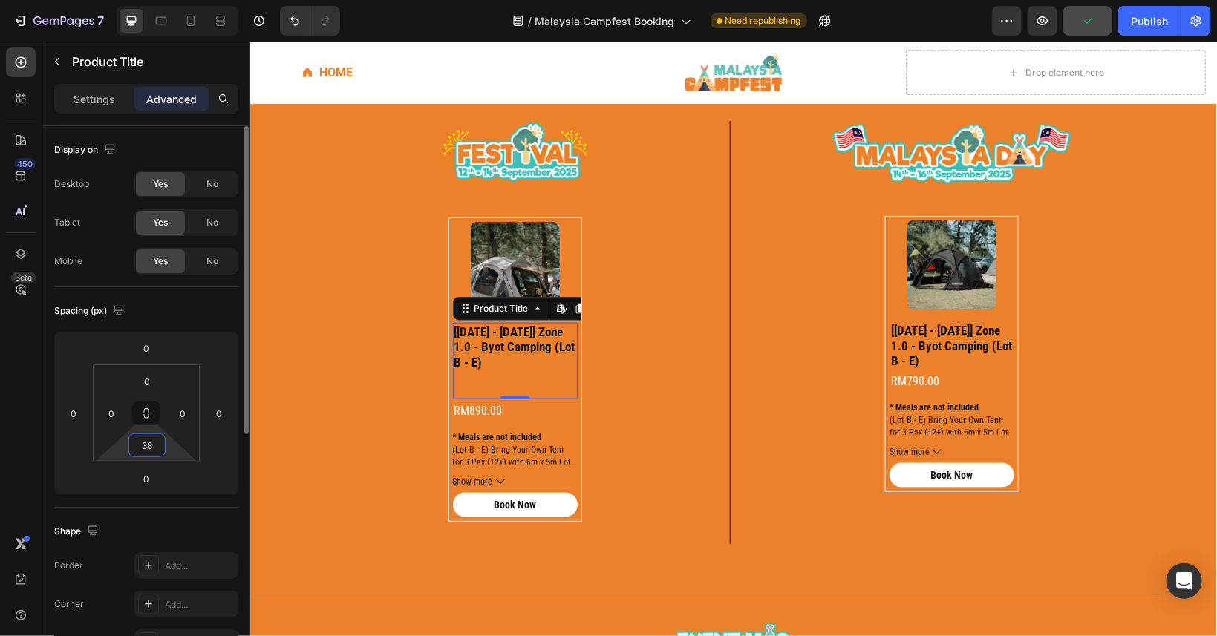
type input "3"
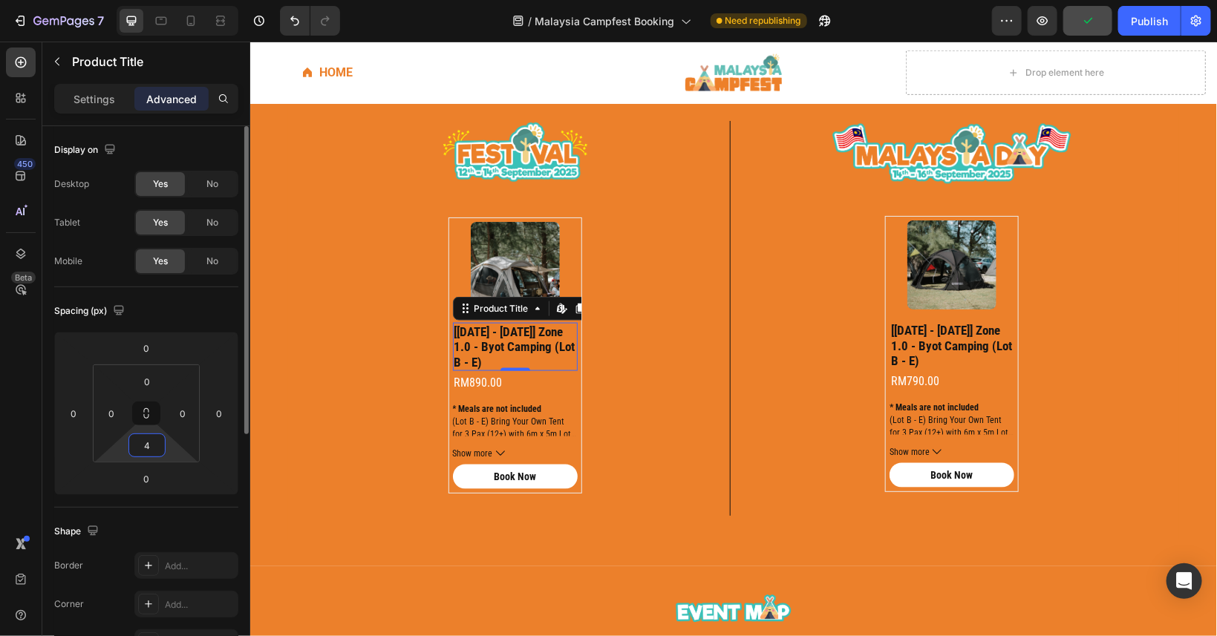
type input "40"
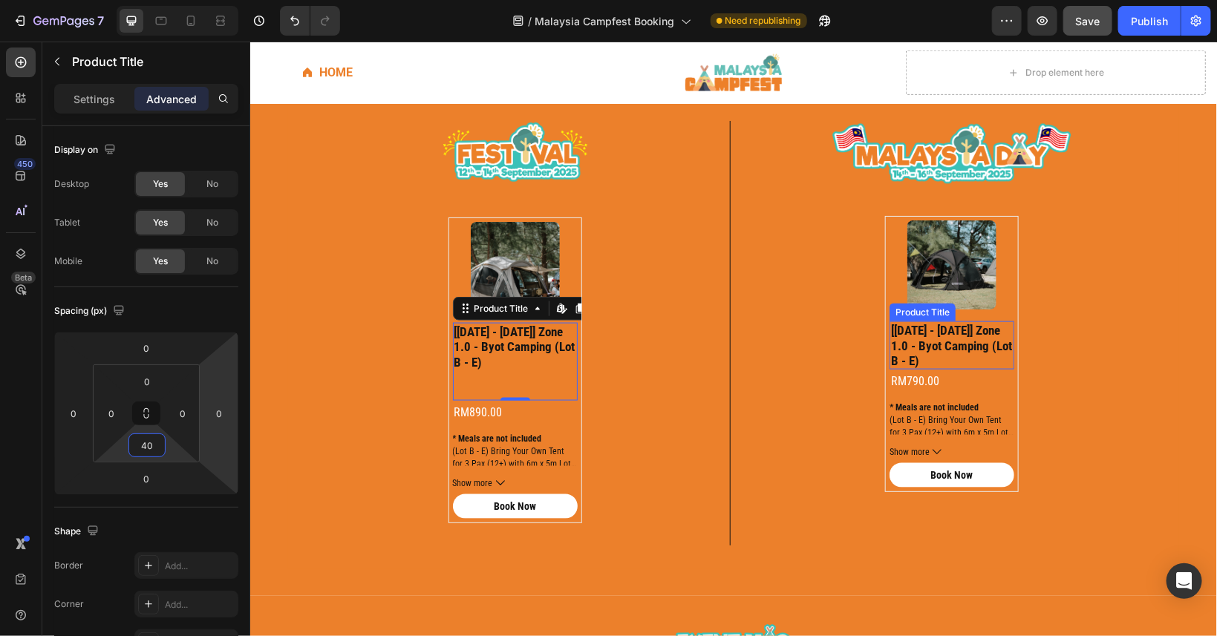
click at [971, 325] on h2 "[[DATE] - [DATE]] zone 1.0 - byot camping (lot b - e)" at bounding box center [951, 345] width 125 height 48
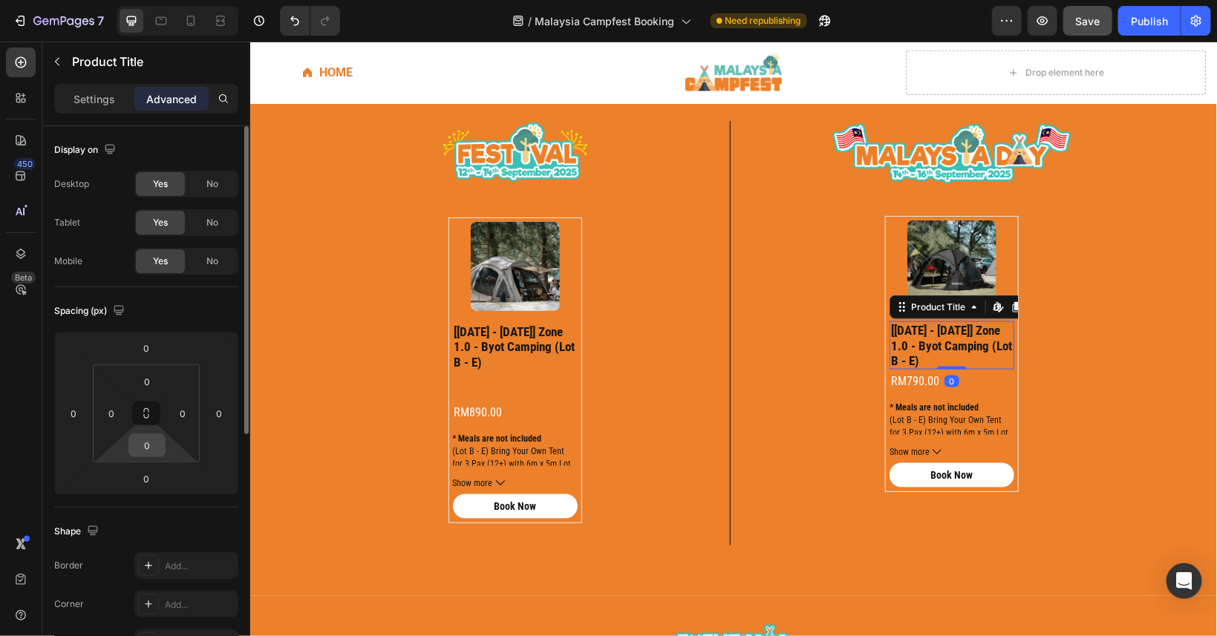
click at [154, 447] on input "0" at bounding box center [147, 445] width 30 height 22
type input "40"
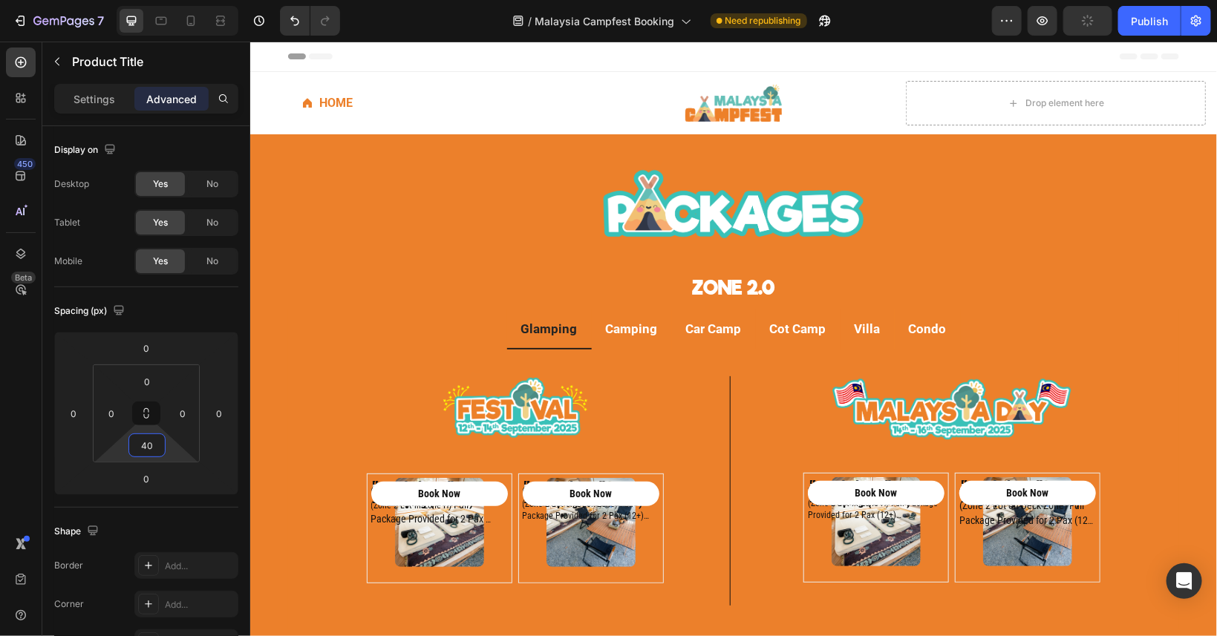
scroll to position [535, 0]
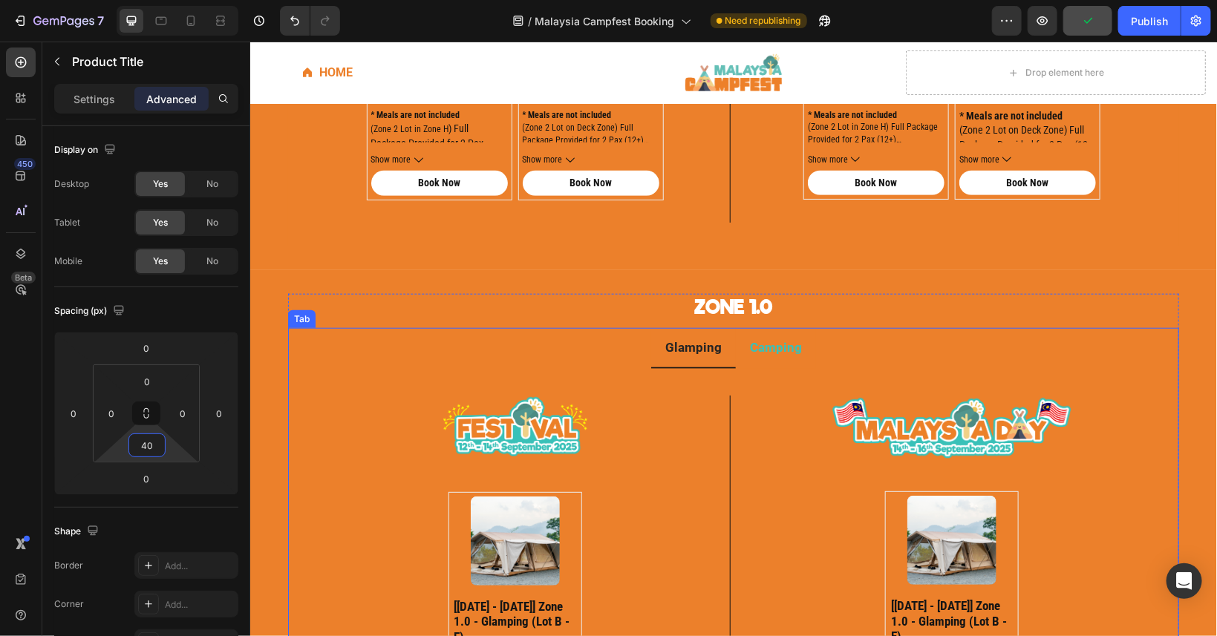
click at [771, 358] on li "Camping" at bounding box center [775, 348] width 80 height 41
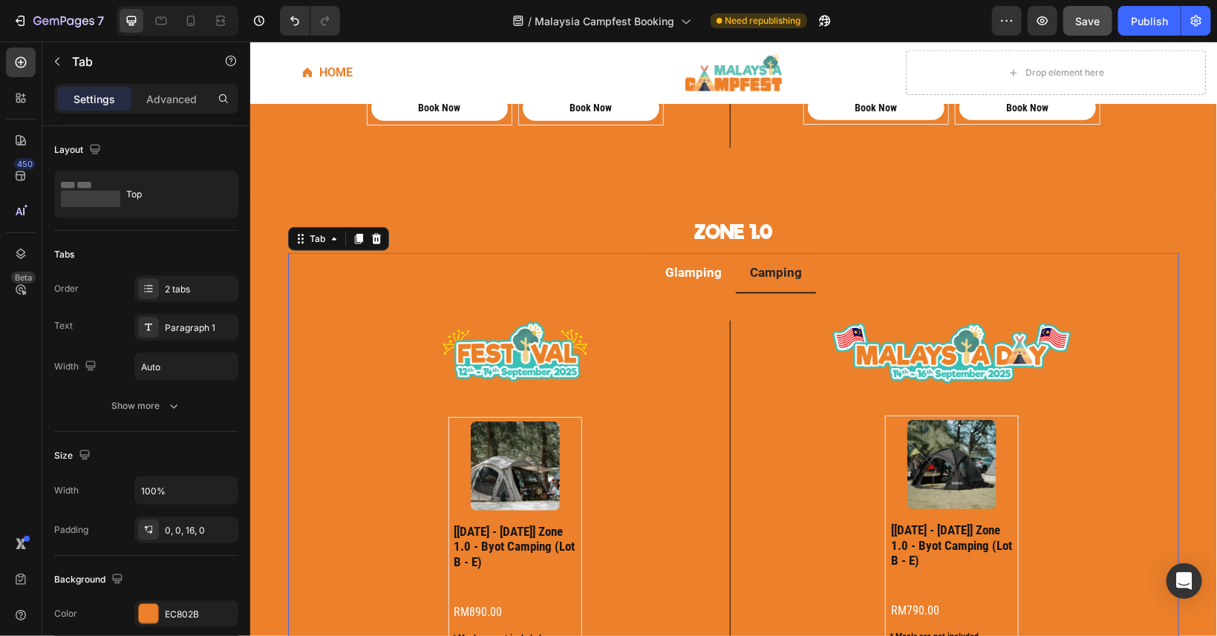
scroll to position [669, 0]
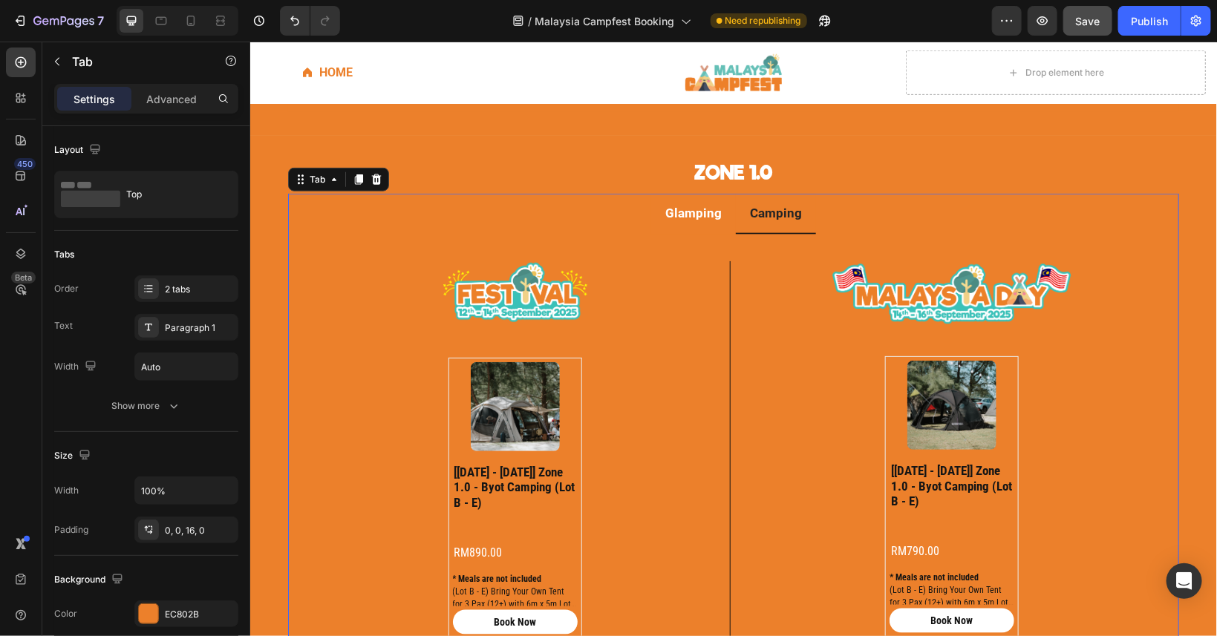
click at [699, 234] on div "Image Product Images [[DATE] - [DATE]] zone 1.0 - glamping (lot b - e) Product …" at bounding box center [732, 454] width 891 height 440
click at [720, 222] on li "Glamping" at bounding box center [693, 213] width 85 height 41
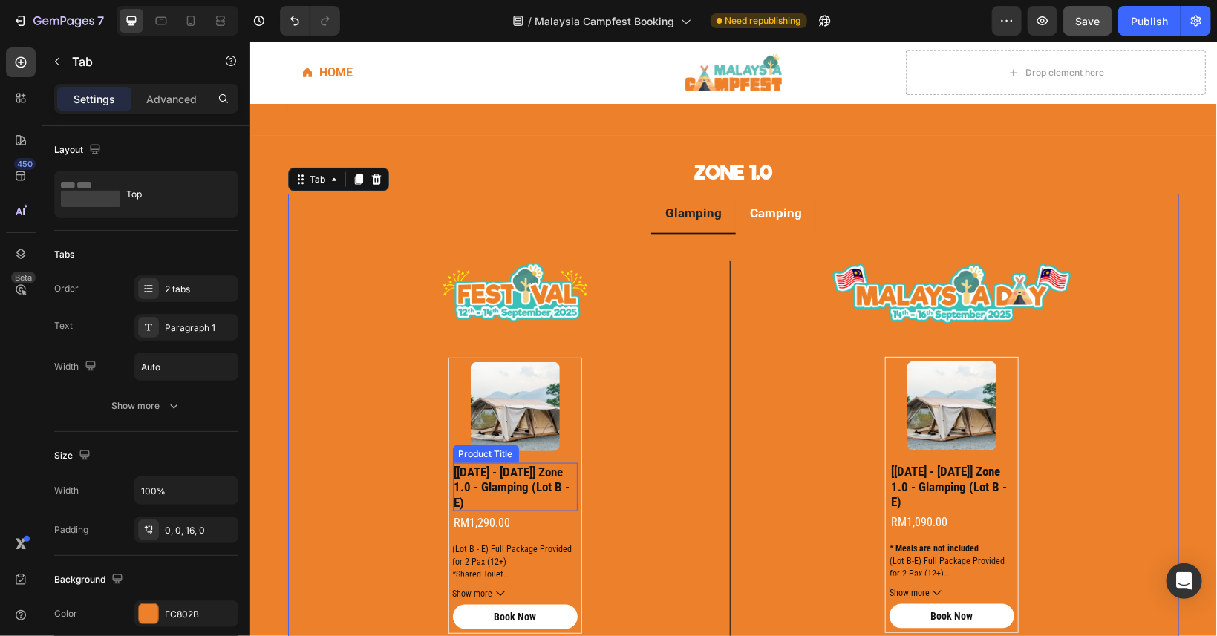
click at [537, 463] on h2 "[[DATE] - [DATE]] zone 1.0 - glamping (lot b - e)" at bounding box center [514, 487] width 125 height 48
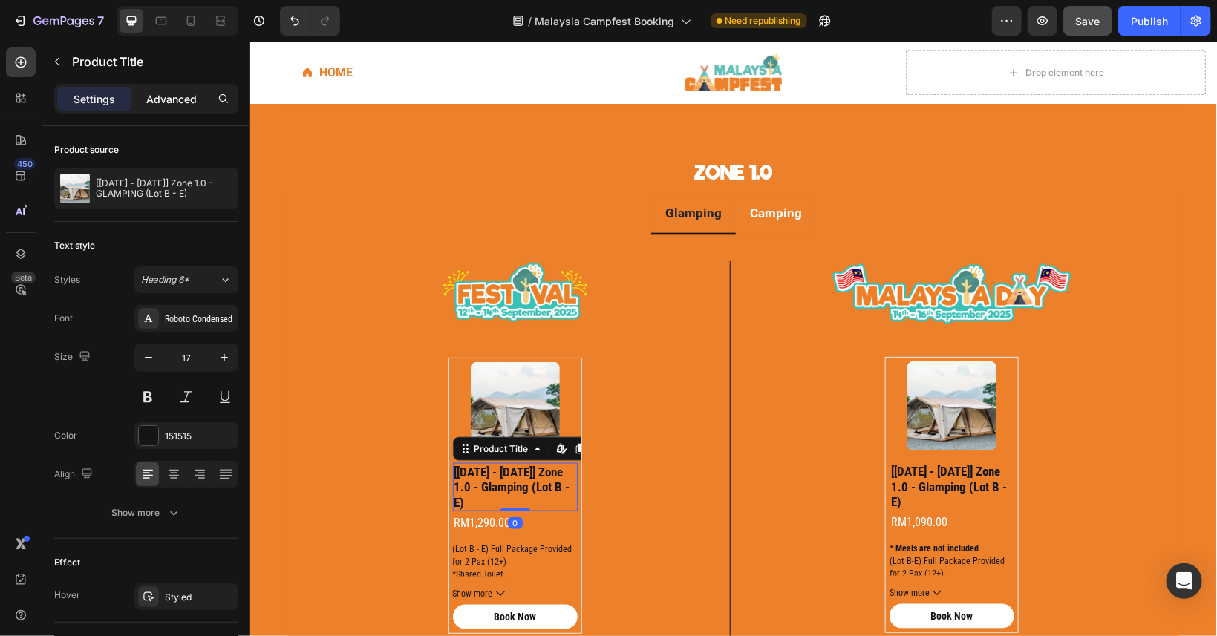
click at [172, 106] on p "Advanced" at bounding box center [171, 99] width 51 height 16
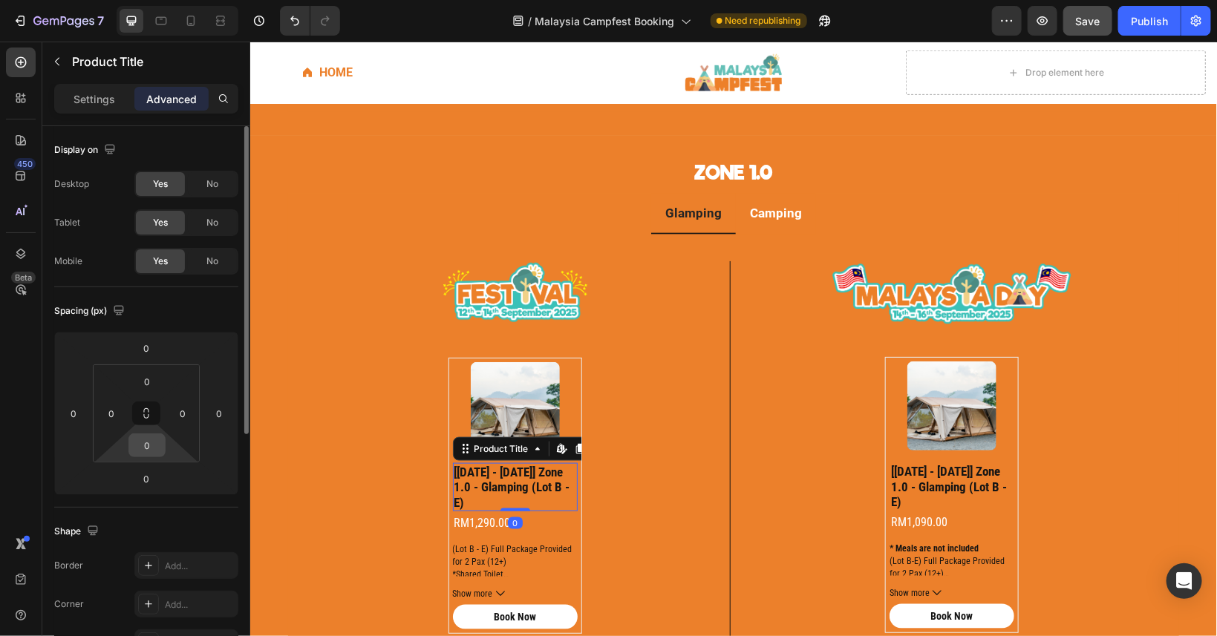
click at [146, 449] on input "0" at bounding box center [147, 445] width 30 height 22
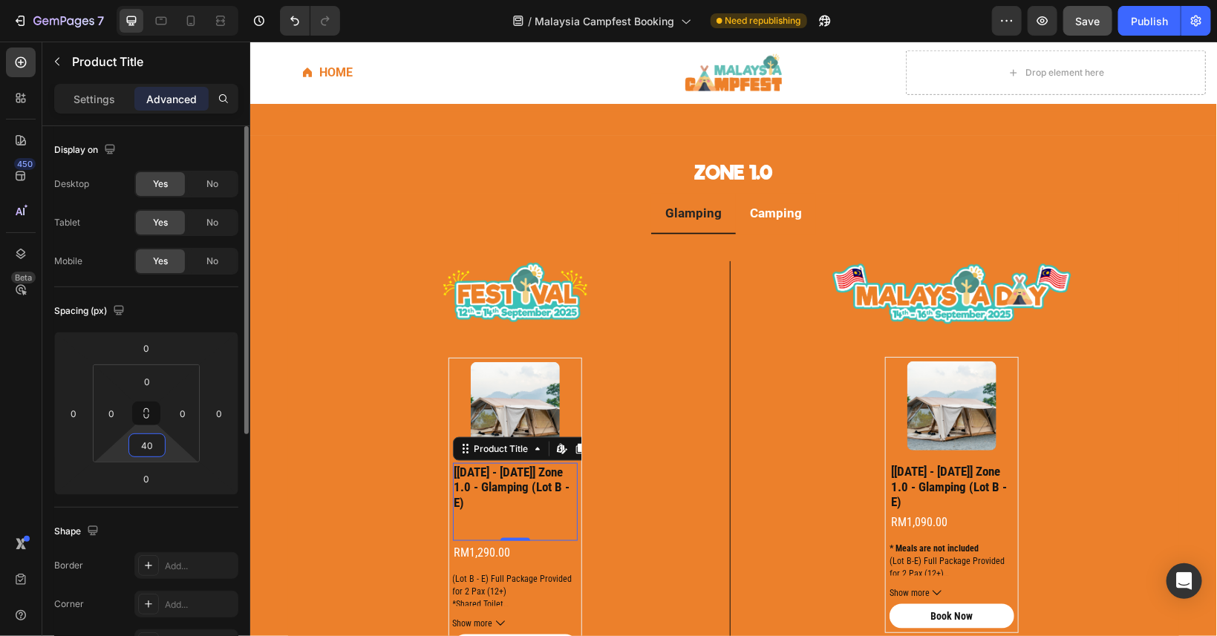
type input "4"
type input "3"
type input "2"
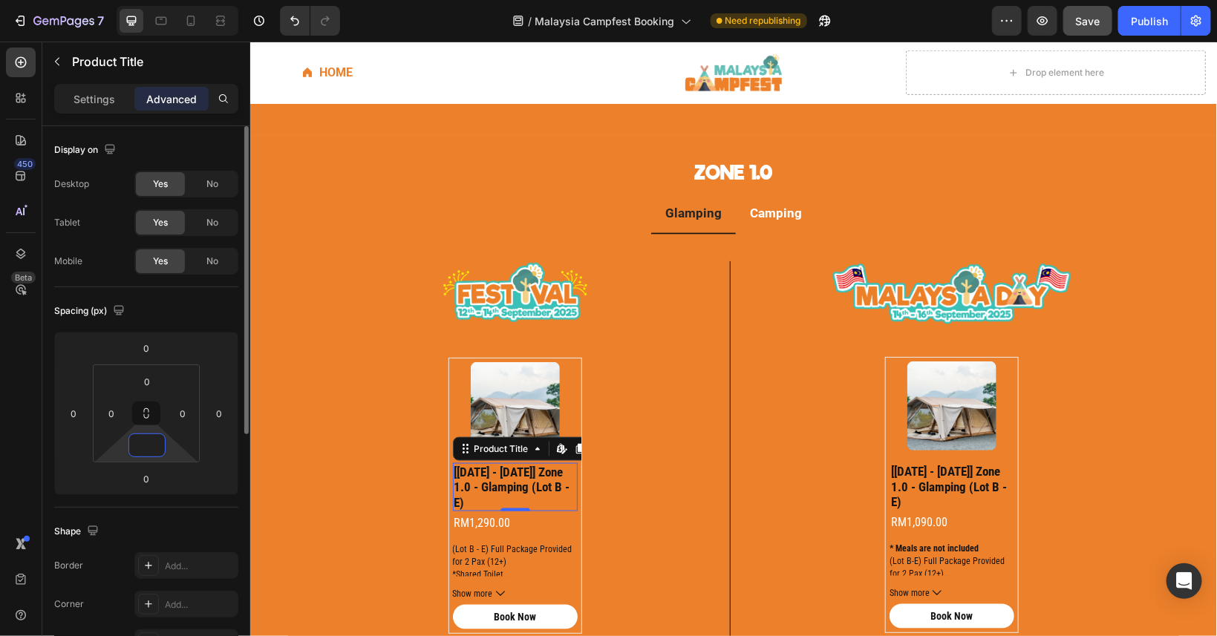
type input "5"
type input "30"
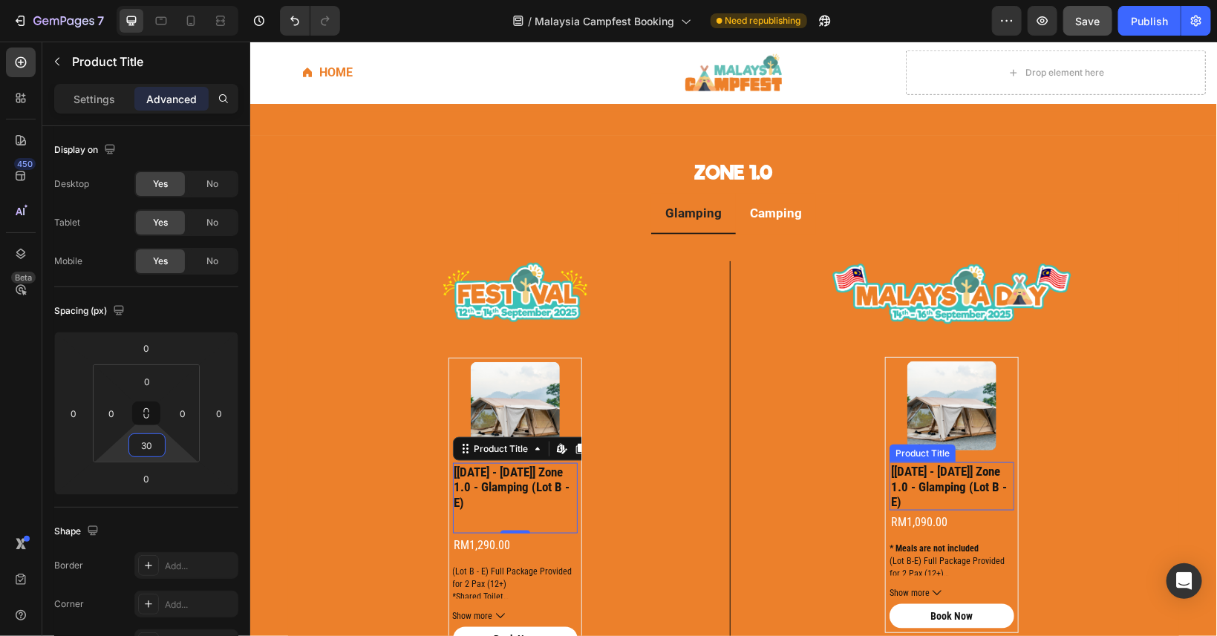
click at [966, 462] on h2 "[[DATE] - [DATE]] zone 1.0 - glamping (lot b - e)" at bounding box center [951, 486] width 125 height 48
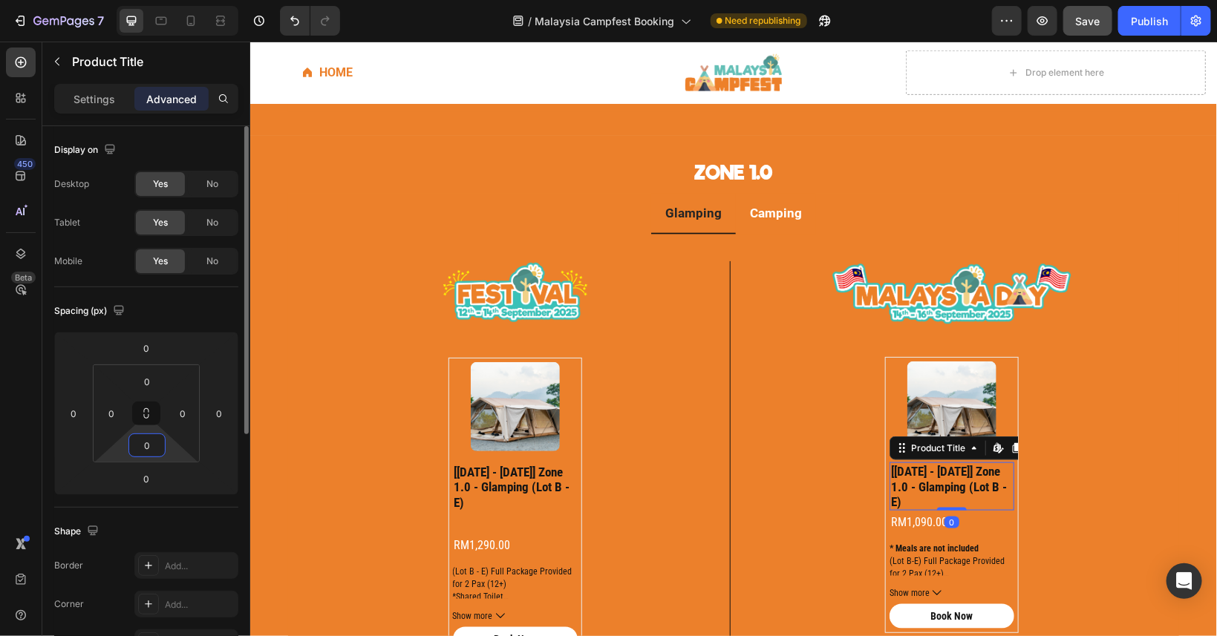
click at [154, 449] on input "0" at bounding box center [147, 445] width 30 height 22
type input "30"
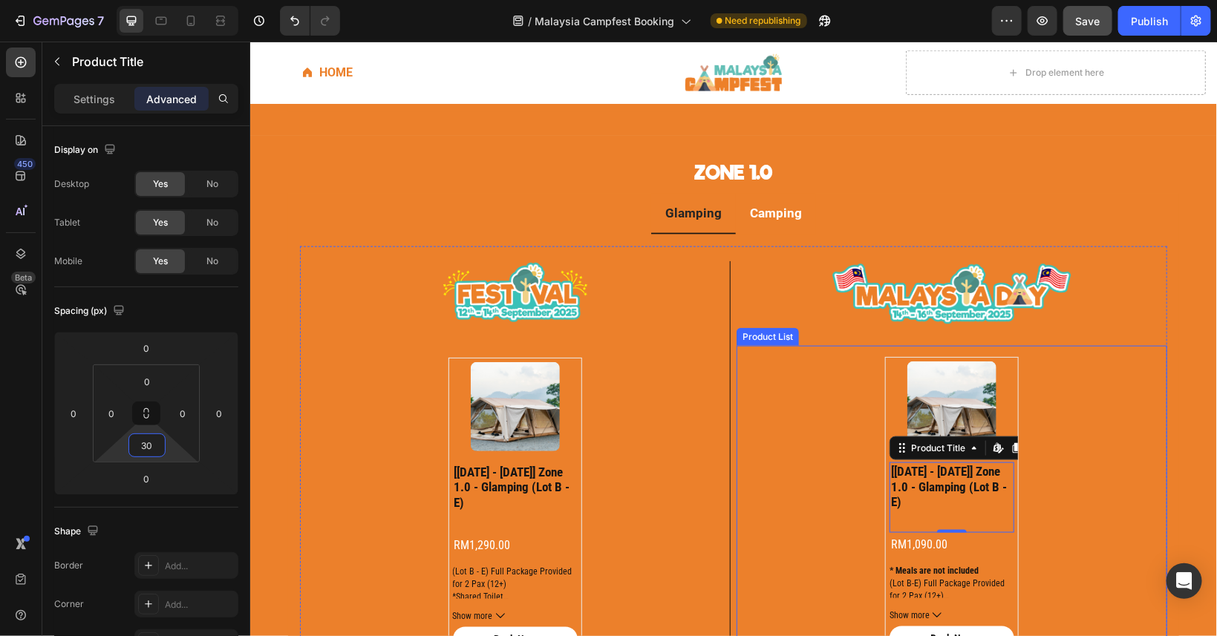
click at [1116, 421] on div "Product Images [[DATE] - [DATE]] zone 1.0 - glamping (lot b - e) Product Title …" at bounding box center [951, 511] width 431 height 332
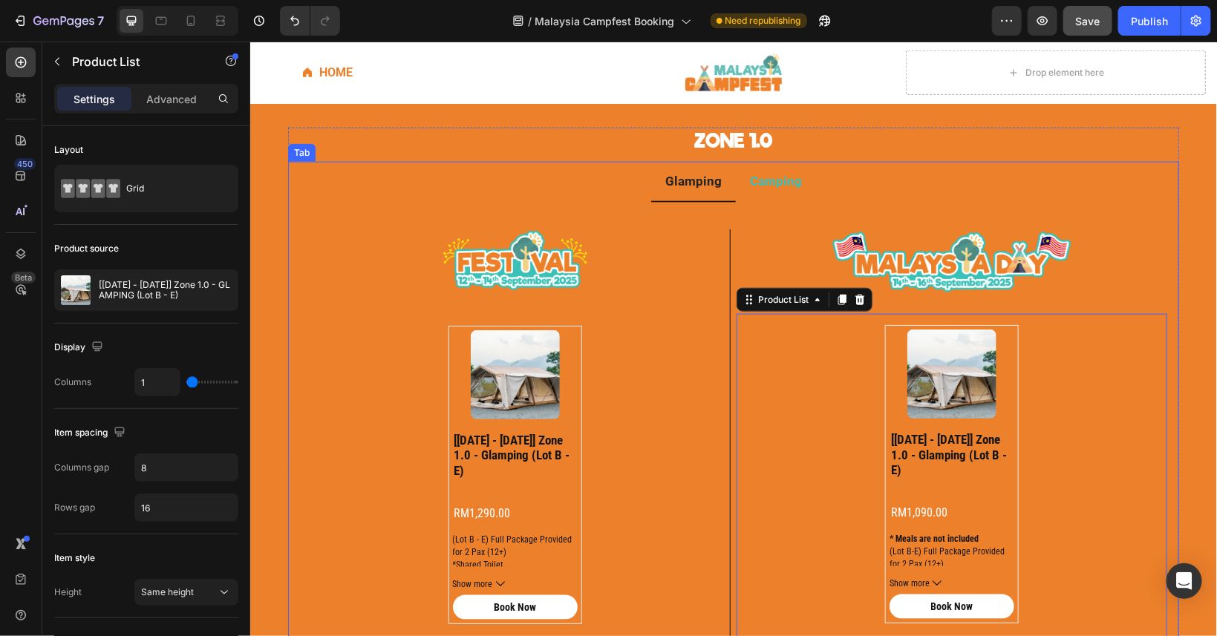
scroll to position [736, 0]
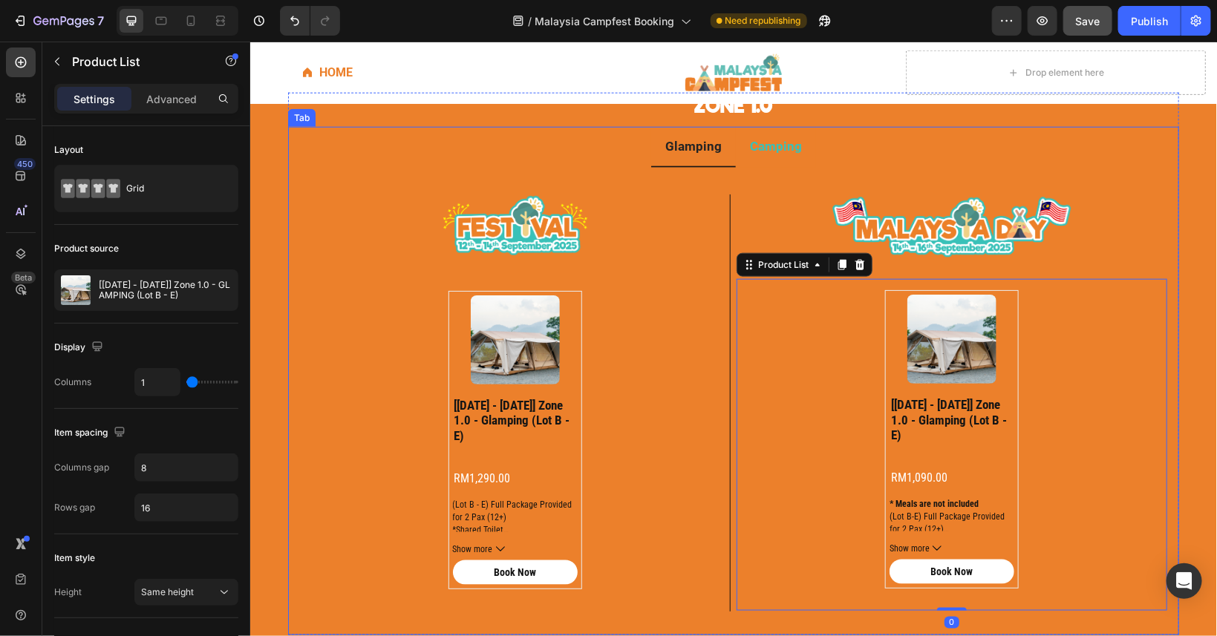
click at [758, 152] on div "Camping" at bounding box center [775, 146] width 56 height 29
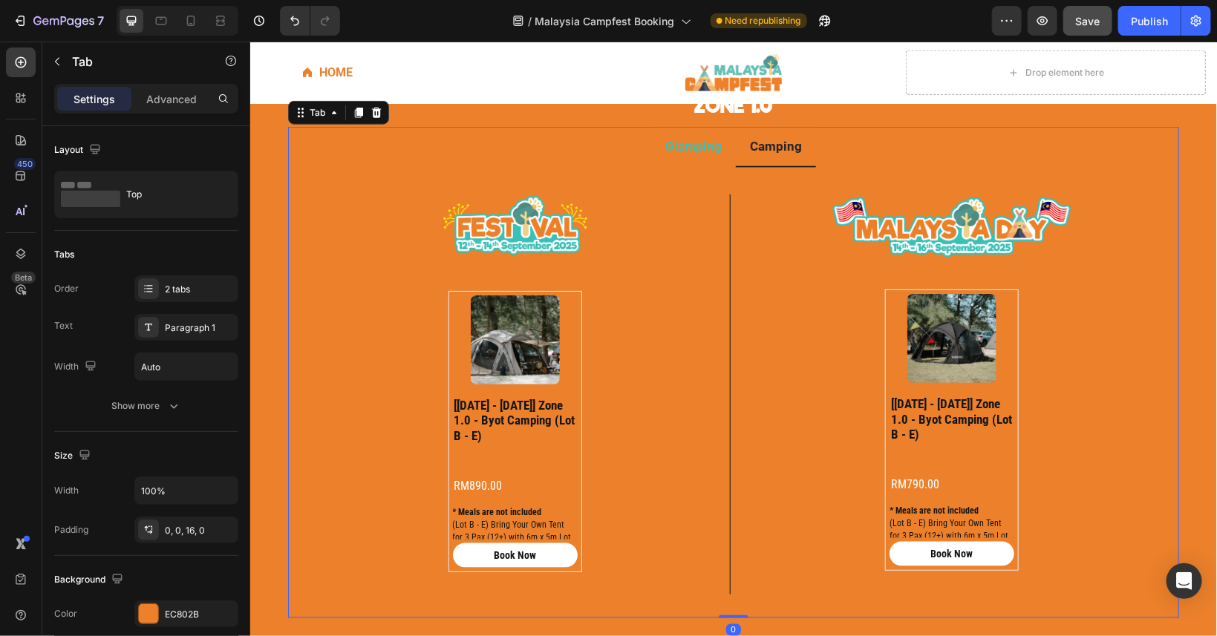
click at [708, 149] on div "Glamping" at bounding box center [692, 145] width 61 height 27
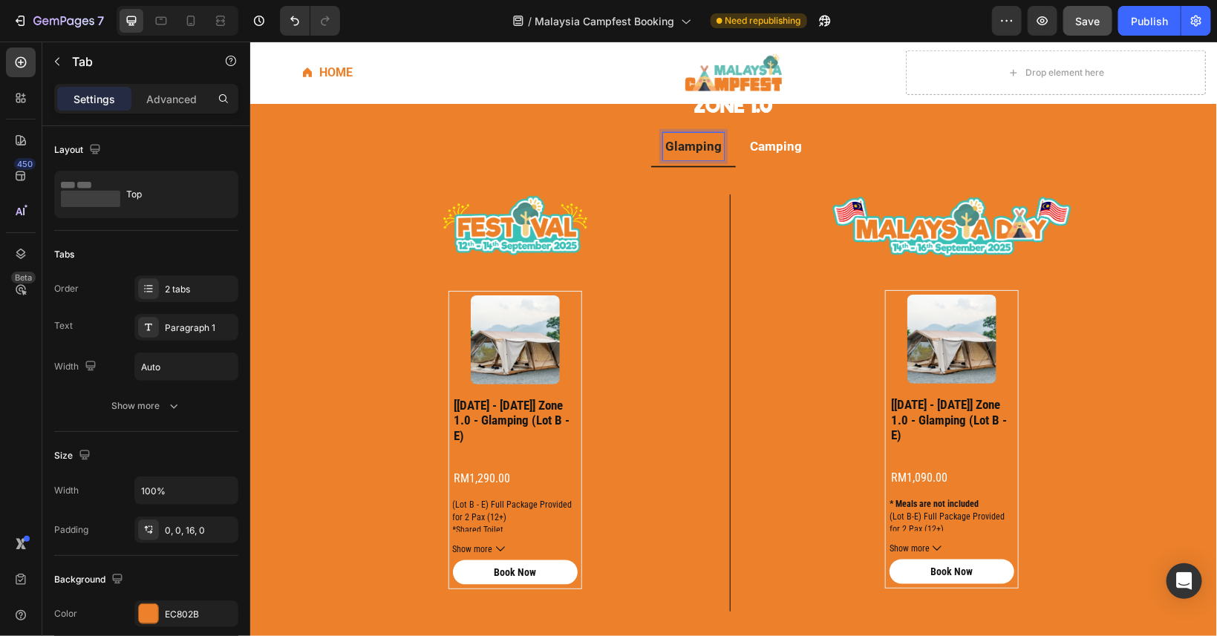
click at [755, 167] on div "Image Product Images [[DATE] - [DATE]] zone 1.0 - glamping (lot b - e) Product …" at bounding box center [732, 395] width 891 height 457
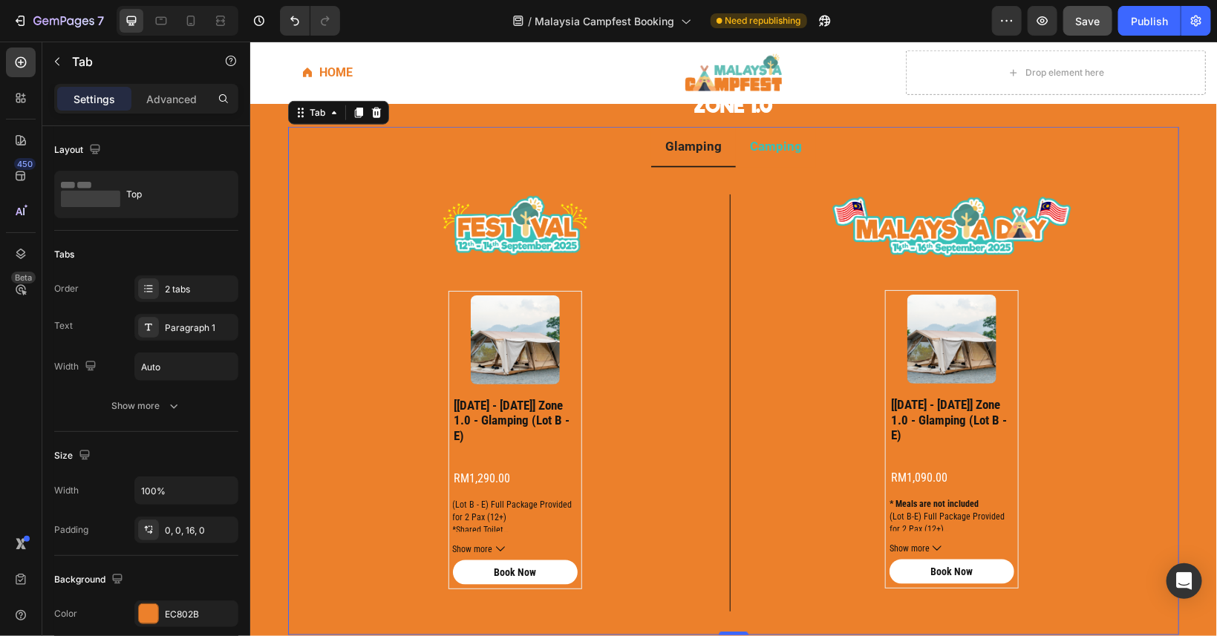
click at [766, 151] on div "Camping" at bounding box center [775, 145] width 56 height 27
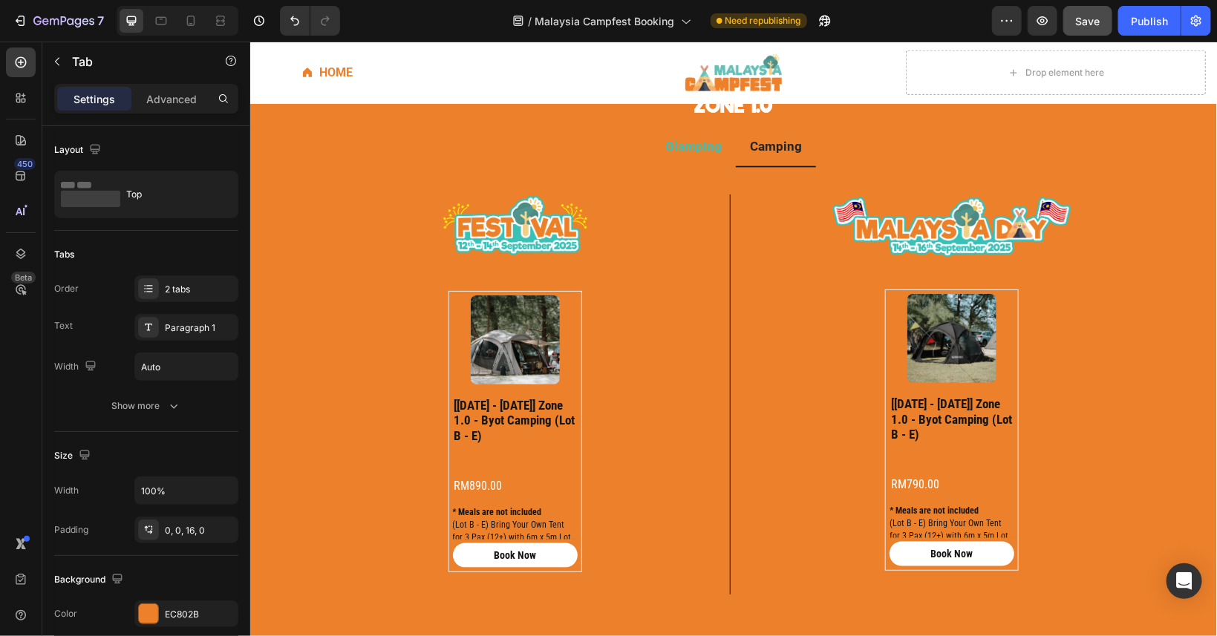
click at [701, 156] on li "Glamping" at bounding box center [693, 146] width 85 height 41
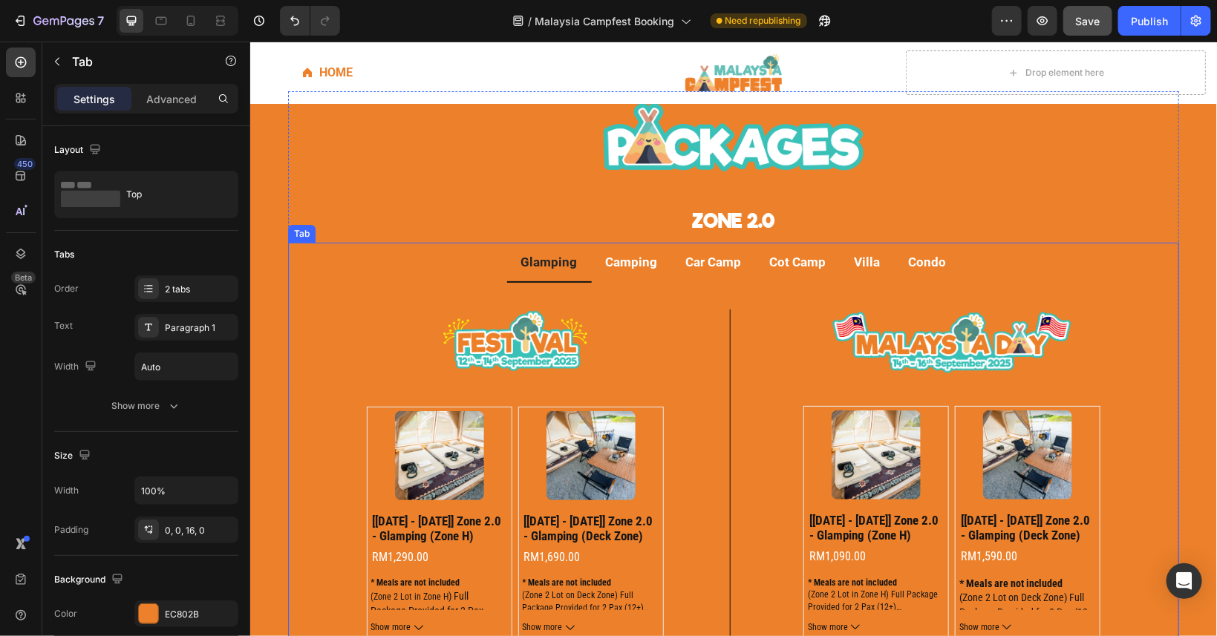
scroll to position [0, 0]
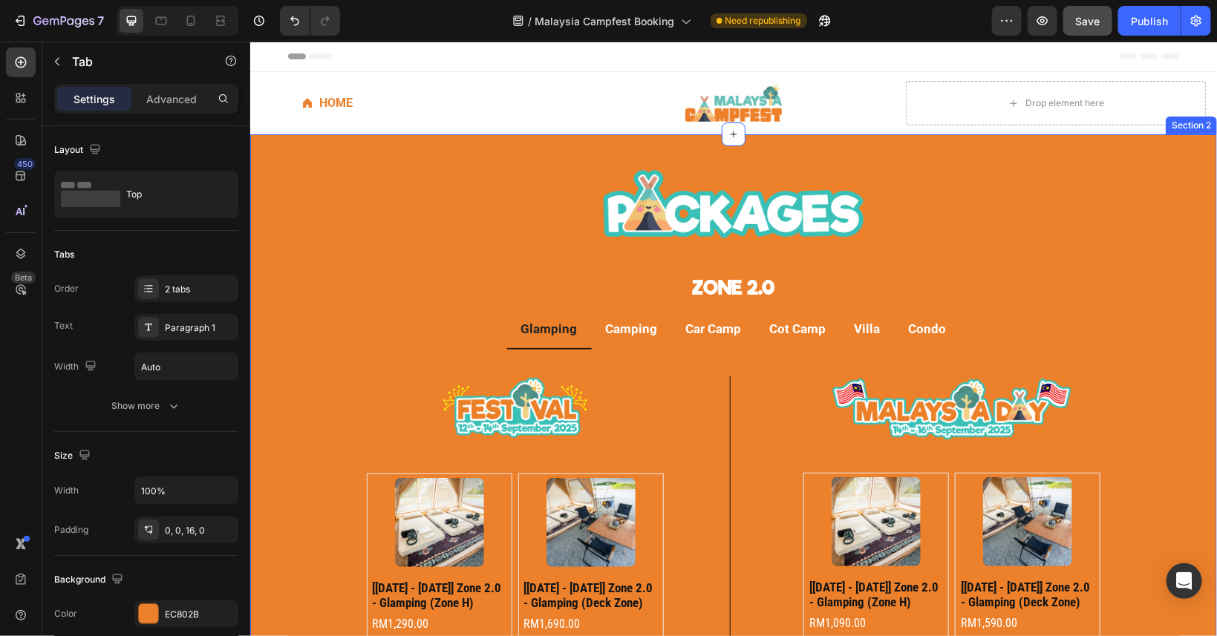
click at [272, 160] on div "Image Zone 2.0 Heading Glamping Camping Car Camp Cot Camp Villa Condo Image Pro…" at bounding box center [733, 468] width 967 height 623
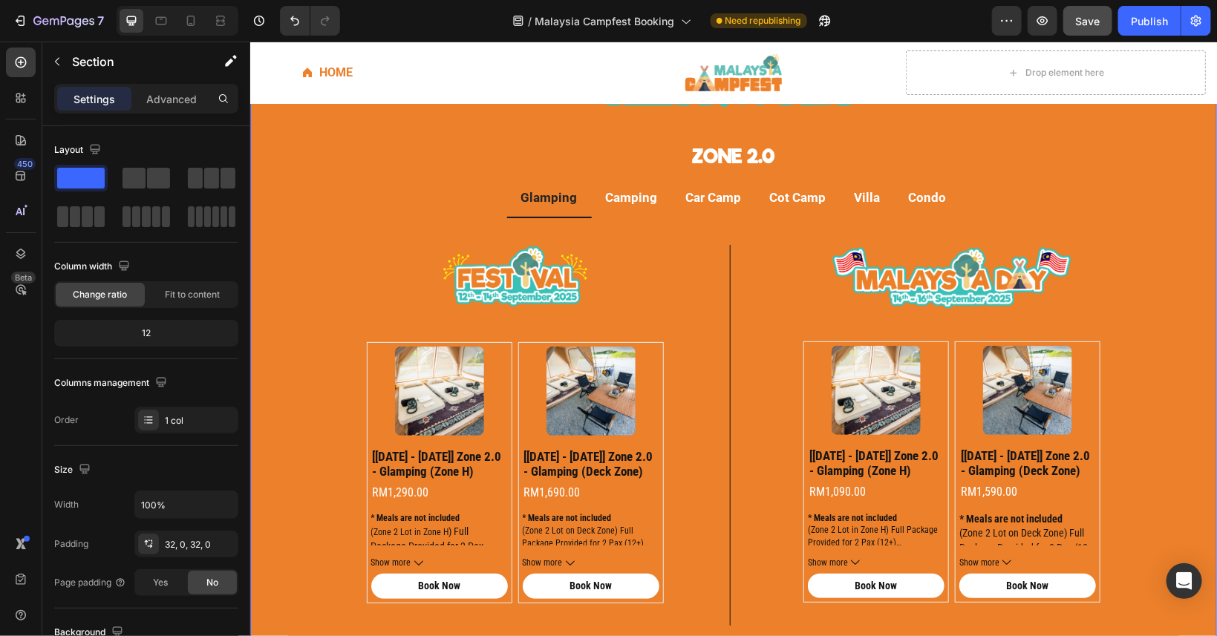
scroll to position [468, 0]
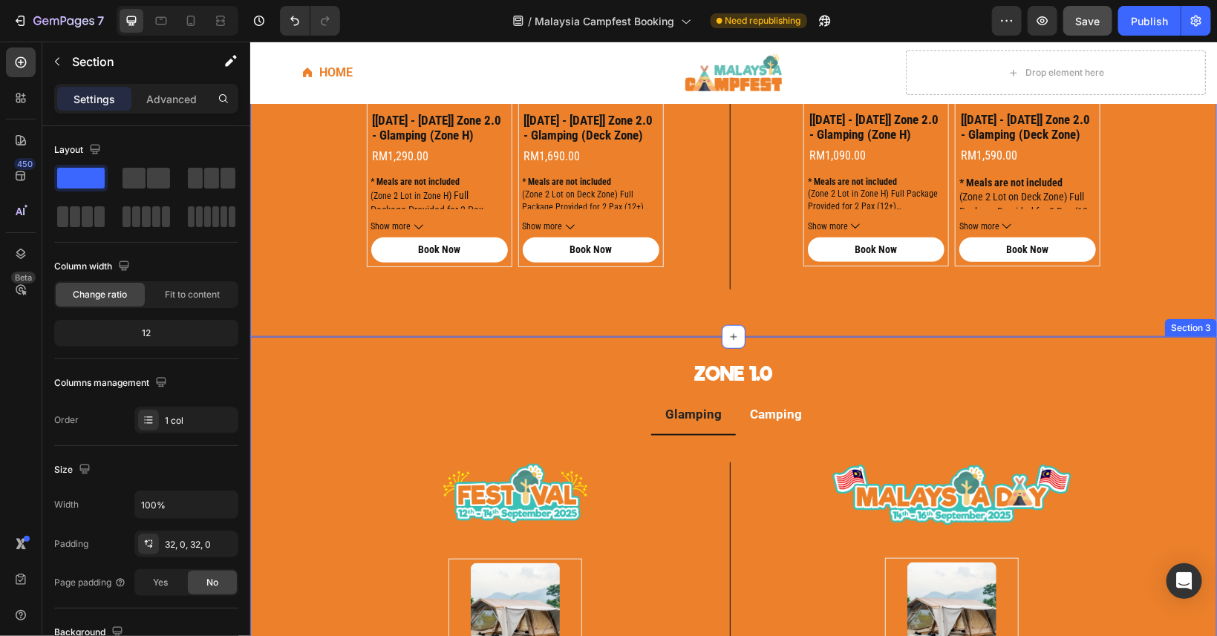
click at [394, 336] on div "zONE 1.0 Heading Glamping Camping Image Product Images [[DATE] - [DATE]] zone 1…" at bounding box center [733, 633] width 967 height 594
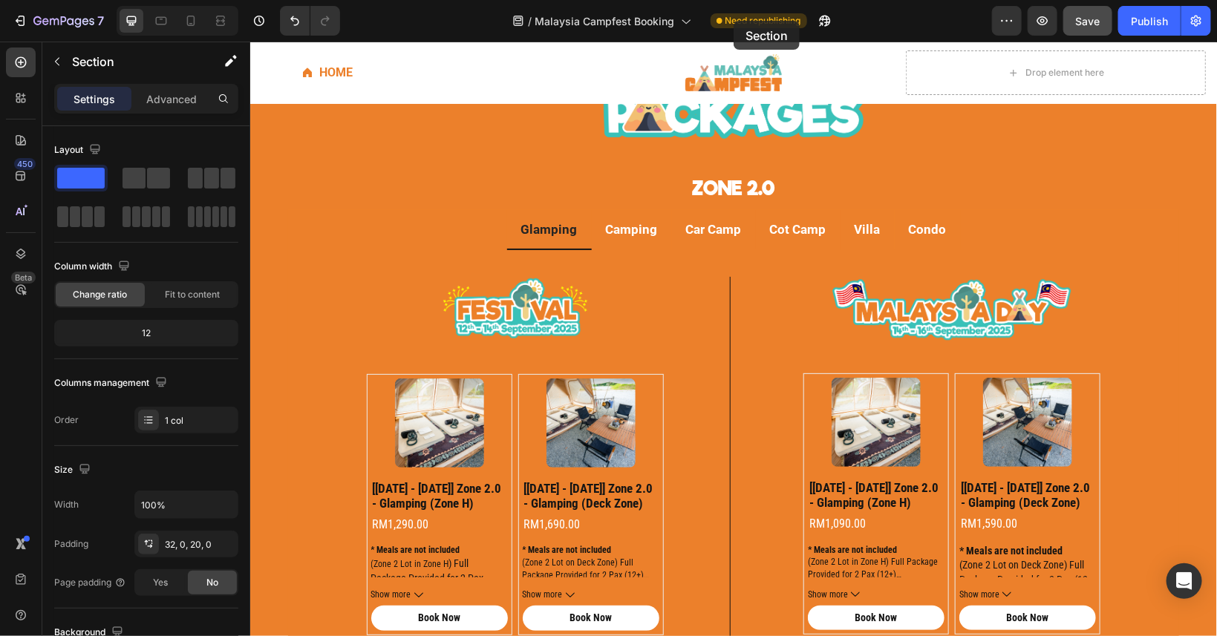
scroll to position [0, 0]
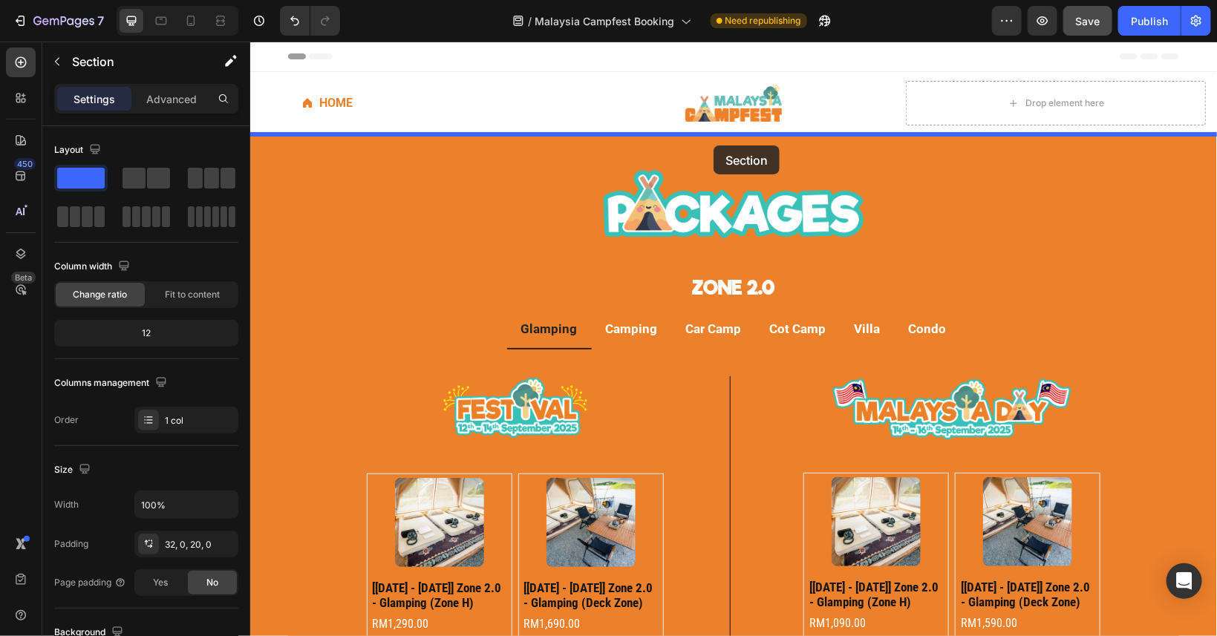
drag, startPoint x: 929, startPoint y: 386, endPoint x: 713, endPoint y: 145, distance: 324.0
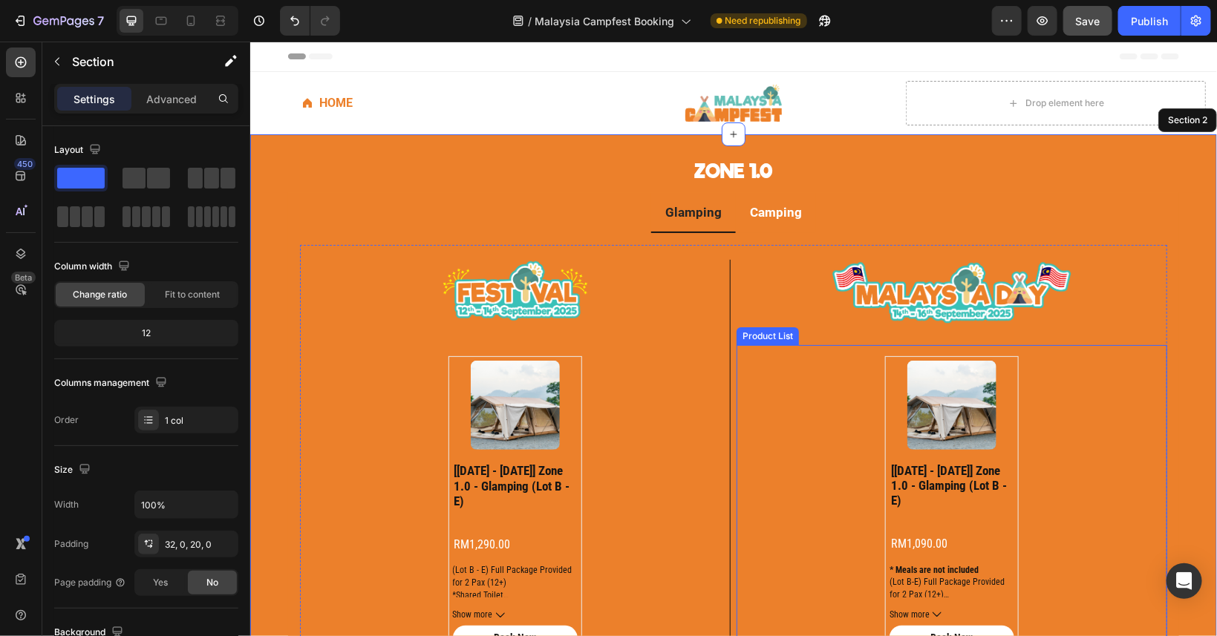
scroll to position [401, 0]
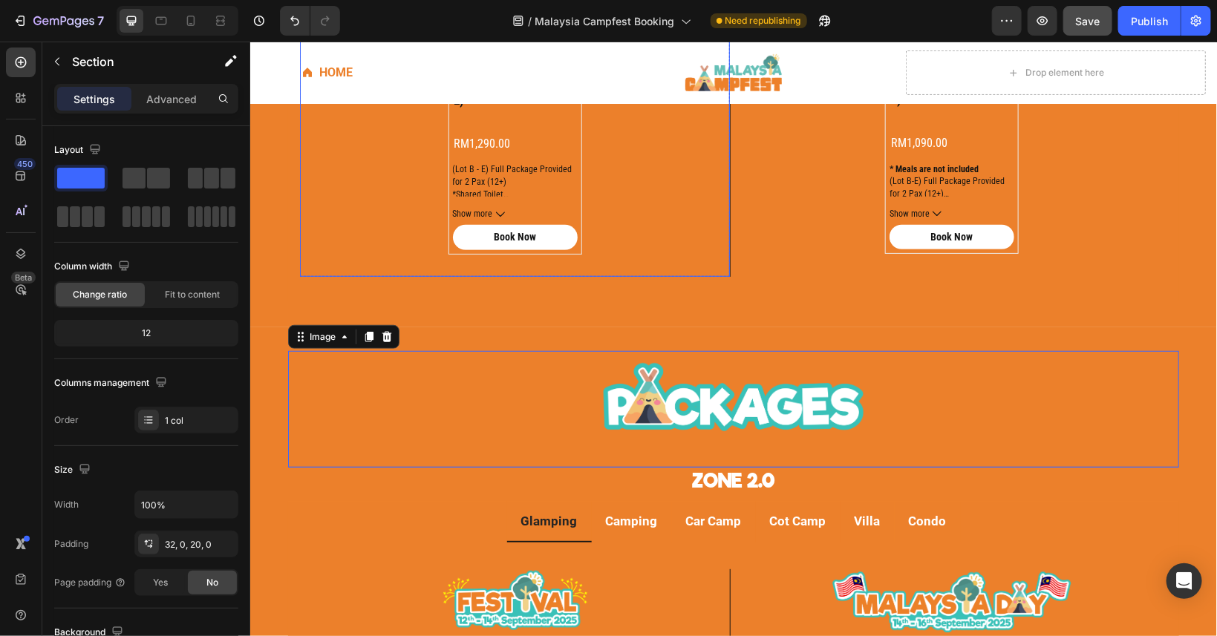
drag, startPoint x: 518, startPoint y: 139, endPoint x: 601, endPoint y: 114, distance: 86.7
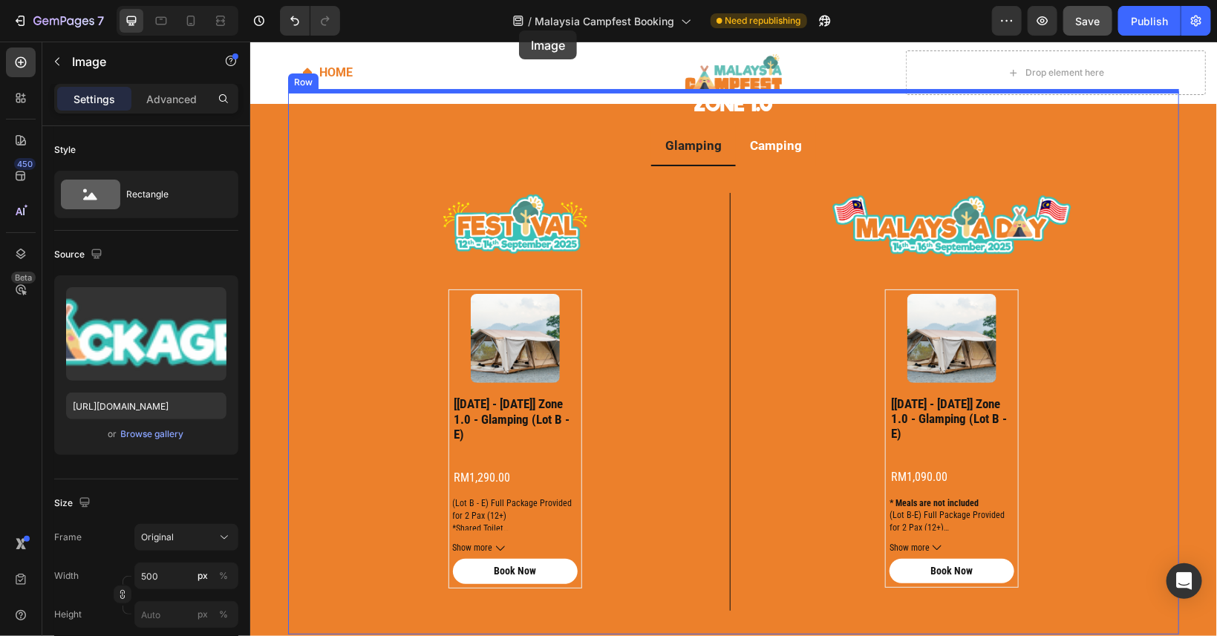
scroll to position [0, 0]
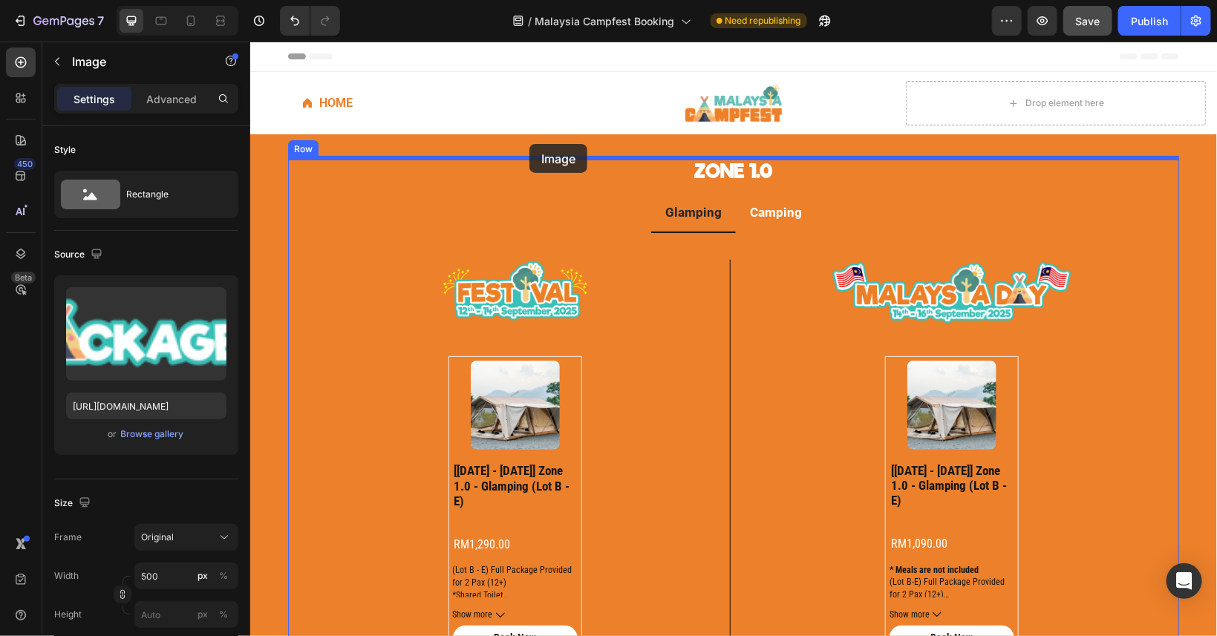
drag, startPoint x: 299, startPoint y: 298, endPoint x: 529, endPoint y: 143, distance: 277.3
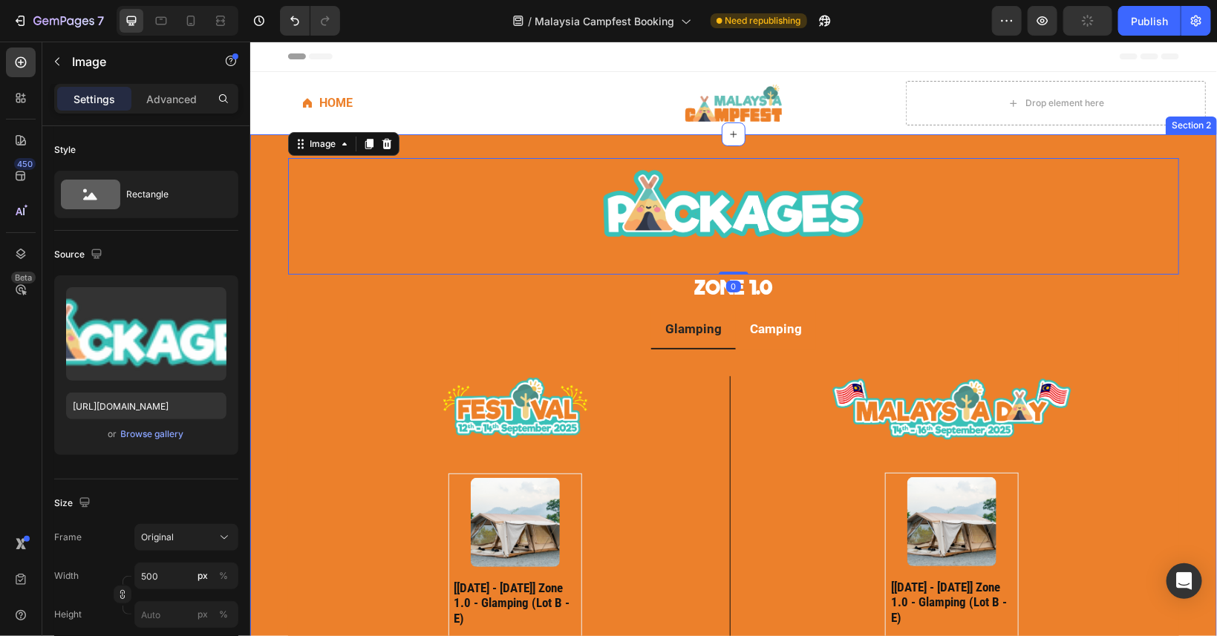
click at [273, 336] on div "Image 0 zONE 1.0 Heading Glamping Camping Image Product Images [[DATE] - [DATE]…" at bounding box center [733, 493] width 967 height 672
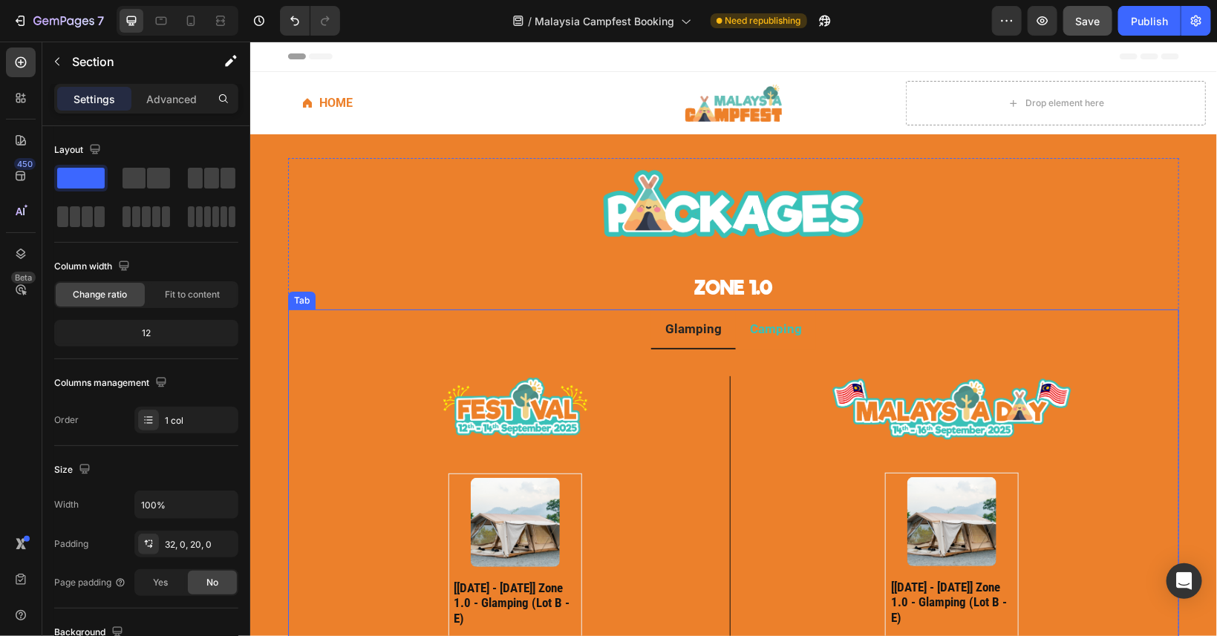
click at [771, 346] on li "Camping" at bounding box center [775, 329] width 80 height 41
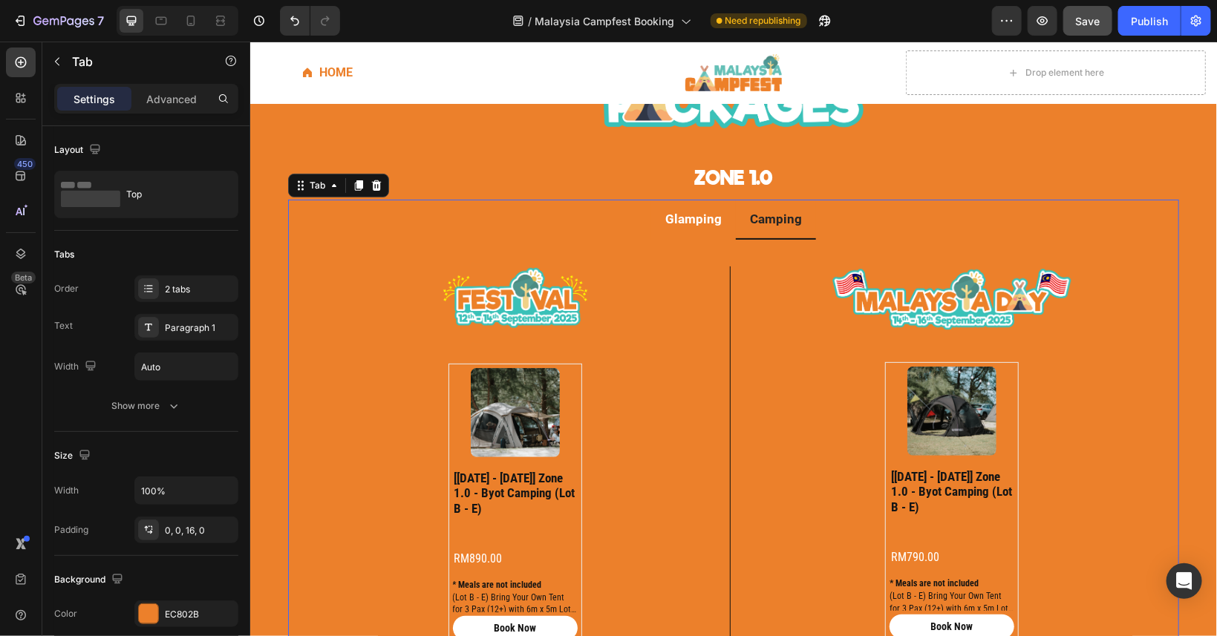
scroll to position [134, 0]
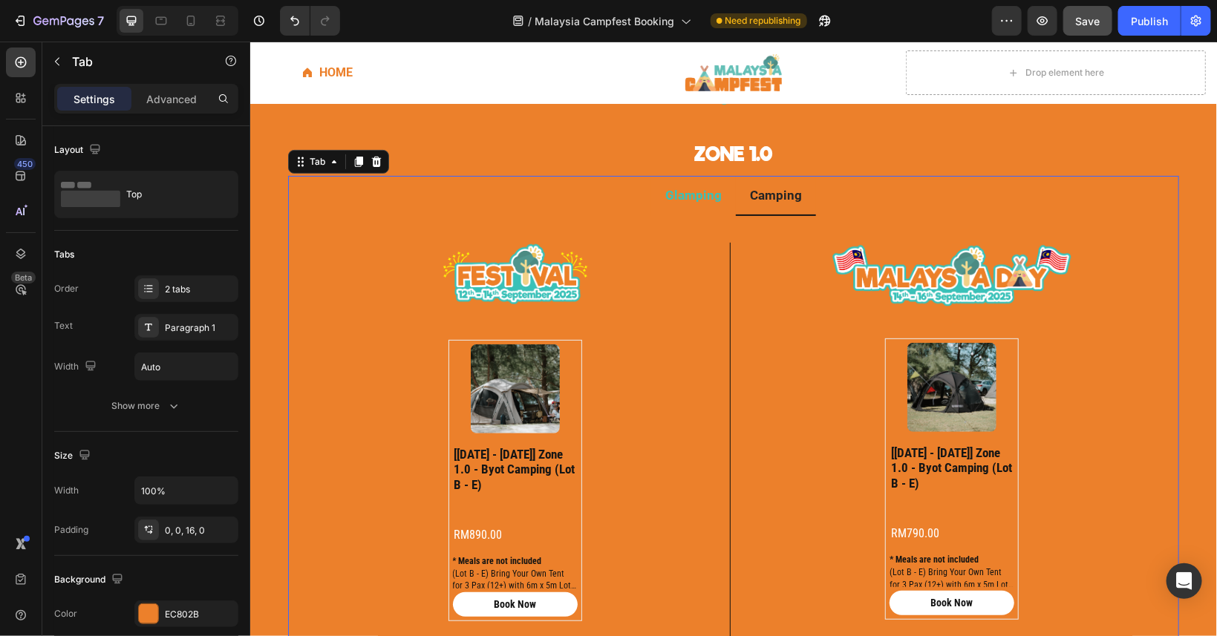
click at [695, 210] on li "Glamping" at bounding box center [693, 195] width 85 height 41
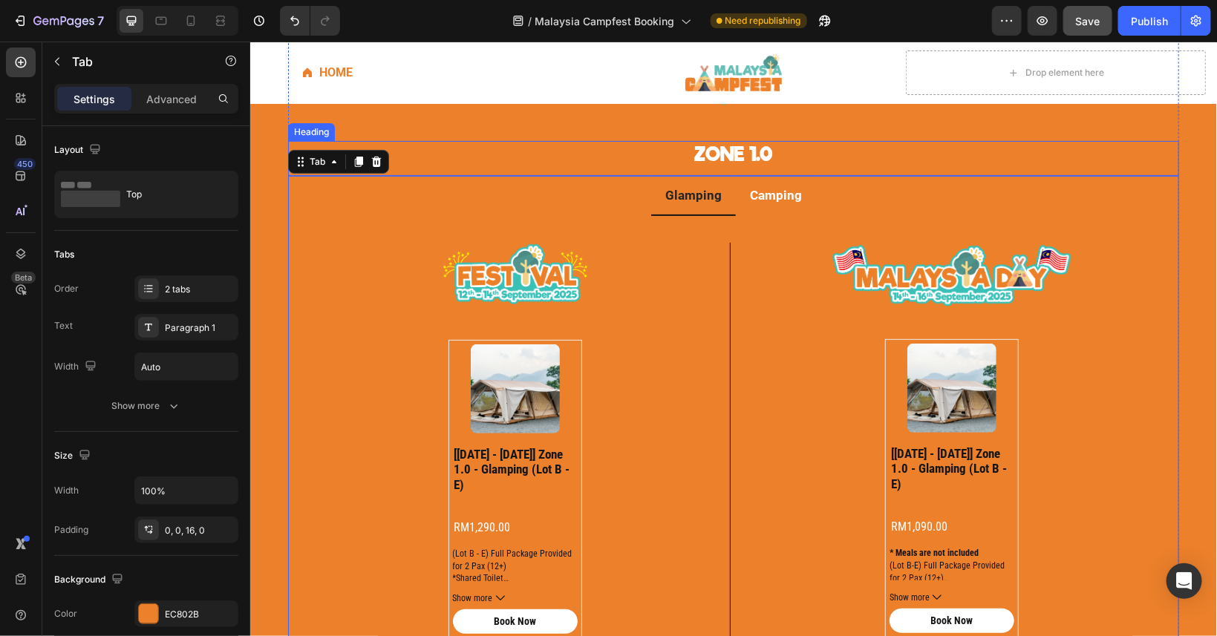
scroll to position [0, 0]
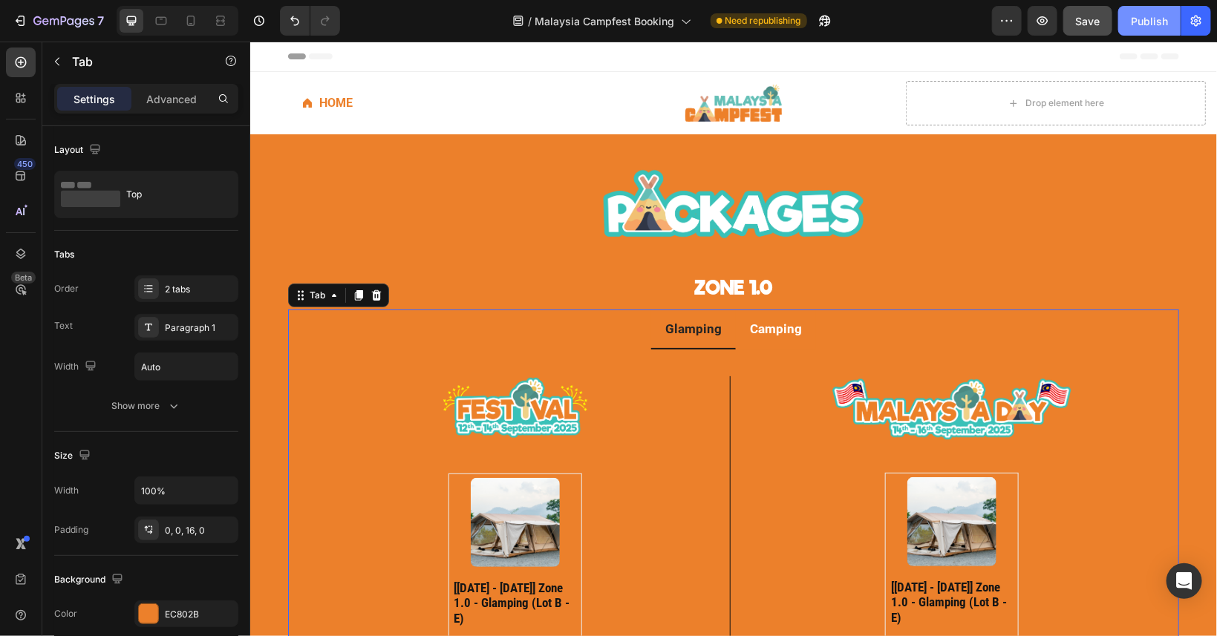
click at [1134, 21] on div "Publish" at bounding box center [1149, 21] width 37 height 16
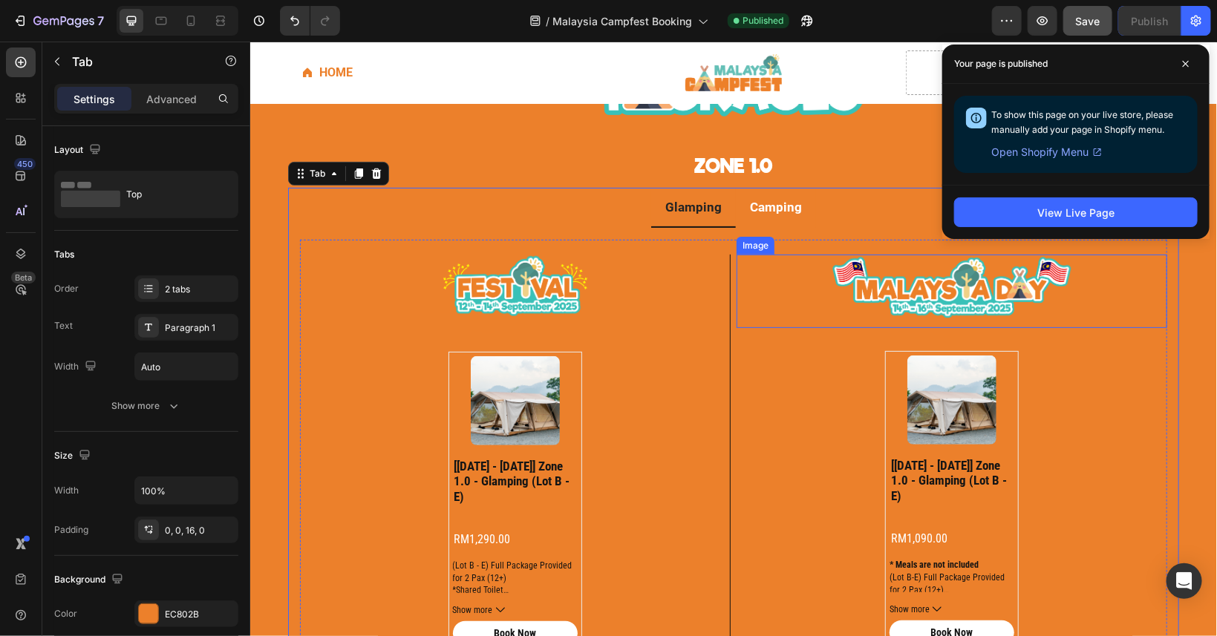
scroll to position [134, 0]
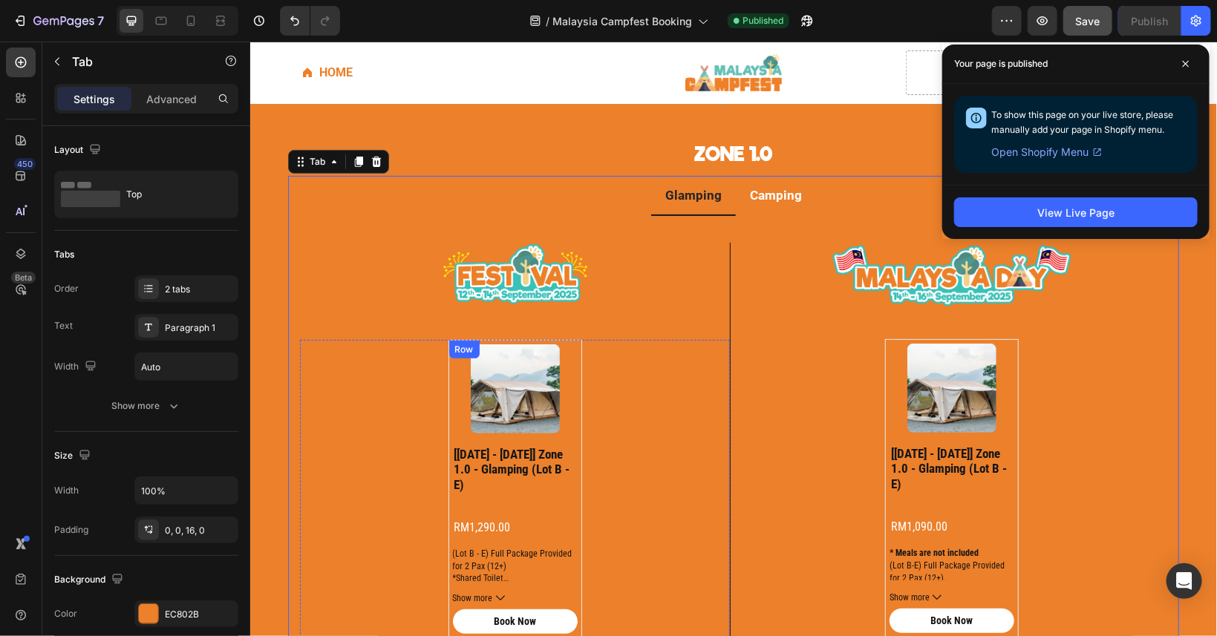
click at [576, 429] on div "Product Images [[DATE] - [DATE]] zone 1.0 - glamping (lot b - e) Product Title …" at bounding box center [515, 488] width 134 height 299
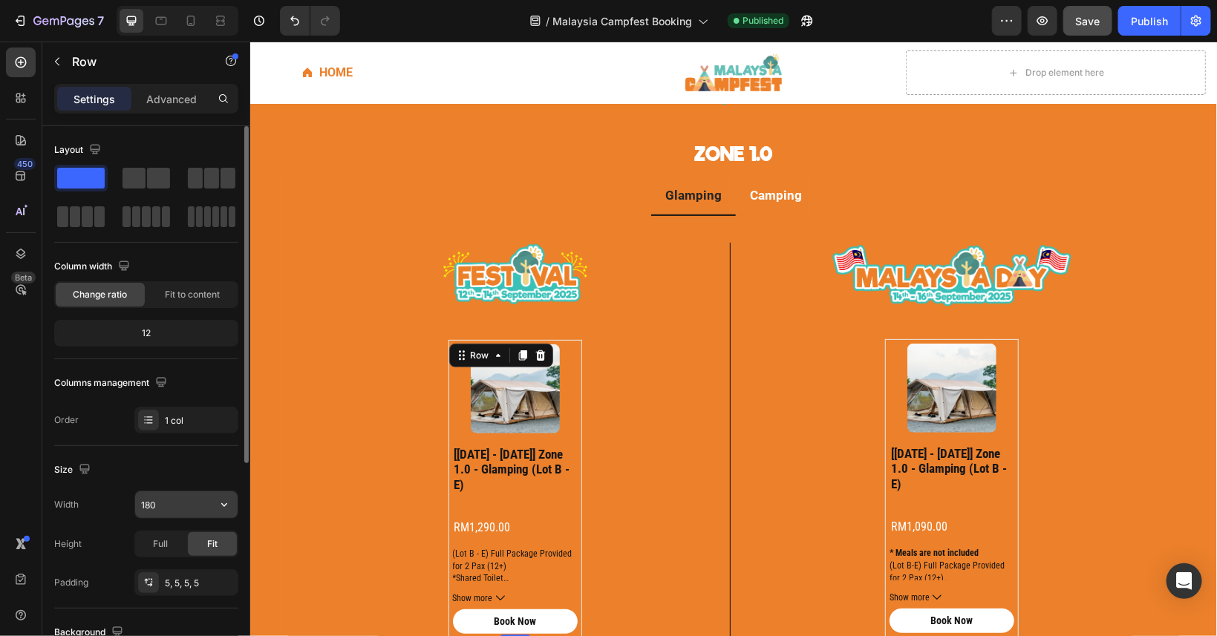
click at [158, 509] on input "180" at bounding box center [186, 505] width 102 height 27
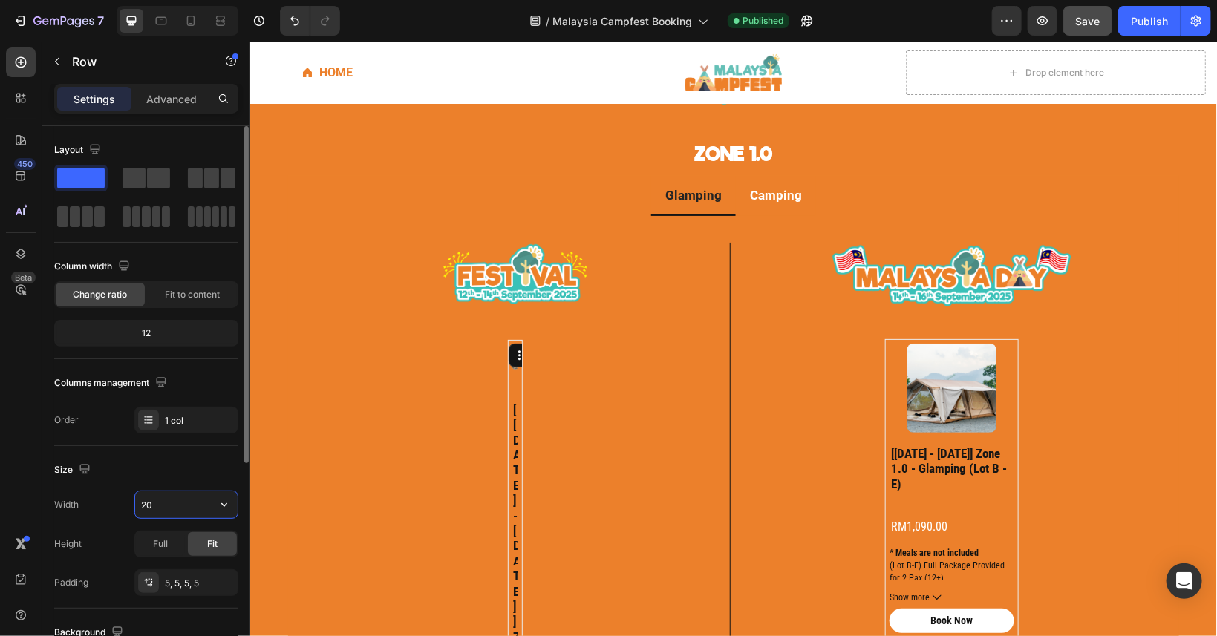
type input "200"
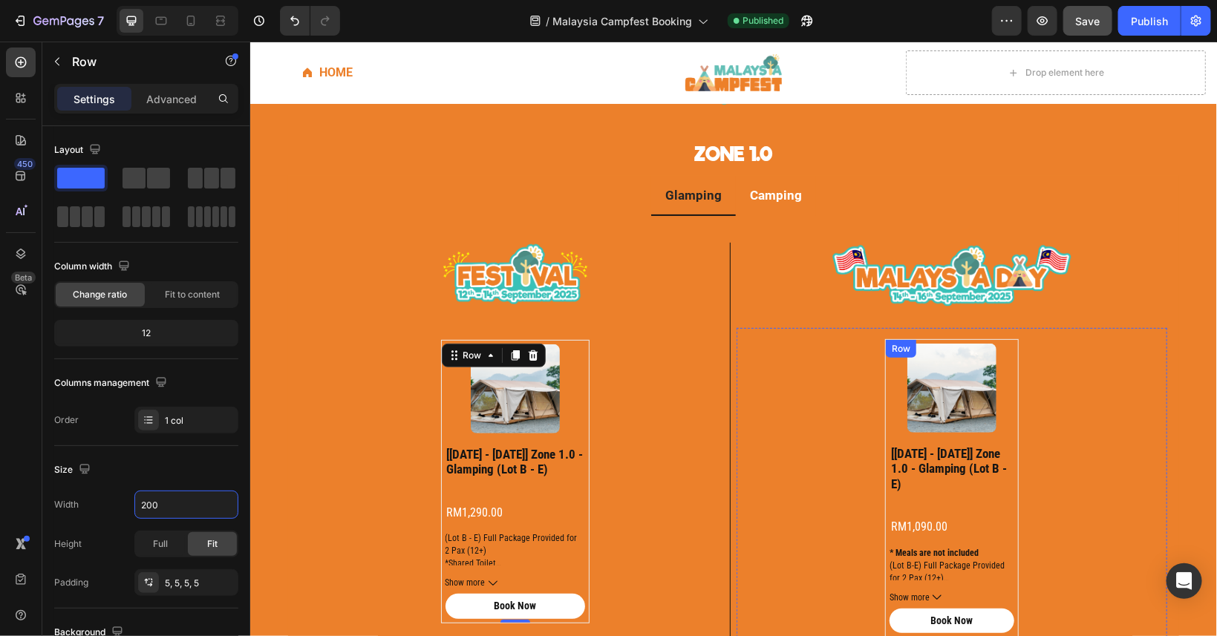
click at [1017, 359] on div "Product Images [[DATE] - [DATE]] zone 1.0 - glamping (lot b - e) Product Title …" at bounding box center [952, 488] width 134 height 299
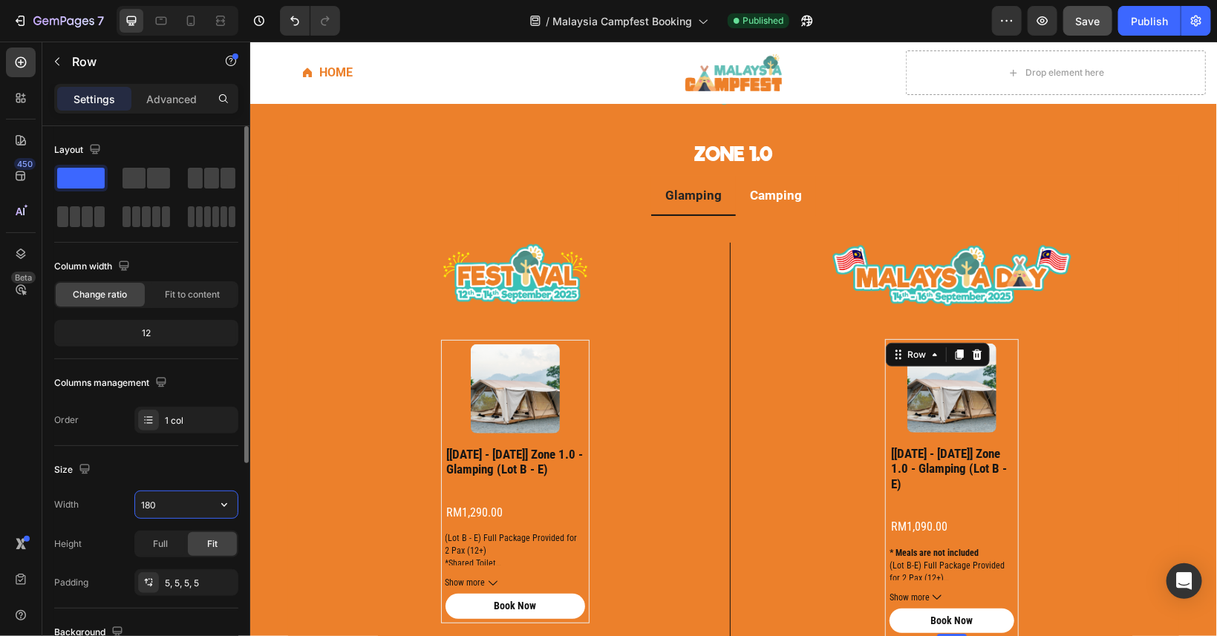
click at [172, 501] on input "180" at bounding box center [186, 505] width 102 height 27
type input "200"
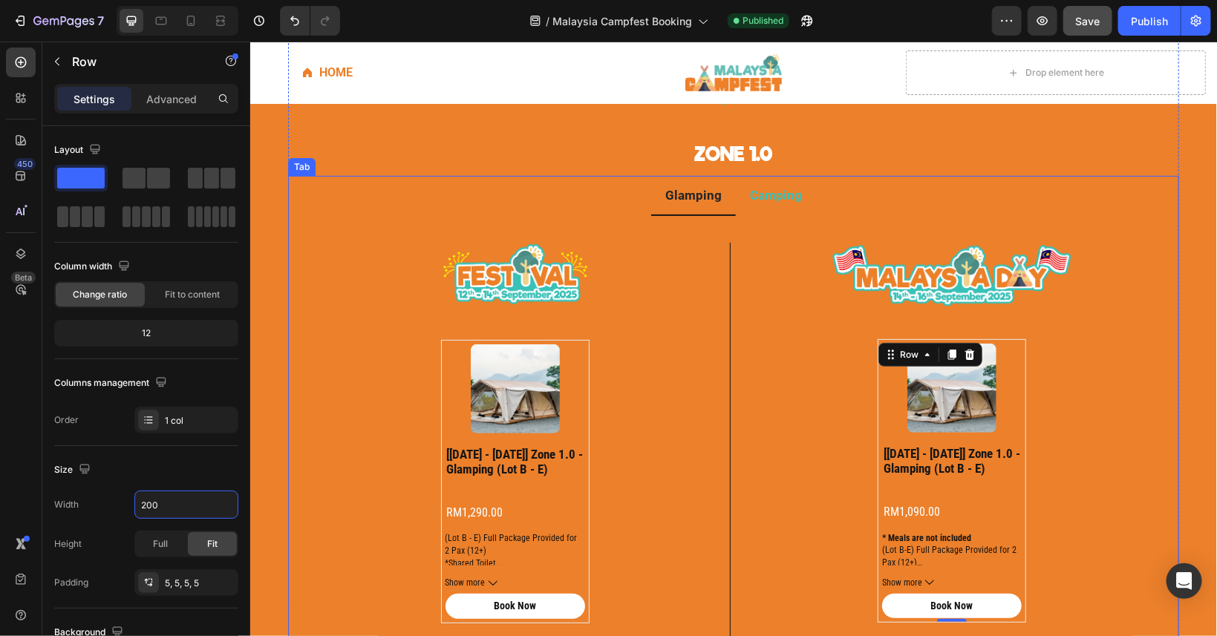
click at [763, 210] on li "Camping" at bounding box center [775, 195] width 80 height 41
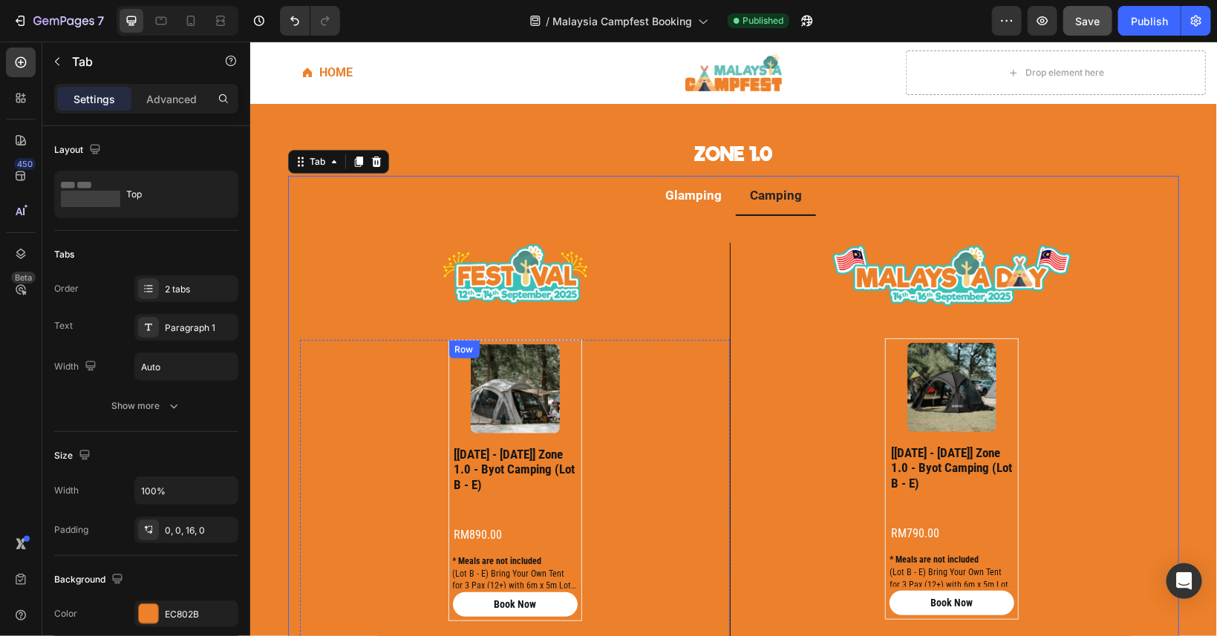
click at [579, 371] on div "Product Images [[DATE] - [DATE]] zone 1.0 - byot camping (lot b - e) Product Ti…" at bounding box center [515, 479] width 134 height 281
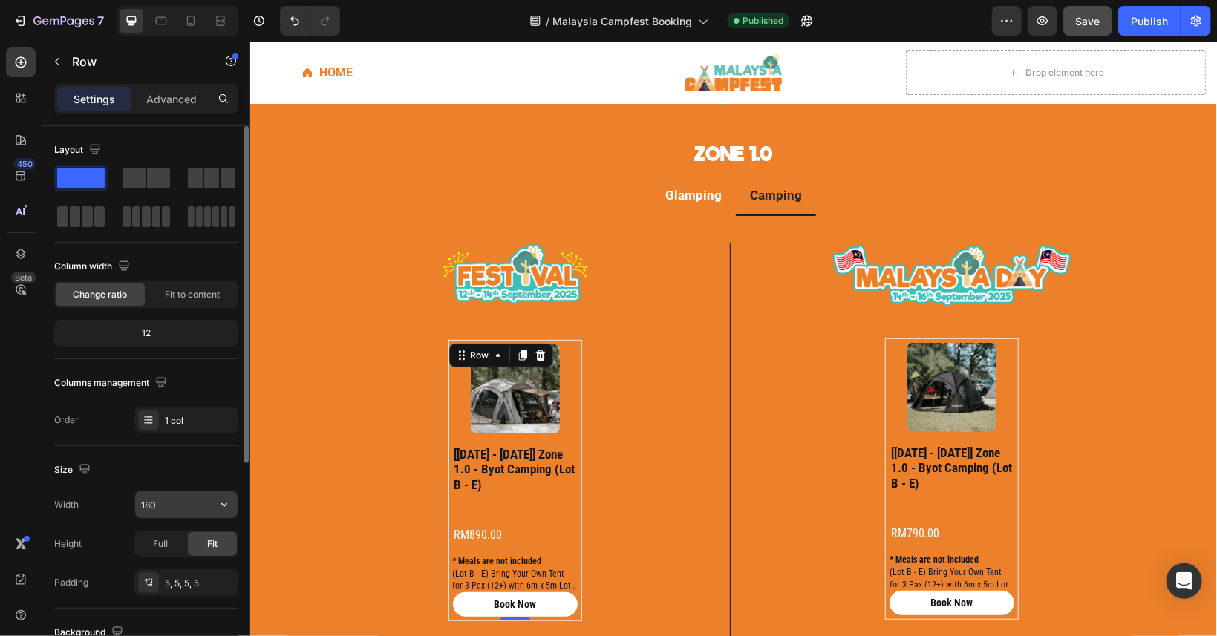
click at [163, 501] on input "180" at bounding box center [186, 505] width 102 height 27
type input "200"
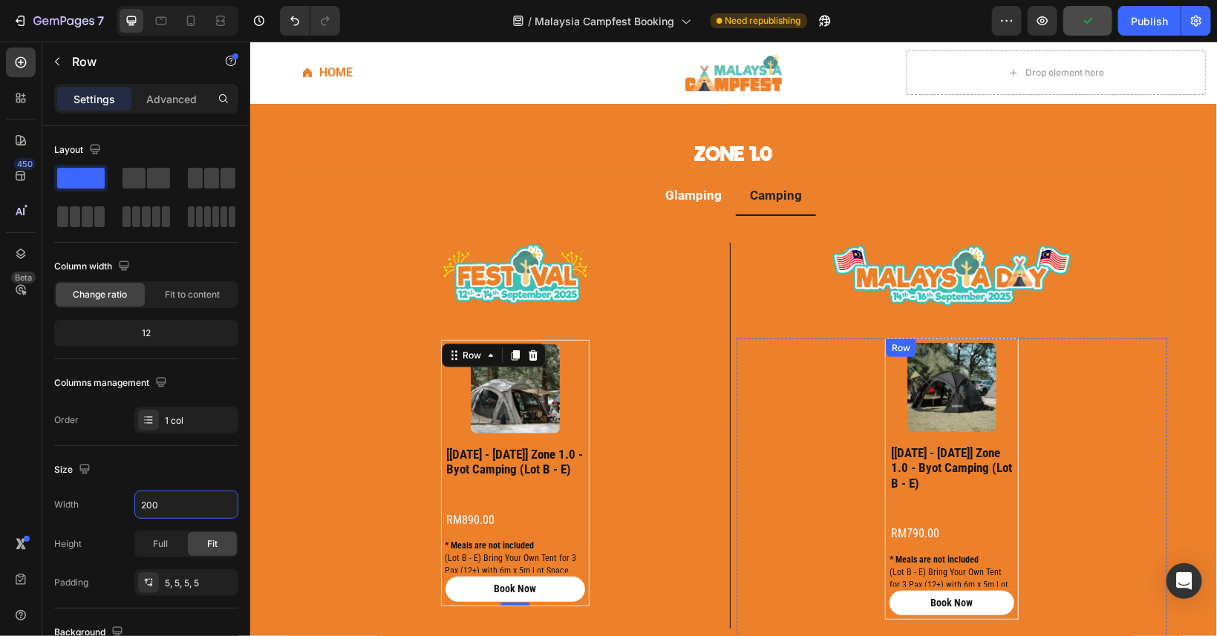
click at [1018, 359] on div "Product Images [[DATE] - [DATE]] zone 1.0 - byot camping (lot b - e) Product Ti…" at bounding box center [952, 478] width 134 height 281
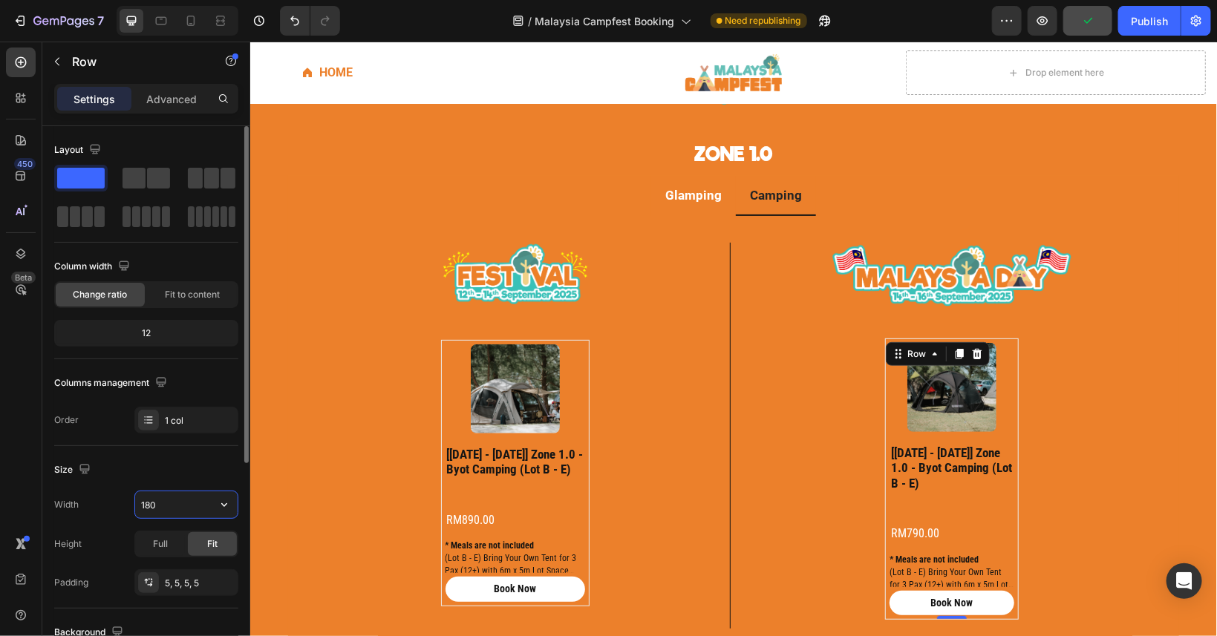
click at [154, 508] on input "180" at bounding box center [186, 505] width 102 height 27
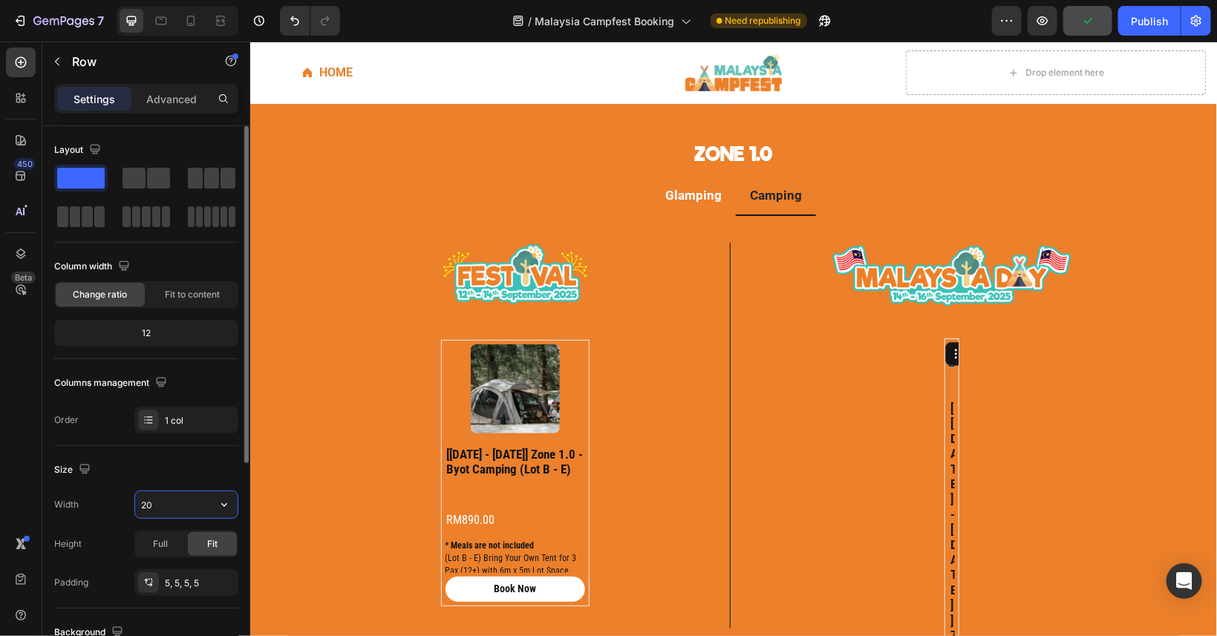
type input "200"
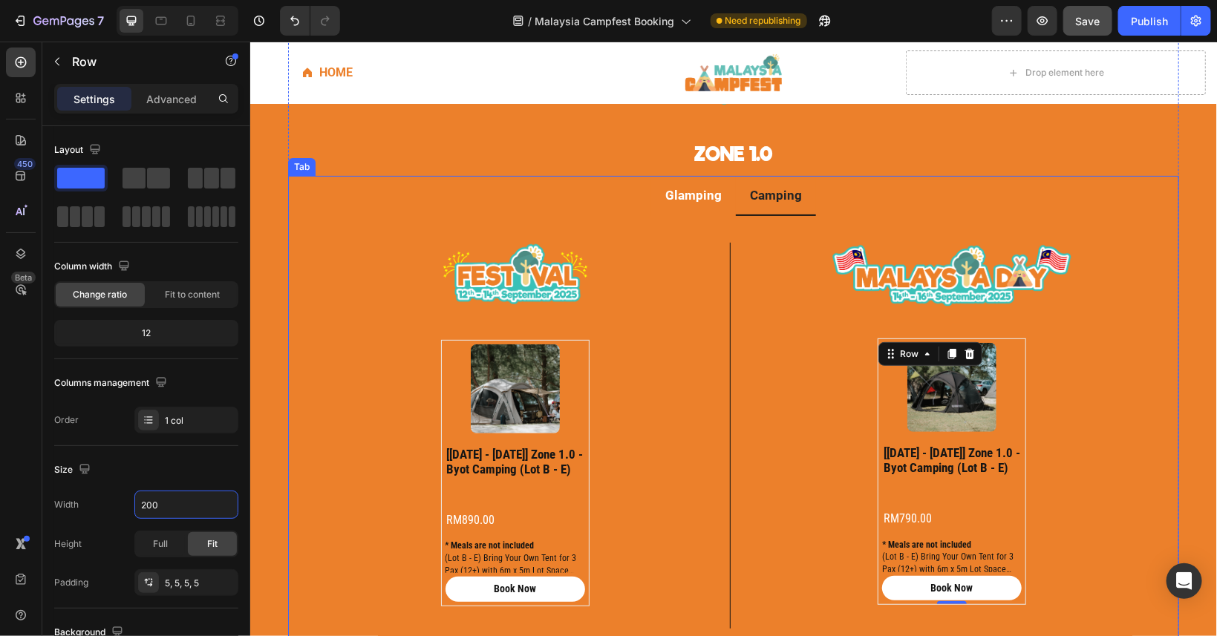
click at [712, 215] on div "Image Product Images [[DATE] - [DATE]] zone 1.0 - glamping (lot b - e) Product …" at bounding box center [732, 427] width 891 height 424
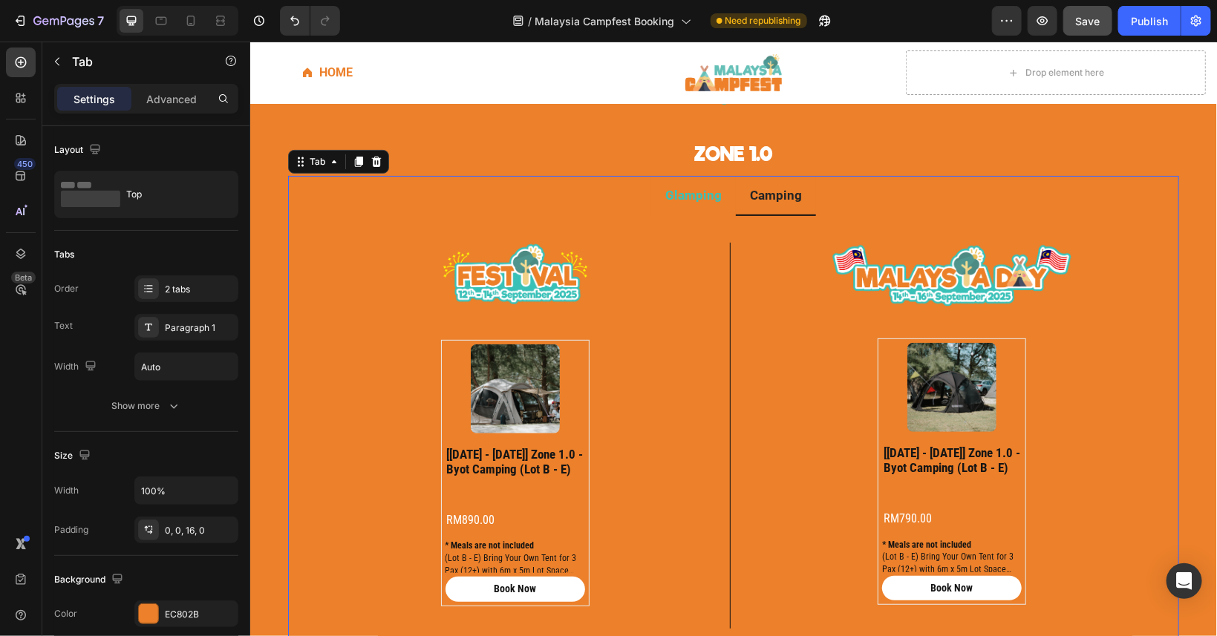
click at [712, 210] on li "Glamping" at bounding box center [693, 195] width 85 height 41
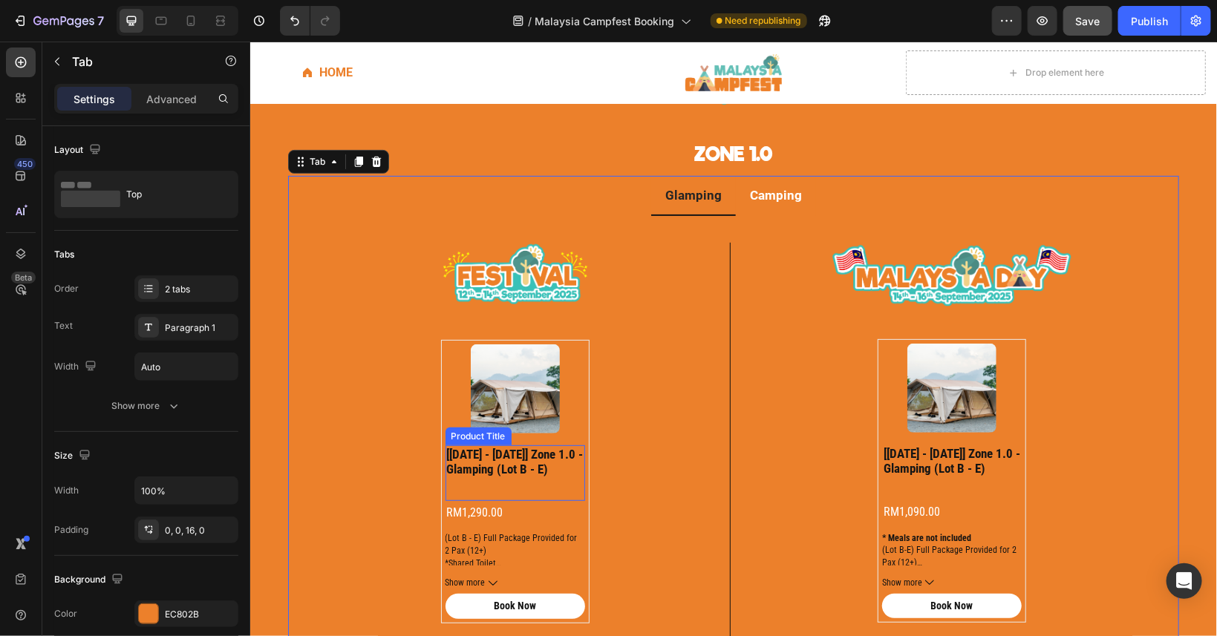
click at [512, 465] on h2 "[[DATE] - [DATE]] zone 1.0 - glamping (lot b - e)" at bounding box center [515, 461] width 140 height 33
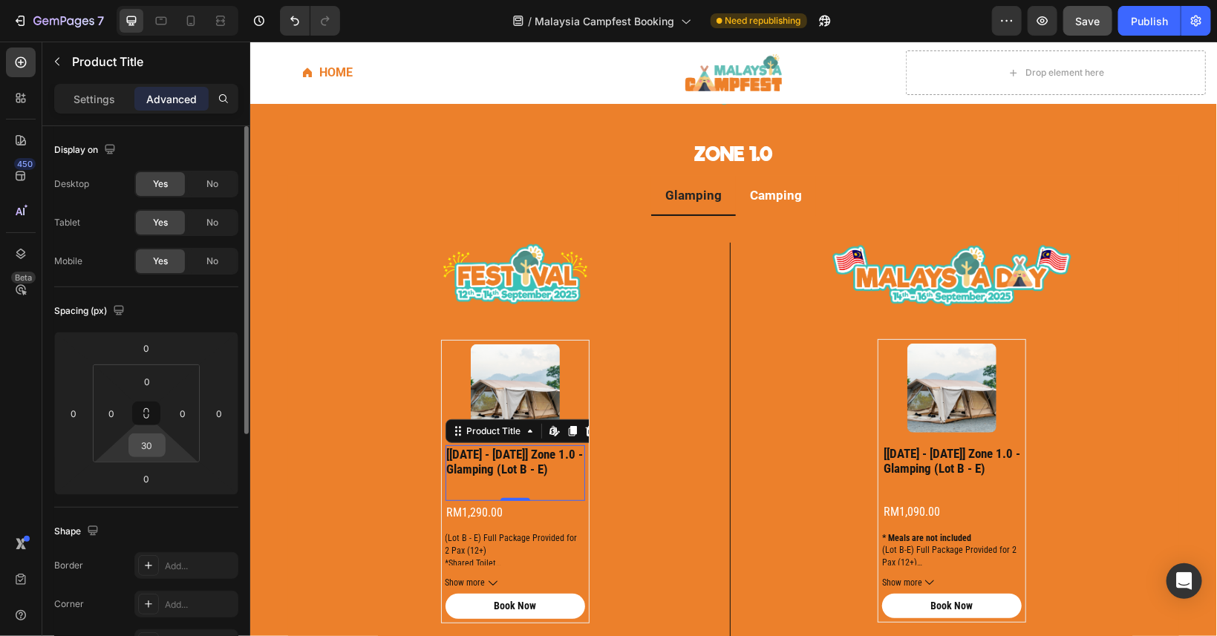
click at [154, 449] on input "30" at bounding box center [147, 445] width 30 height 22
type input "35"
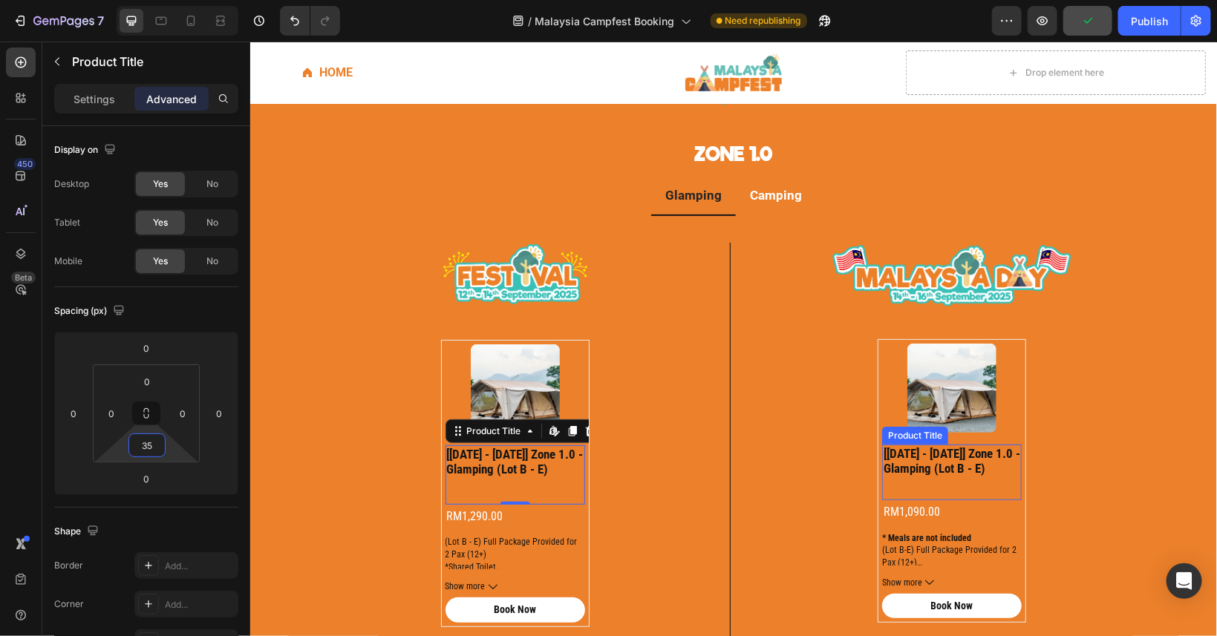
click at [957, 452] on h2 "[[DATE] - [DATE]] zone 1.0 - glamping (lot b - e)" at bounding box center [952, 460] width 140 height 33
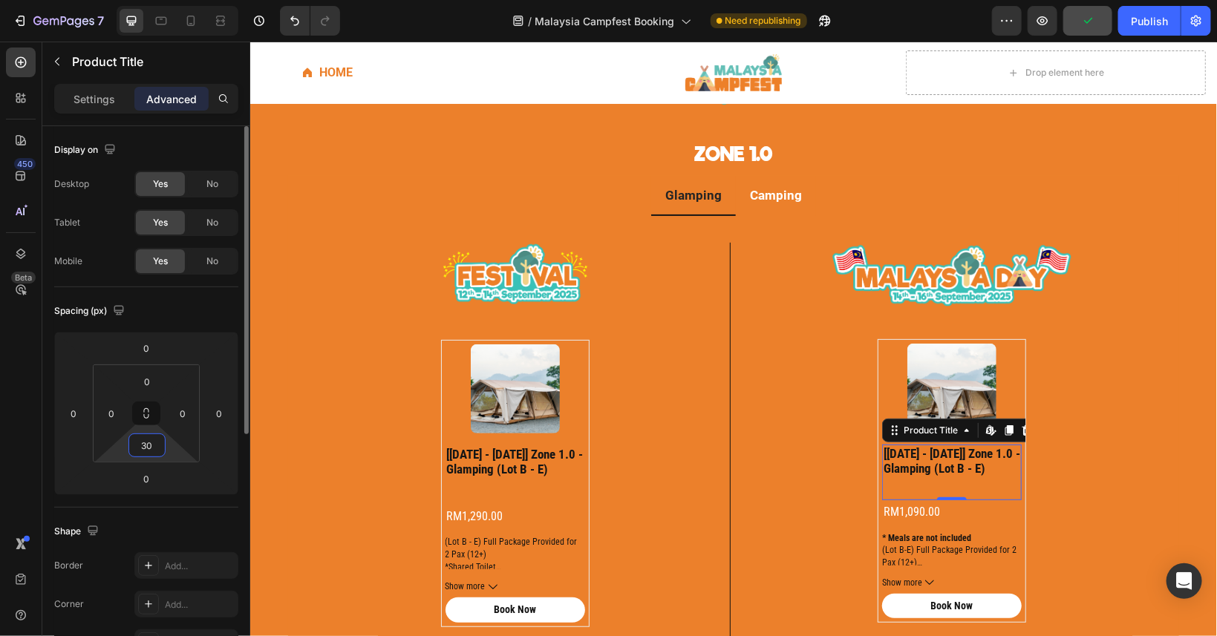
click at [156, 447] on input "30" at bounding box center [147, 445] width 30 height 22
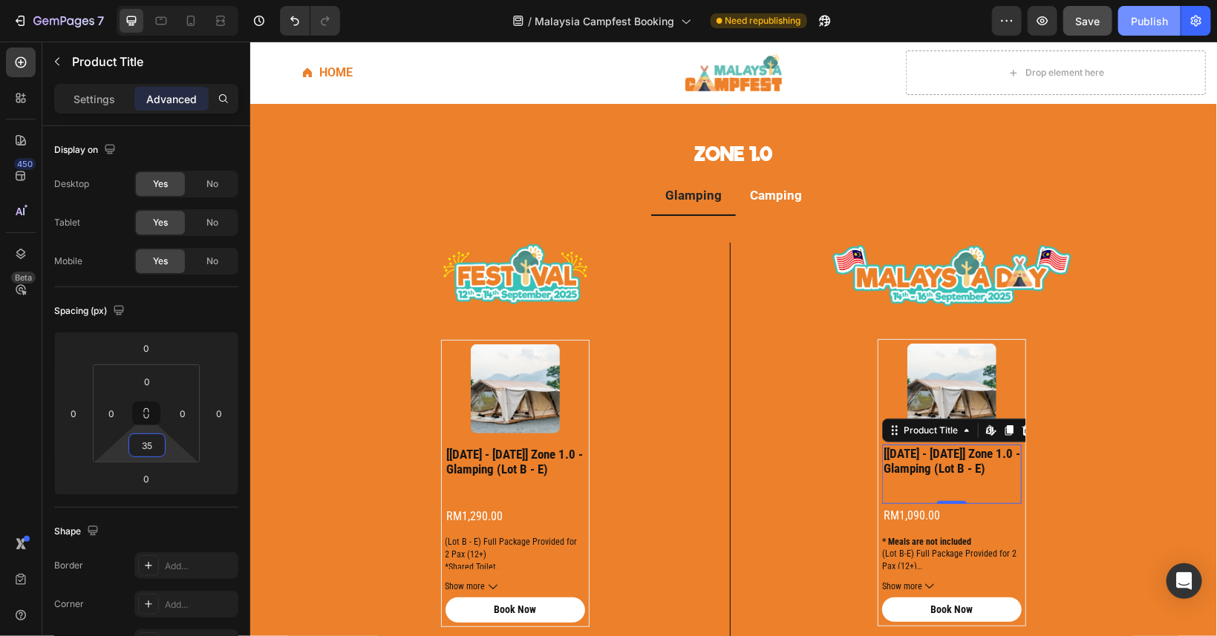
type input "35"
click at [1136, 17] on div "Publish" at bounding box center [1149, 21] width 37 height 16
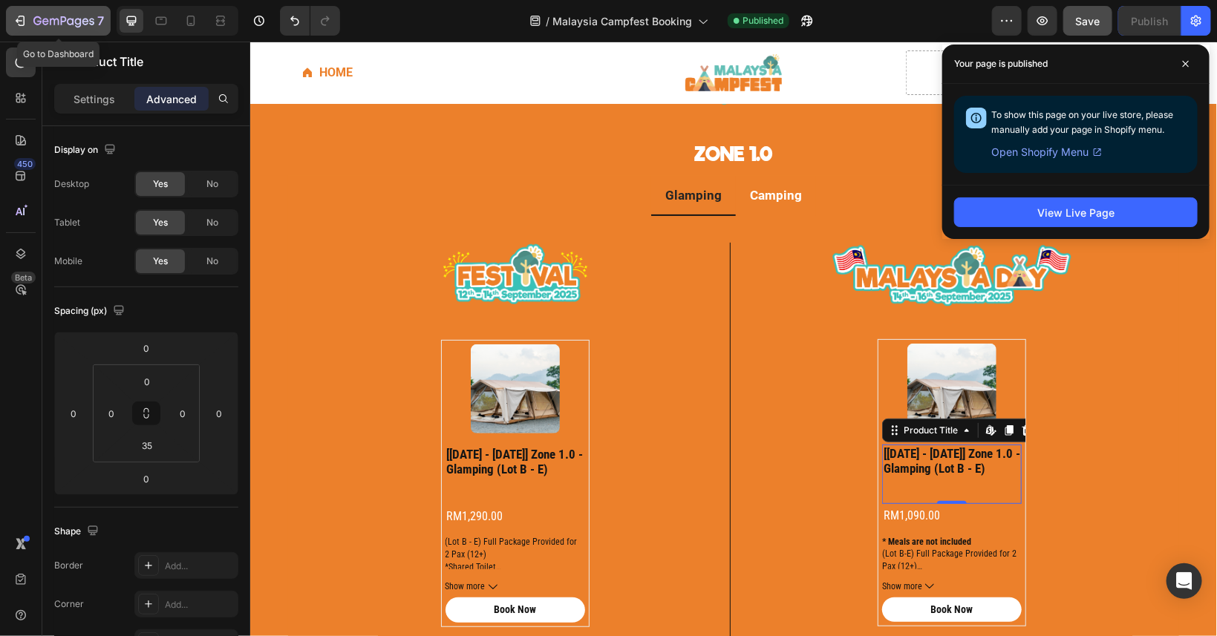
click at [74, 13] on div "7" at bounding box center [68, 21] width 71 height 18
